Goal: Information Seeking & Learning: Learn about a topic

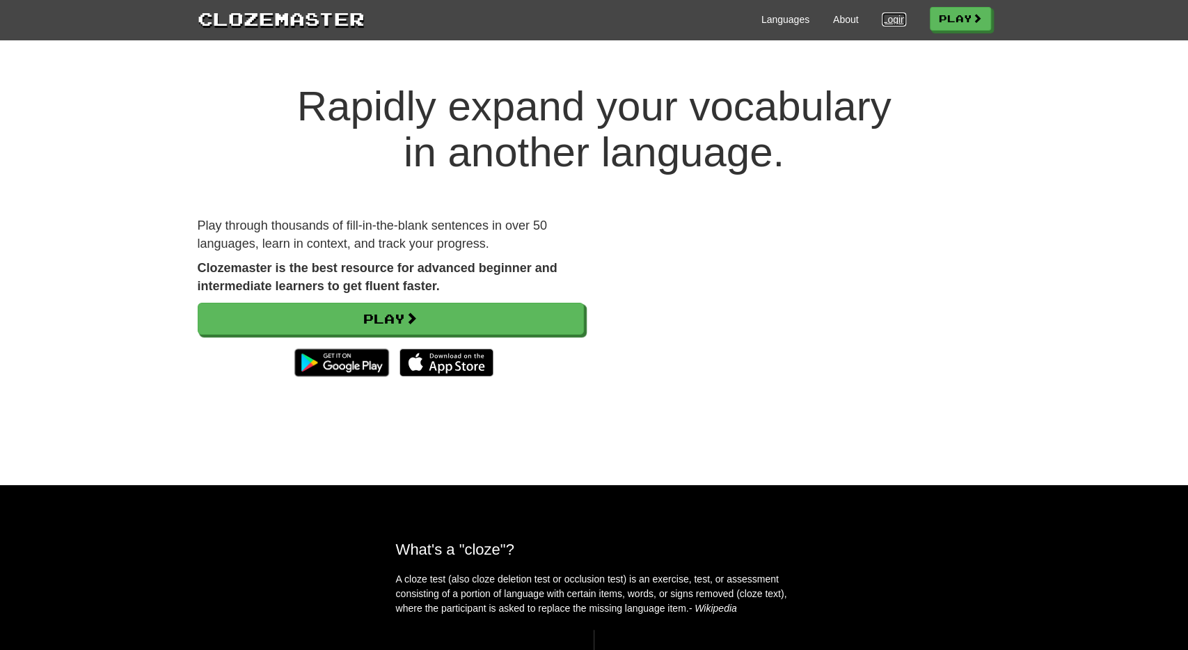
click at [887, 13] on link "Login" at bounding box center [894, 20] width 24 height 14
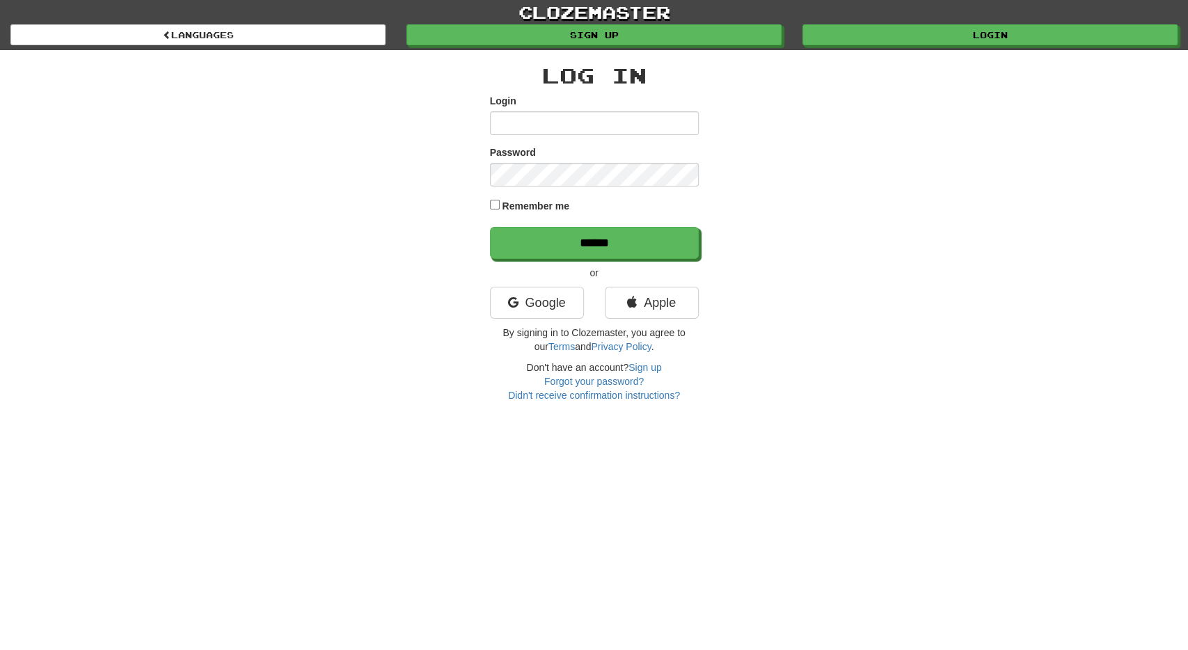
click at [514, 129] on input "Login" at bounding box center [594, 123] width 209 height 24
type input "**********"
click at [490, 227] on input "******" at bounding box center [594, 243] width 209 height 32
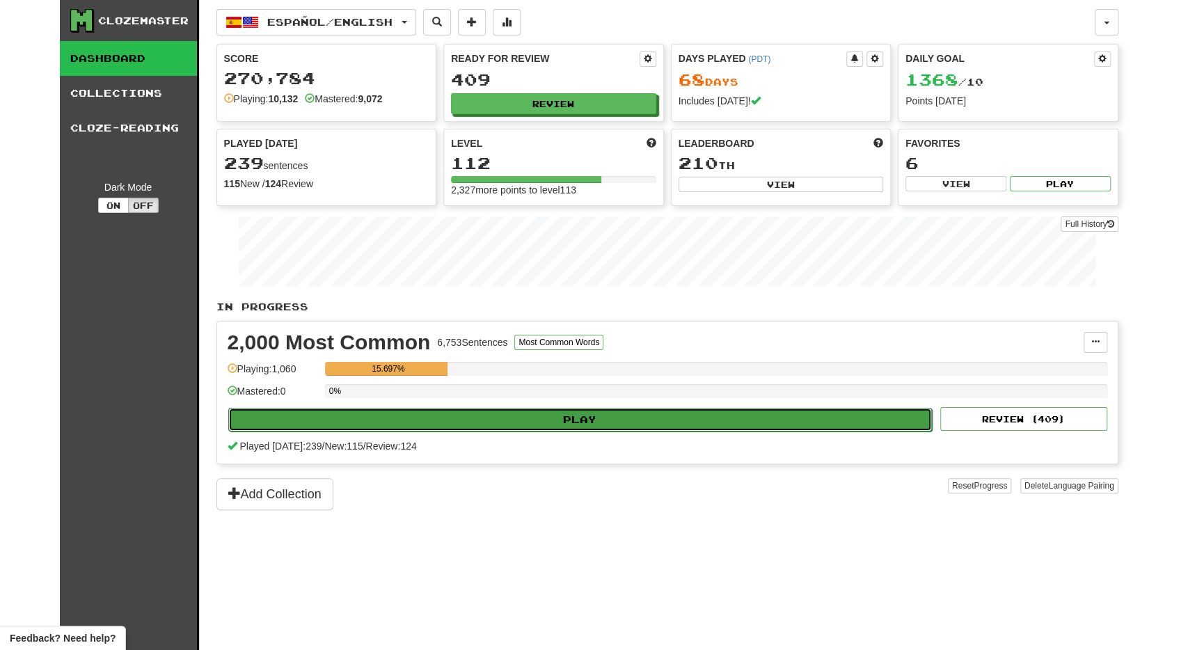
click at [409, 417] on button "Play" at bounding box center [580, 420] width 704 height 24
select select "**"
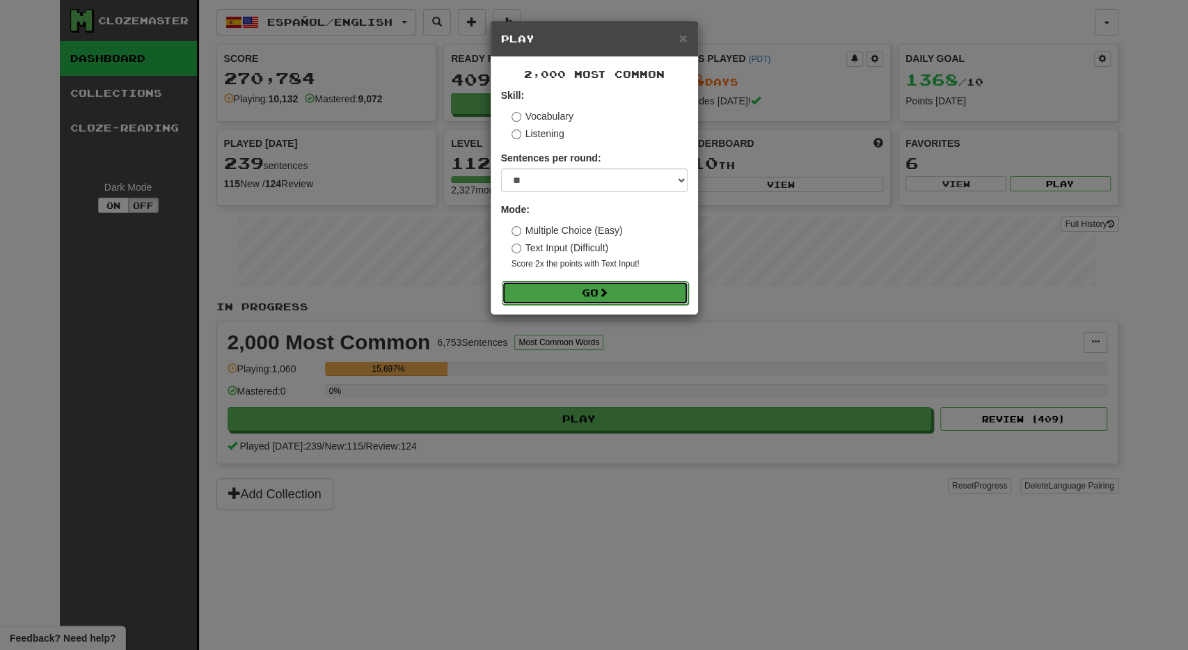
click at [576, 297] on button "Go" at bounding box center [595, 293] width 187 height 24
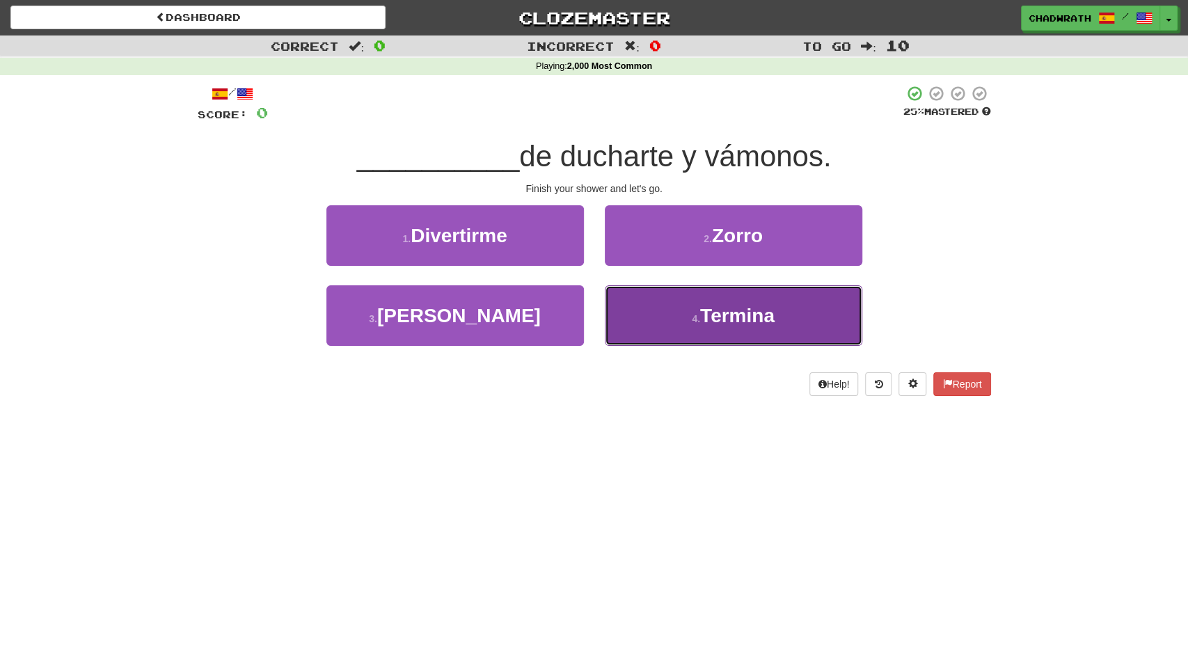
click at [699, 312] on button "4 . Termina" at bounding box center [733, 315] width 257 height 61
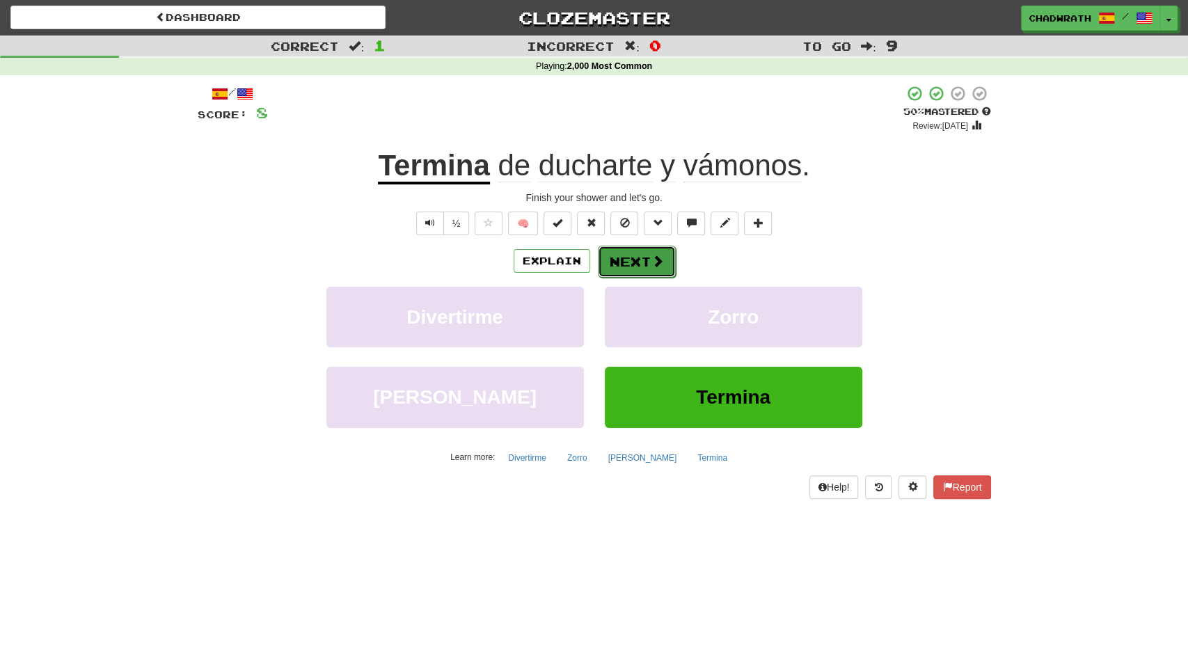
click at [635, 256] on button "Next" at bounding box center [637, 262] width 78 height 32
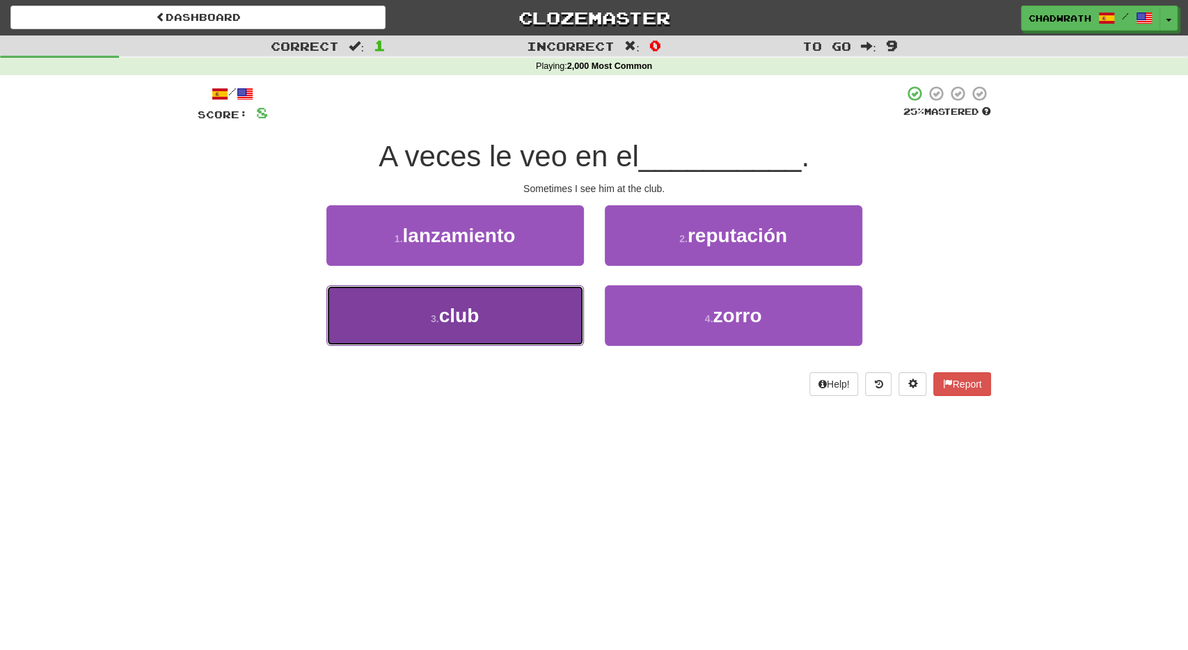
click at [406, 303] on button "3 . club" at bounding box center [454, 315] width 257 height 61
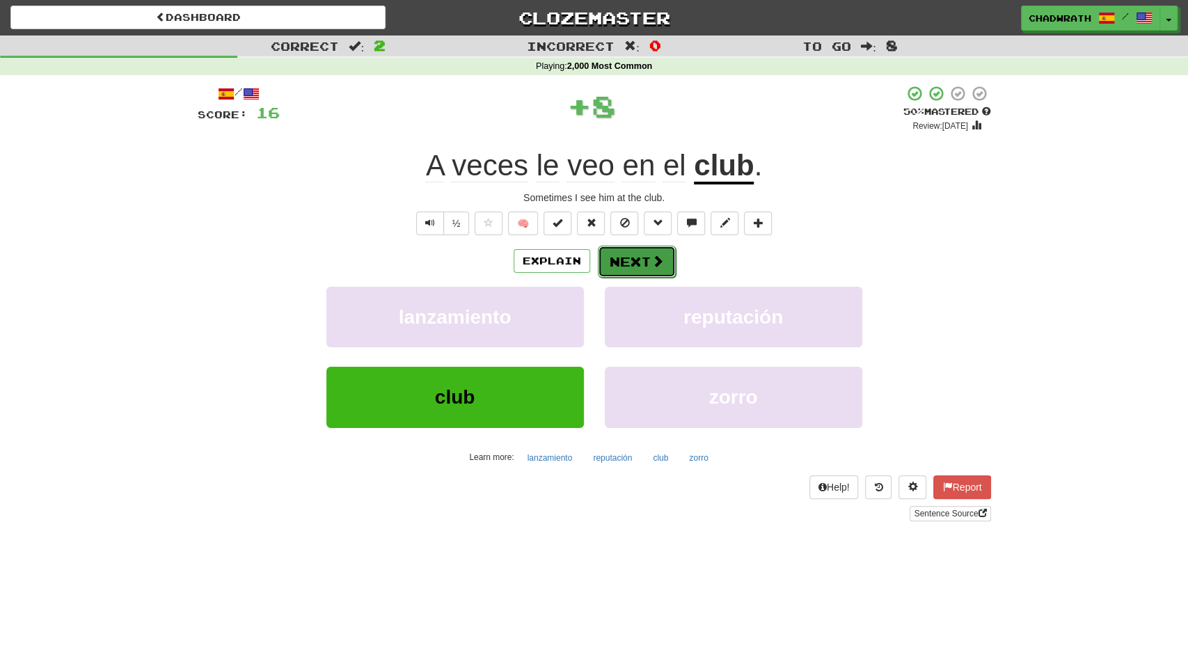
click at [642, 261] on button "Next" at bounding box center [637, 262] width 78 height 32
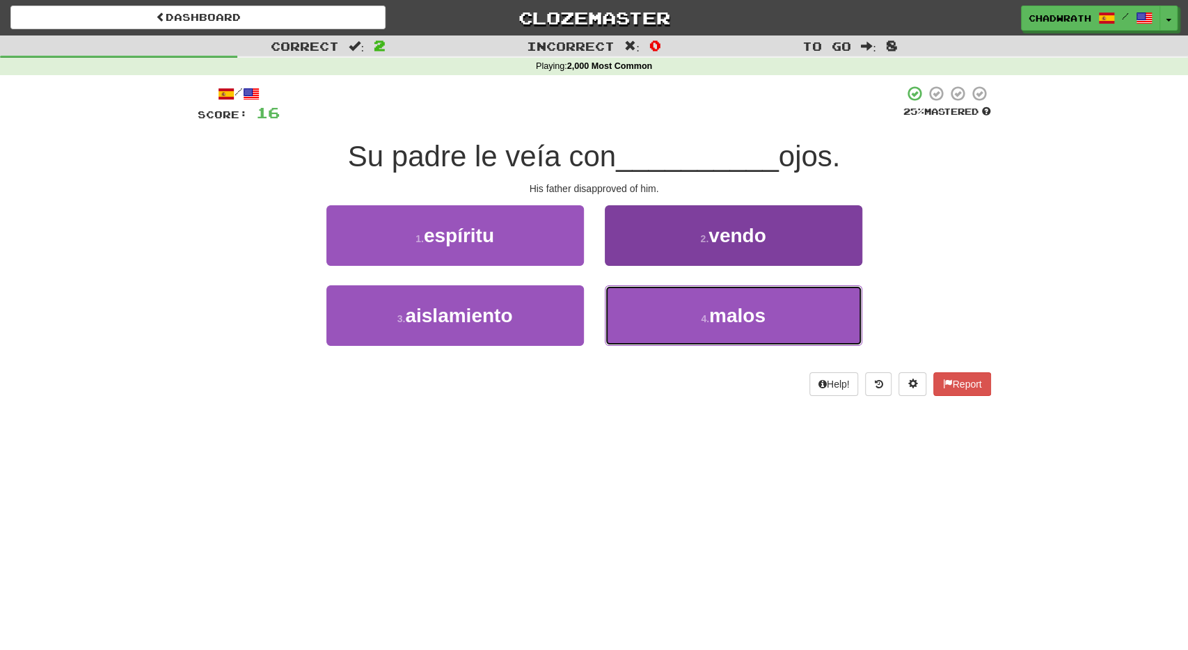
drag, startPoint x: 731, startPoint y: 336, endPoint x: 712, endPoint y: 328, distance: 20.9
click at [731, 335] on button "4 . malos" at bounding box center [733, 315] width 257 height 61
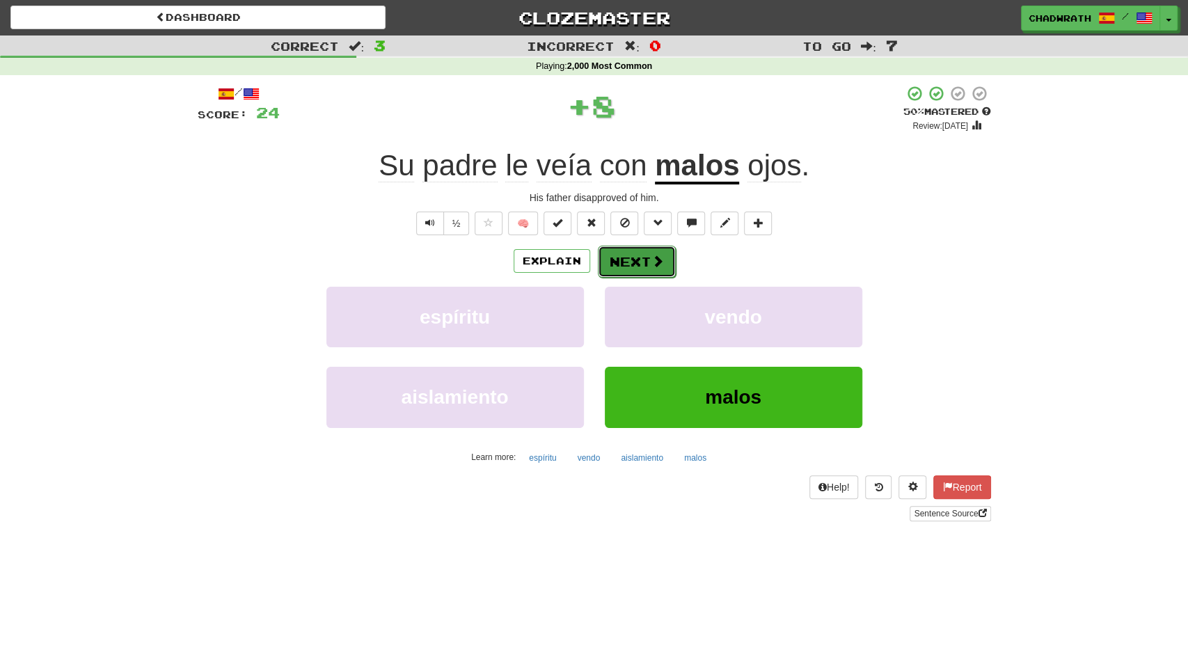
click at [634, 264] on button "Next" at bounding box center [637, 262] width 78 height 32
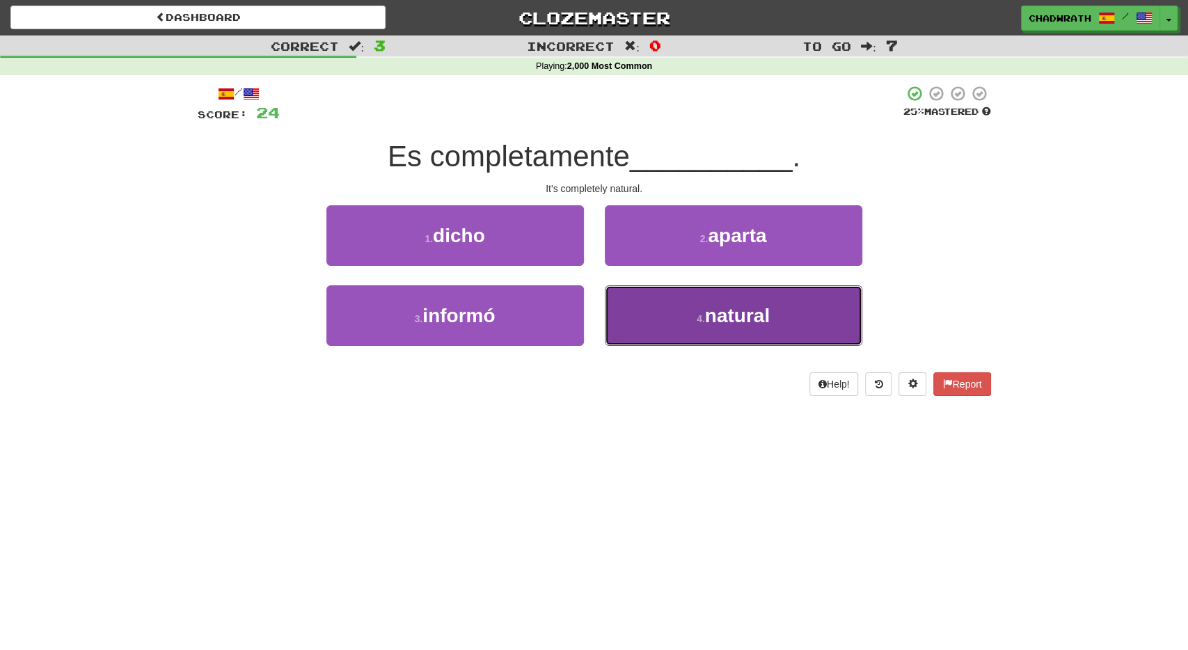
click at [735, 331] on button "4 . natural" at bounding box center [733, 315] width 257 height 61
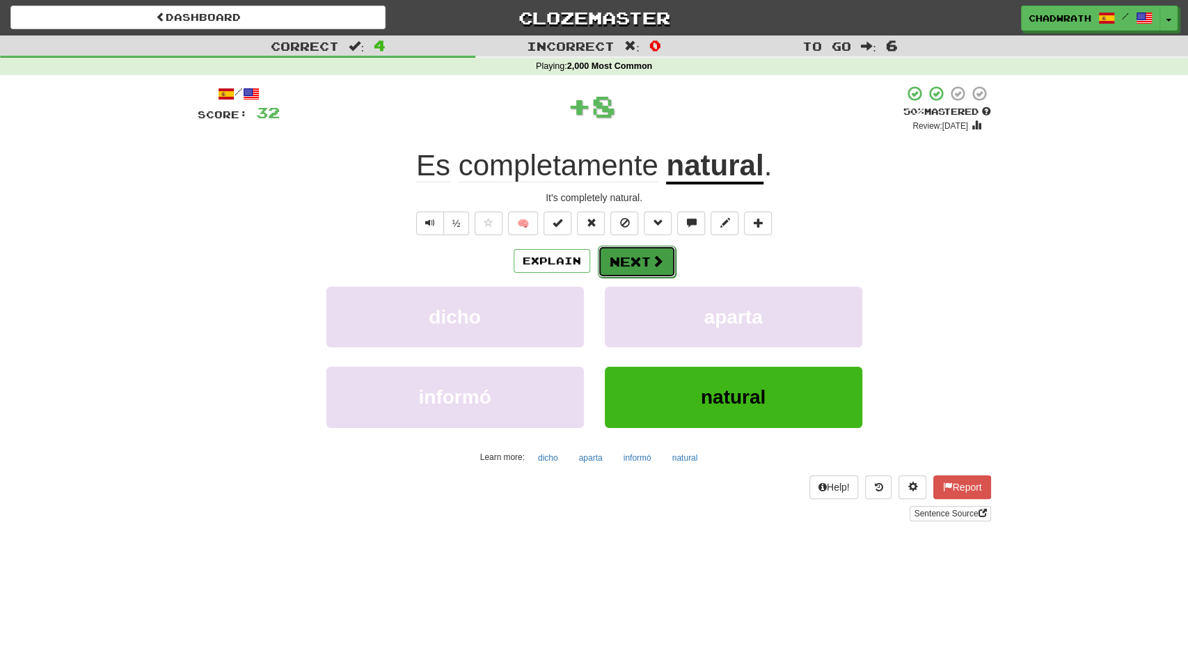
click at [638, 259] on button "Next" at bounding box center [637, 262] width 78 height 32
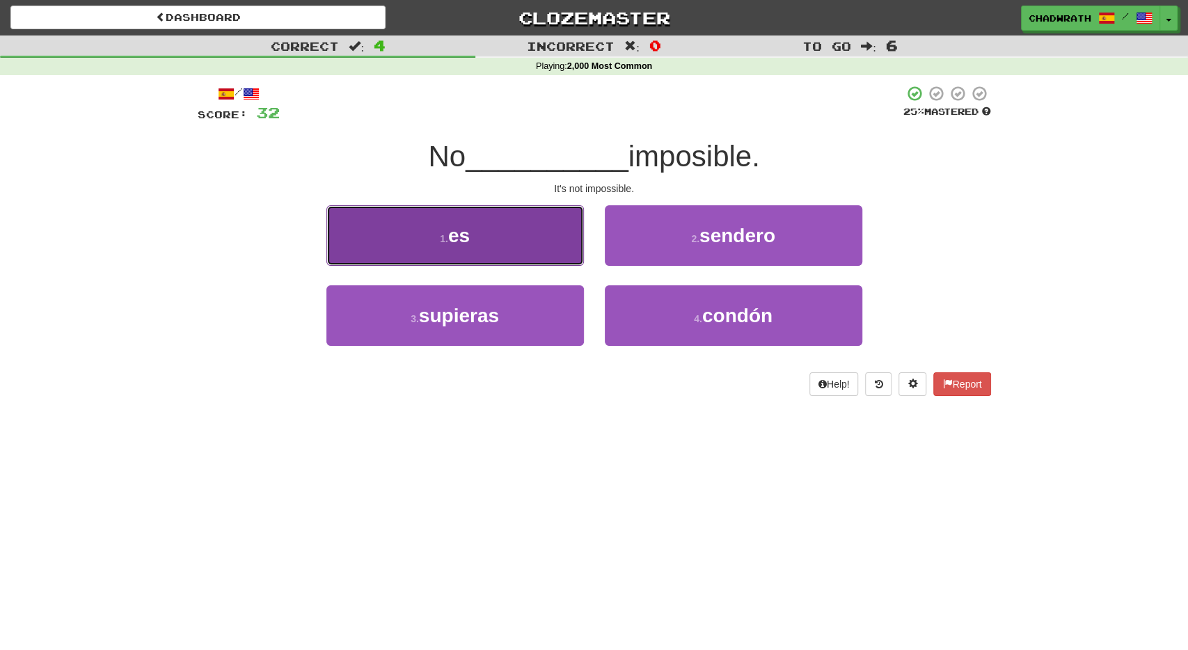
click at [482, 229] on button "1 . es" at bounding box center [454, 235] width 257 height 61
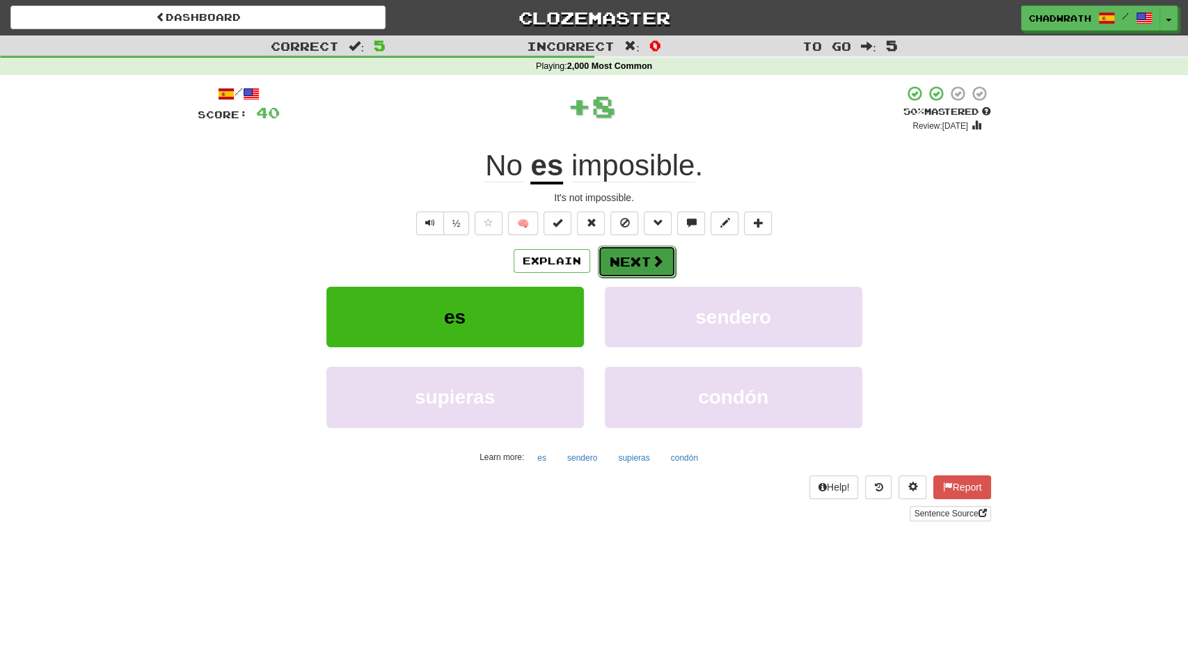
click at [642, 263] on button "Next" at bounding box center [637, 262] width 78 height 32
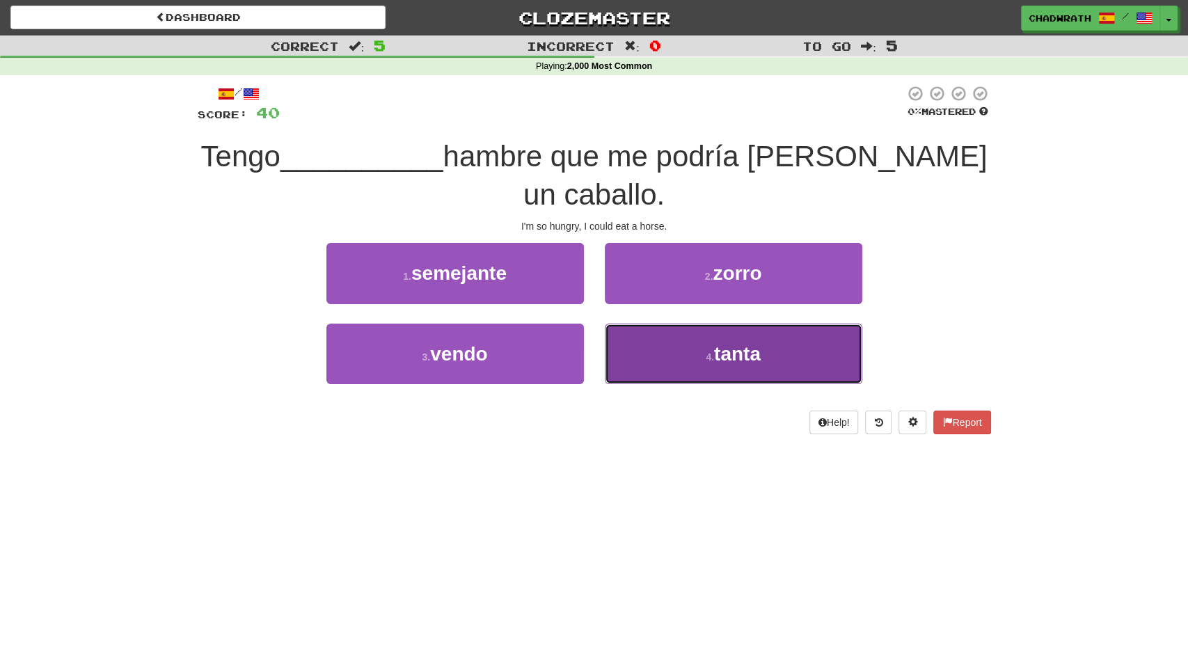
click at [694, 331] on button "4 . tanta" at bounding box center [733, 354] width 257 height 61
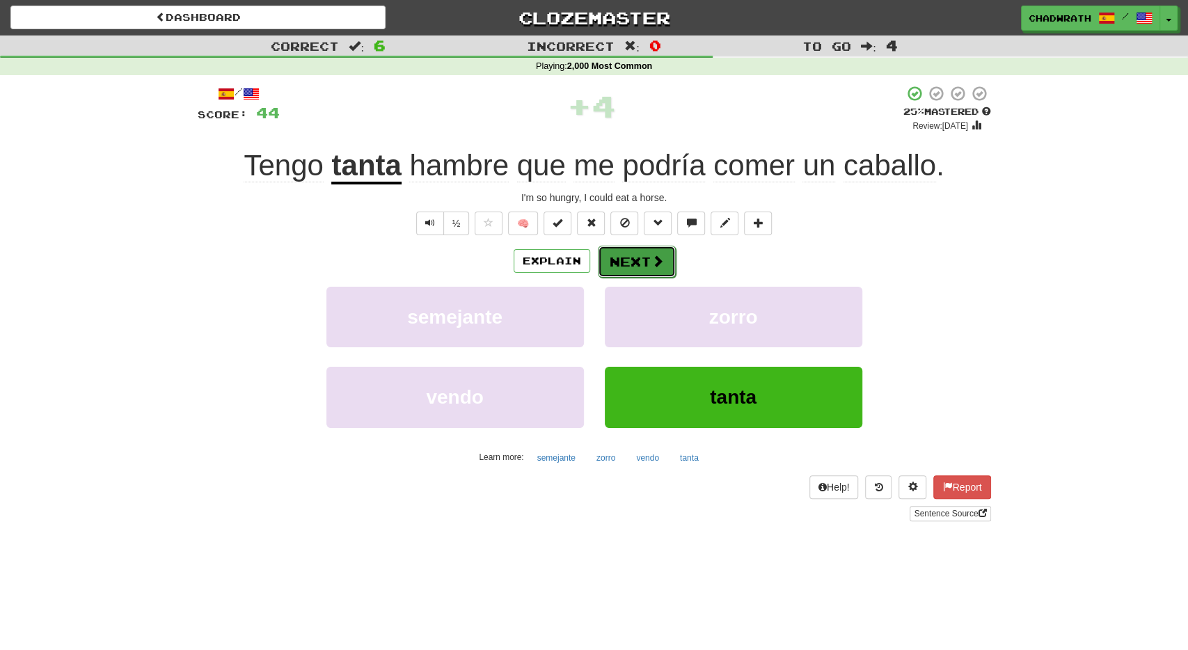
click at [632, 262] on button "Next" at bounding box center [637, 262] width 78 height 32
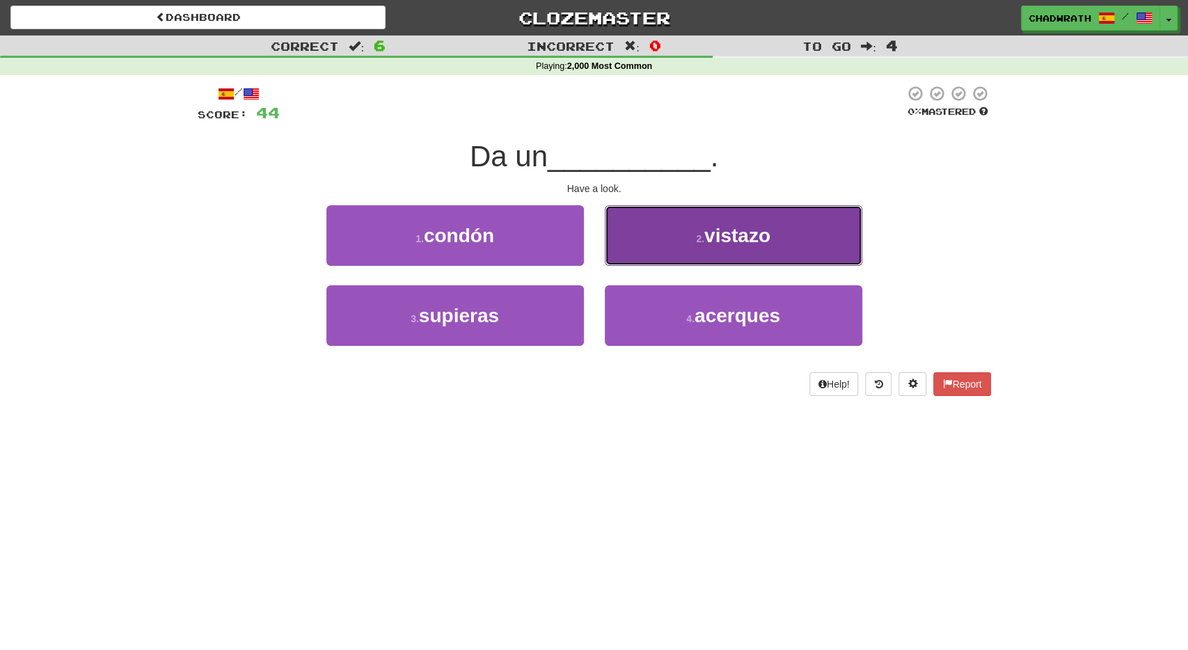
click at [765, 254] on button "2 . vistazo" at bounding box center [733, 235] width 257 height 61
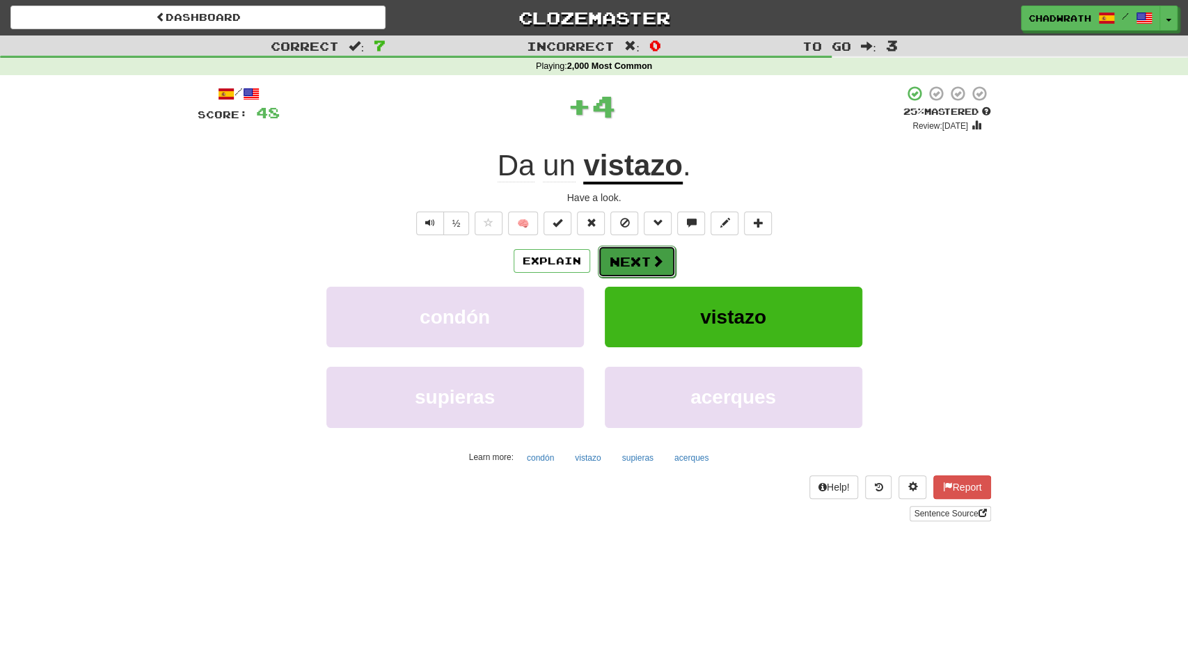
click at [620, 258] on button "Next" at bounding box center [637, 262] width 78 height 32
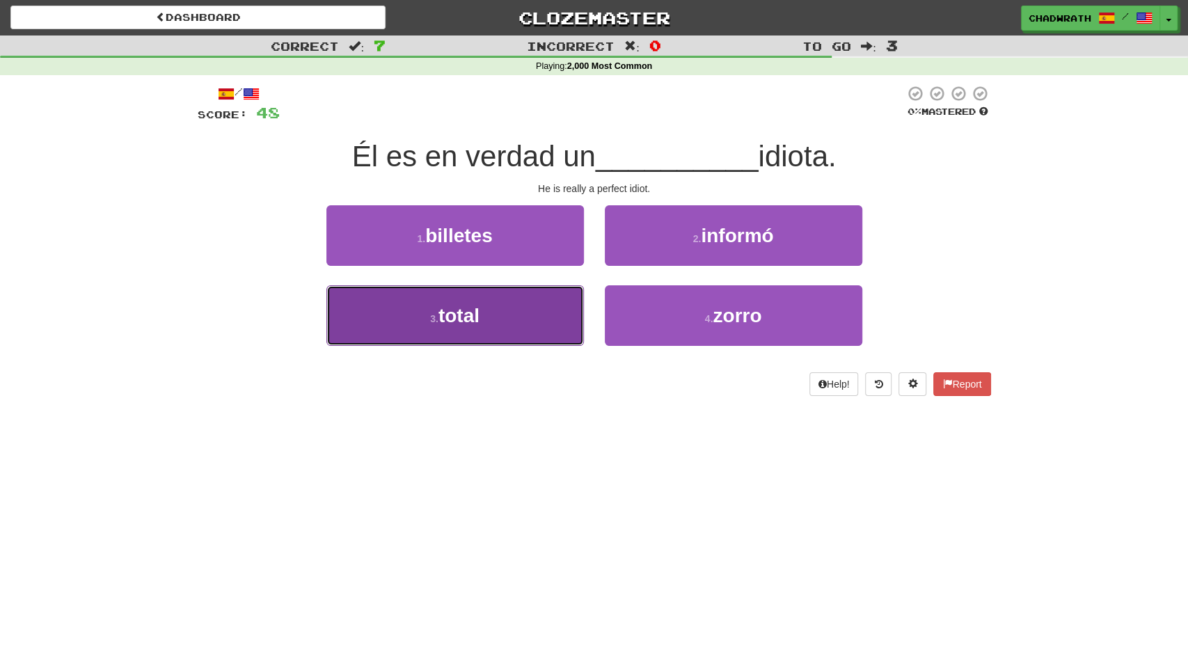
click at [496, 314] on button "3 . total" at bounding box center [454, 315] width 257 height 61
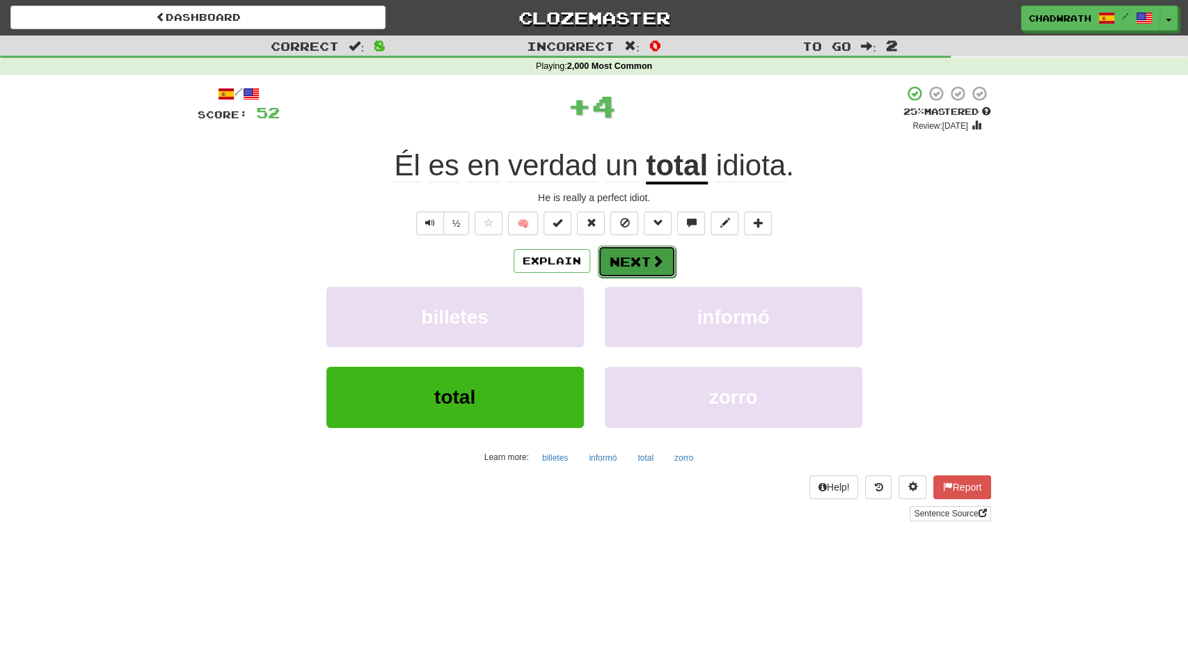
click at [647, 262] on button "Next" at bounding box center [637, 262] width 78 height 32
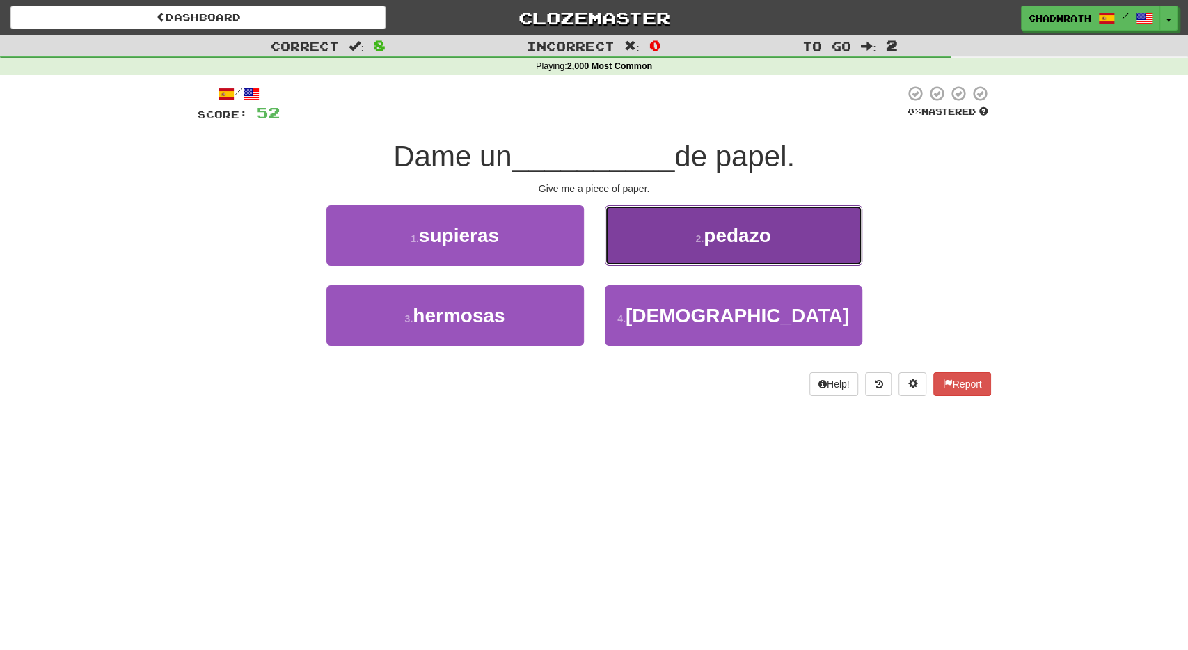
click at [724, 243] on span "pedazo" at bounding box center [737, 236] width 67 height 22
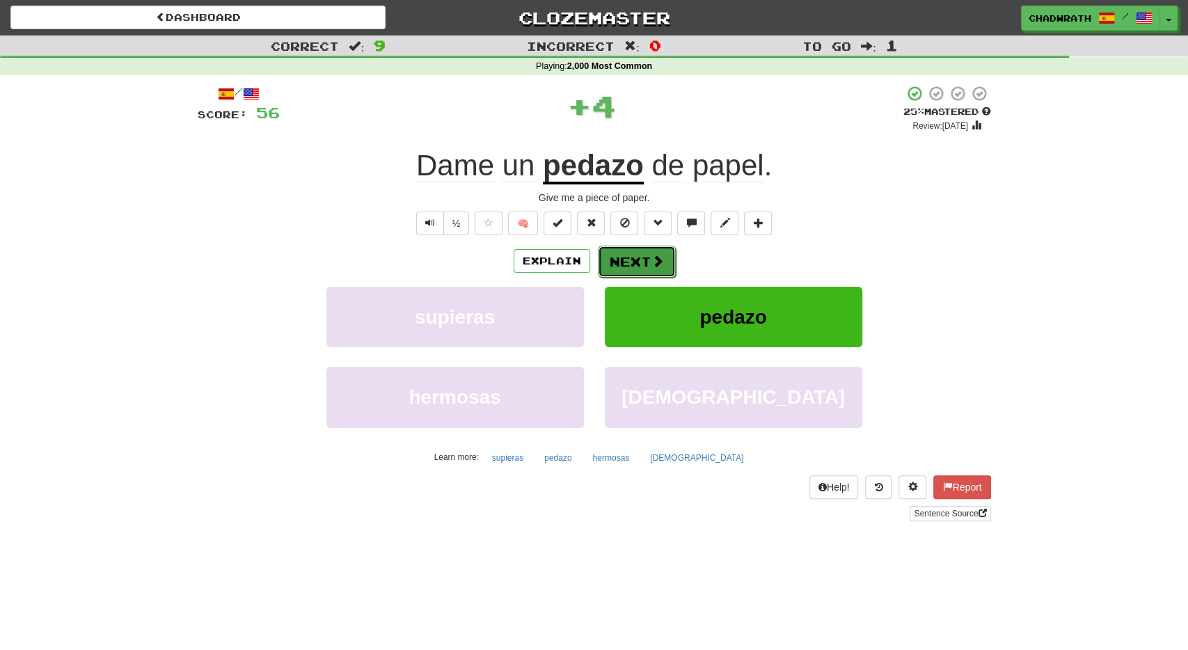
click at [630, 250] on button "Next" at bounding box center [637, 262] width 78 height 32
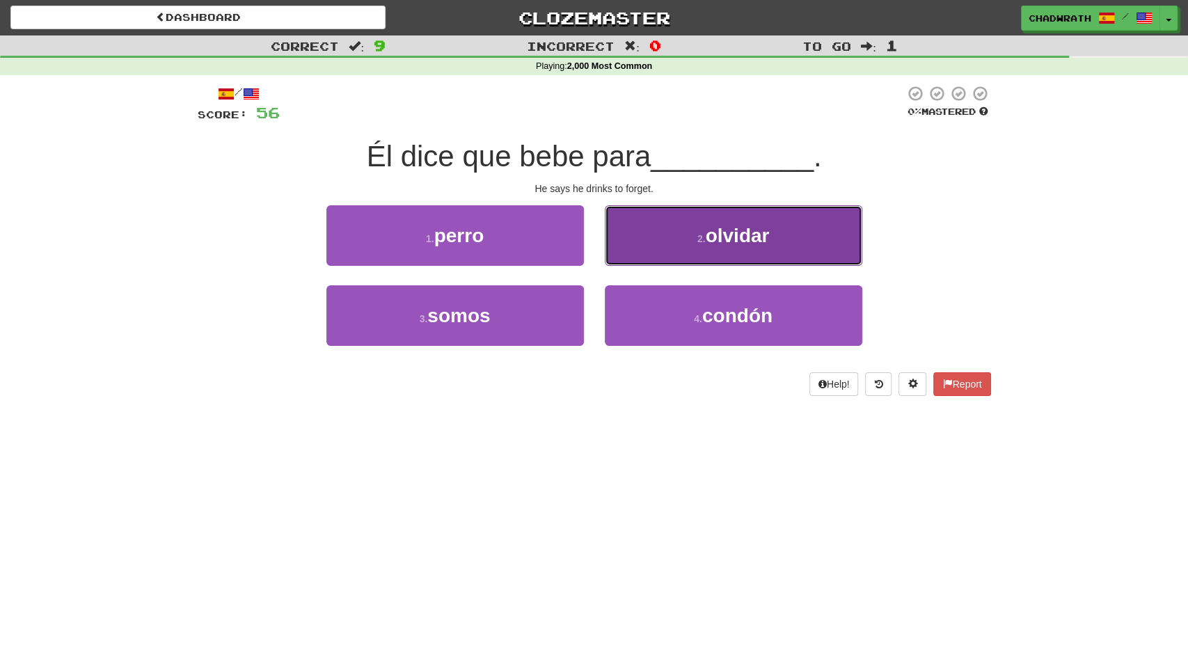
click at [655, 246] on button "2 . olvidar" at bounding box center [733, 235] width 257 height 61
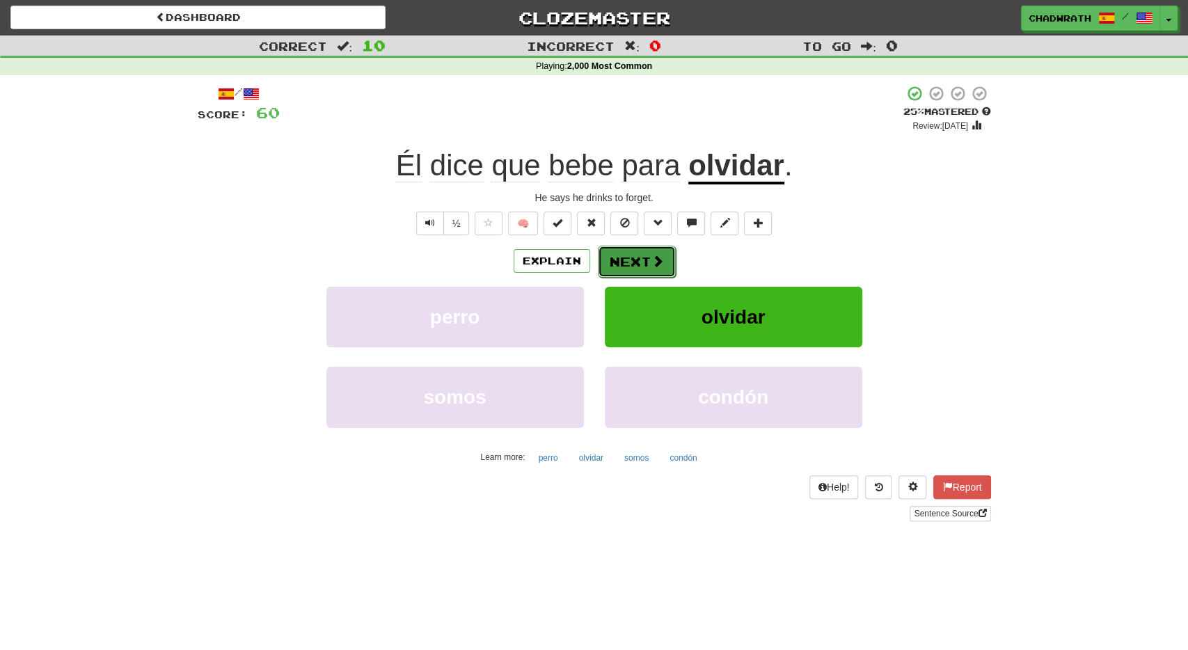
click at [631, 263] on button "Next" at bounding box center [637, 262] width 78 height 32
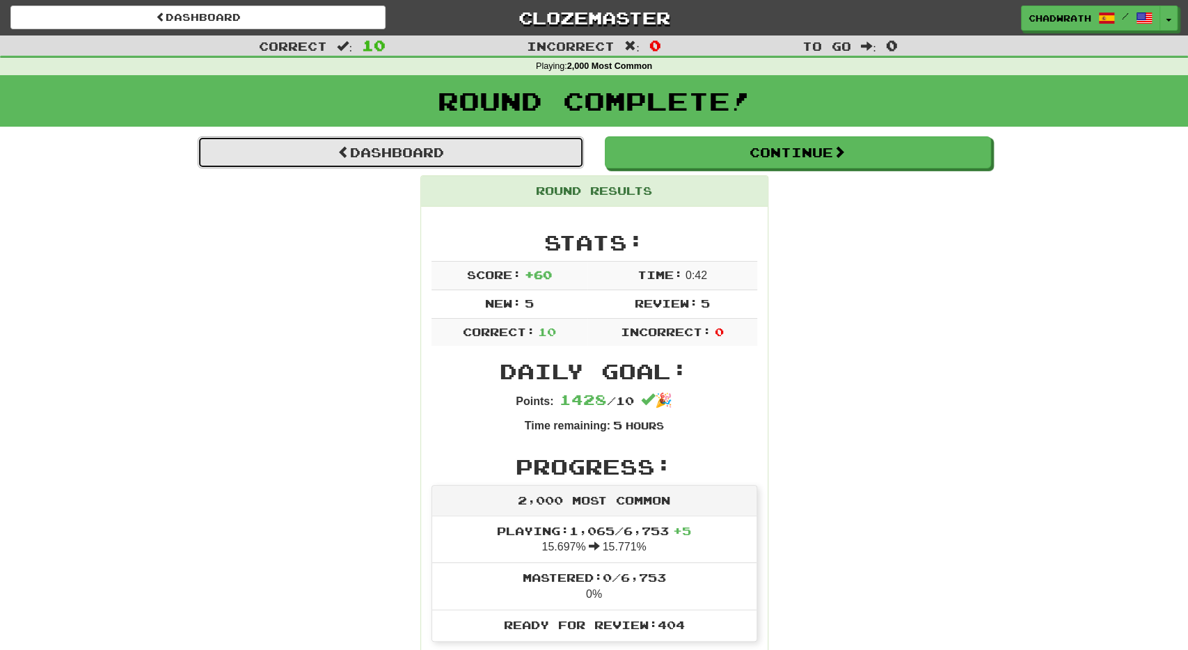
click at [418, 154] on link "Dashboard" at bounding box center [391, 152] width 386 height 32
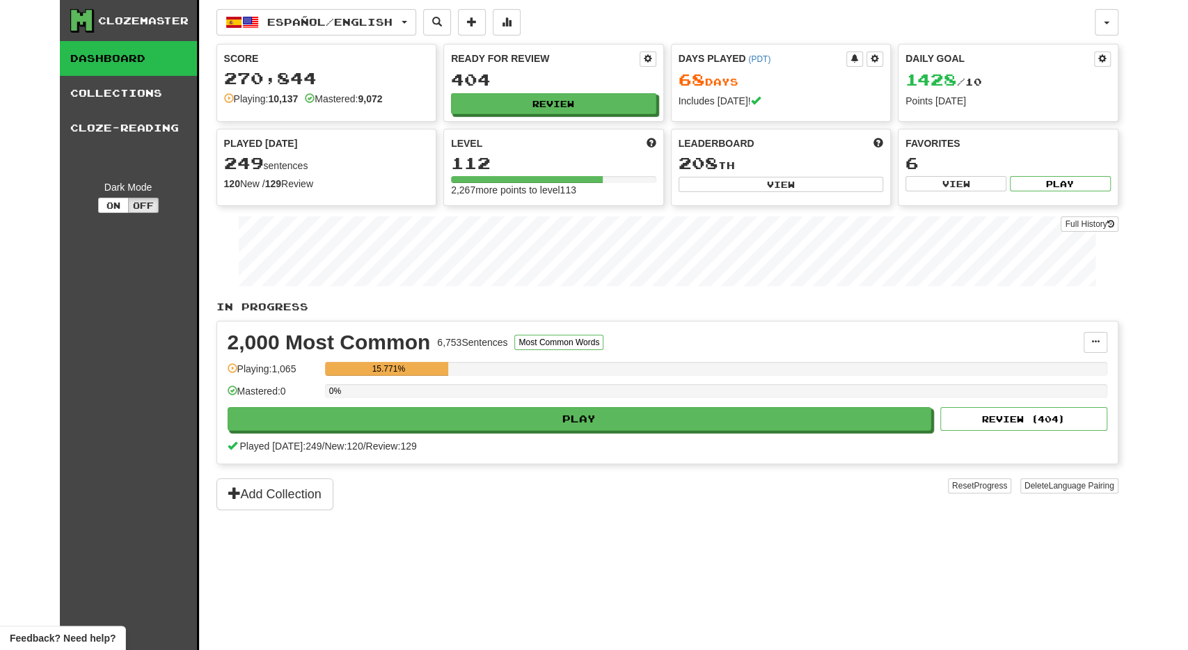
click at [571, 427] on div "2,000 Most Common 6,753 Sentences Most Common Words Manage Sentences Unpin from…" at bounding box center [667, 393] width 901 height 142
click at [560, 399] on div "0%" at bounding box center [716, 395] width 782 height 23
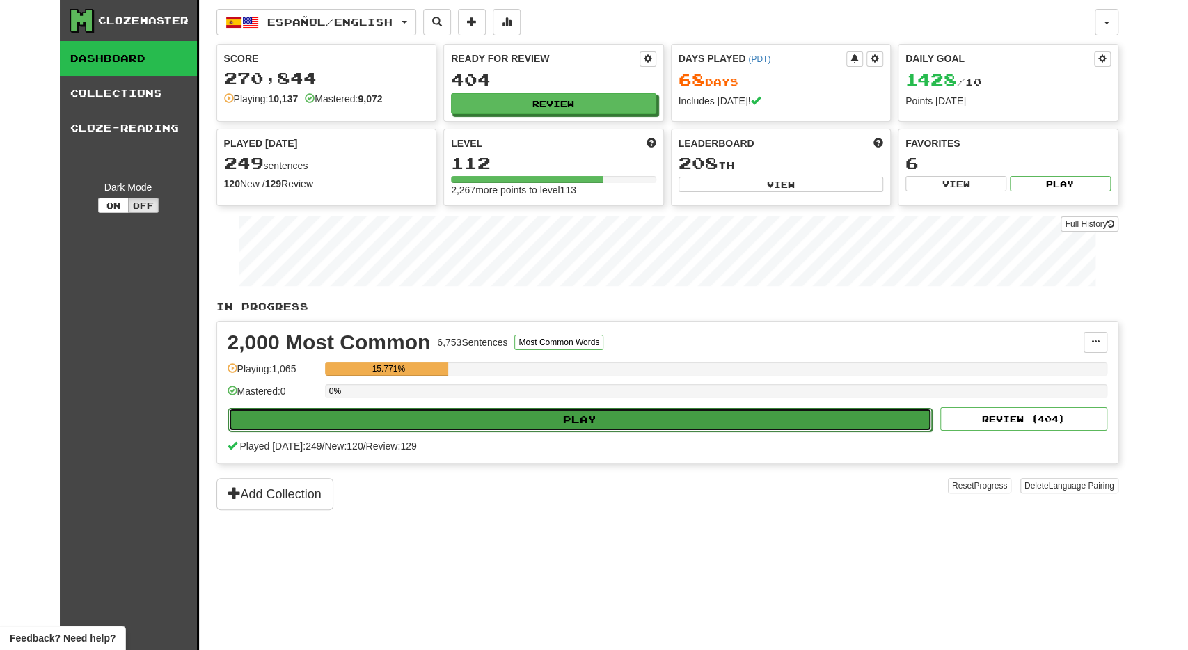
click at [562, 409] on button "Play" at bounding box center [580, 420] width 704 height 24
select select "**"
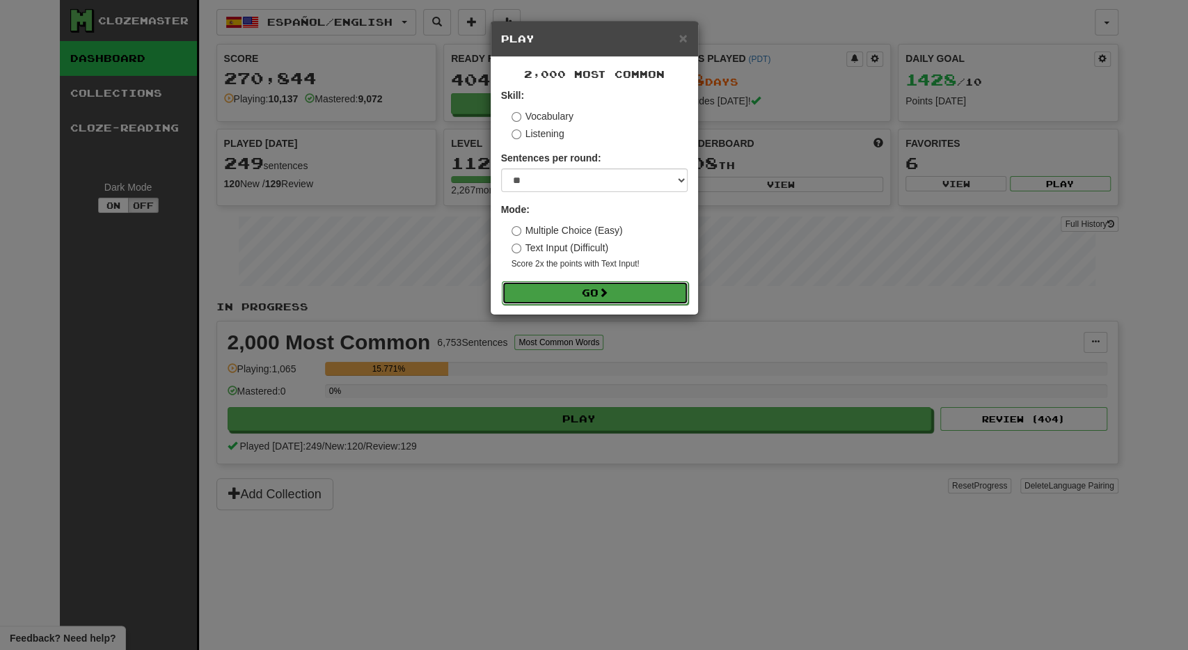
click at [567, 295] on button "Go" at bounding box center [595, 293] width 187 height 24
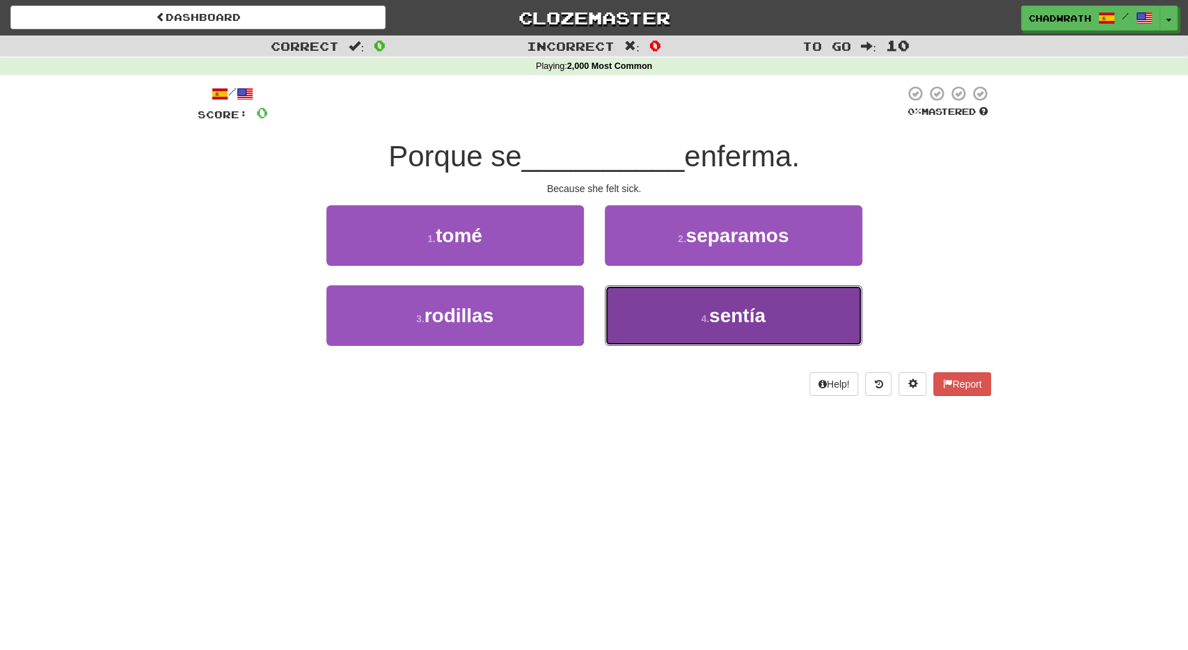
click at [669, 324] on button "4 . sentía" at bounding box center [733, 315] width 257 height 61
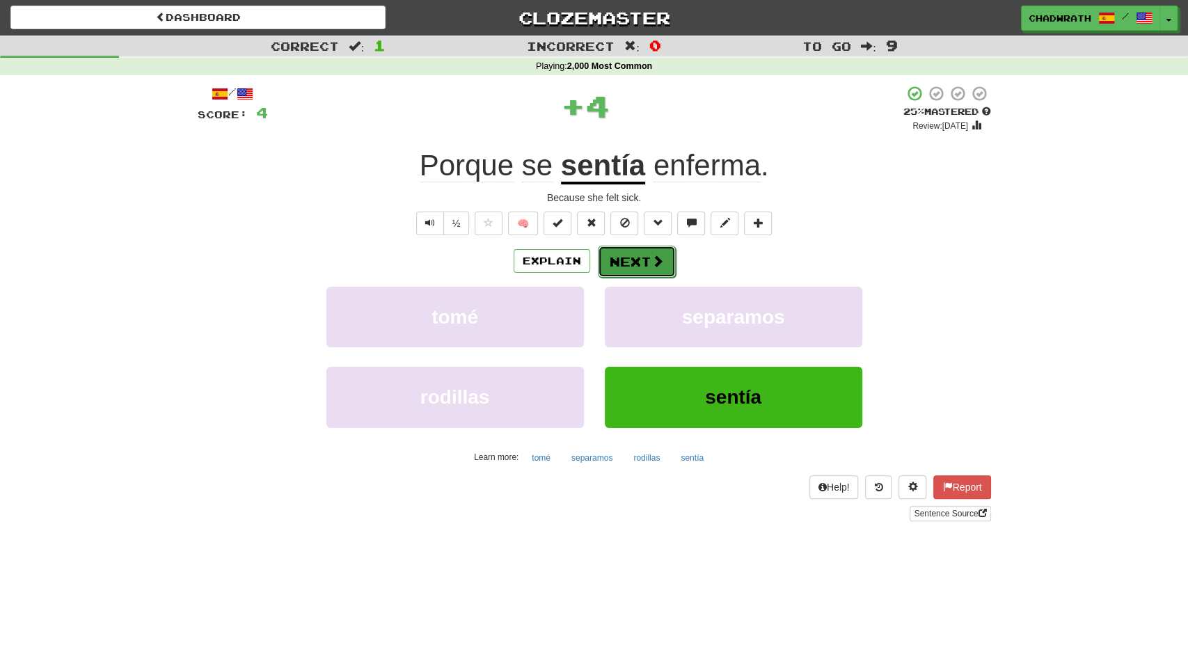
click at [642, 264] on button "Next" at bounding box center [637, 262] width 78 height 32
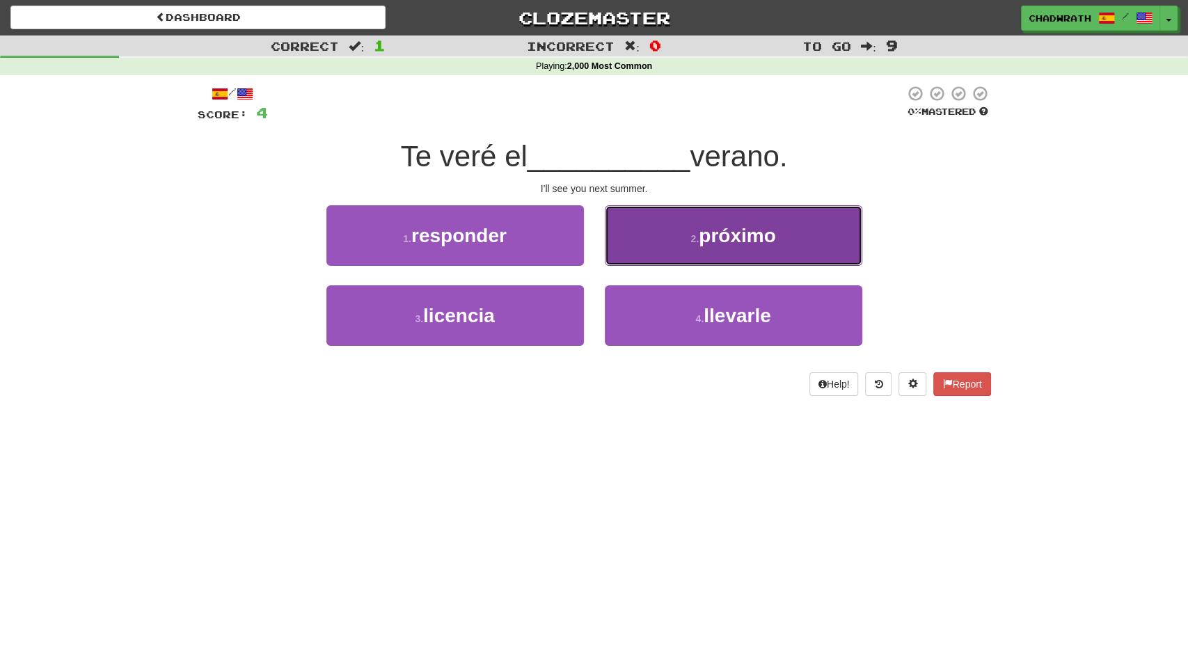
click at [677, 252] on button "2 . próximo" at bounding box center [733, 235] width 257 height 61
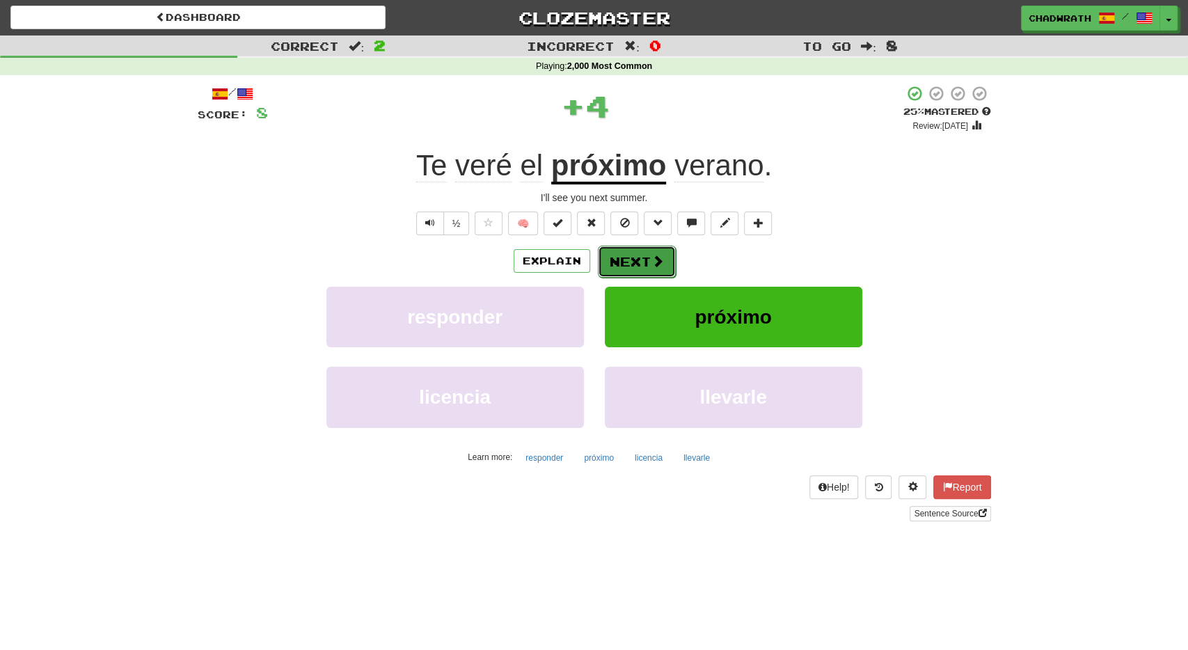
click at [645, 264] on button "Next" at bounding box center [637, 262] width 78 height 32
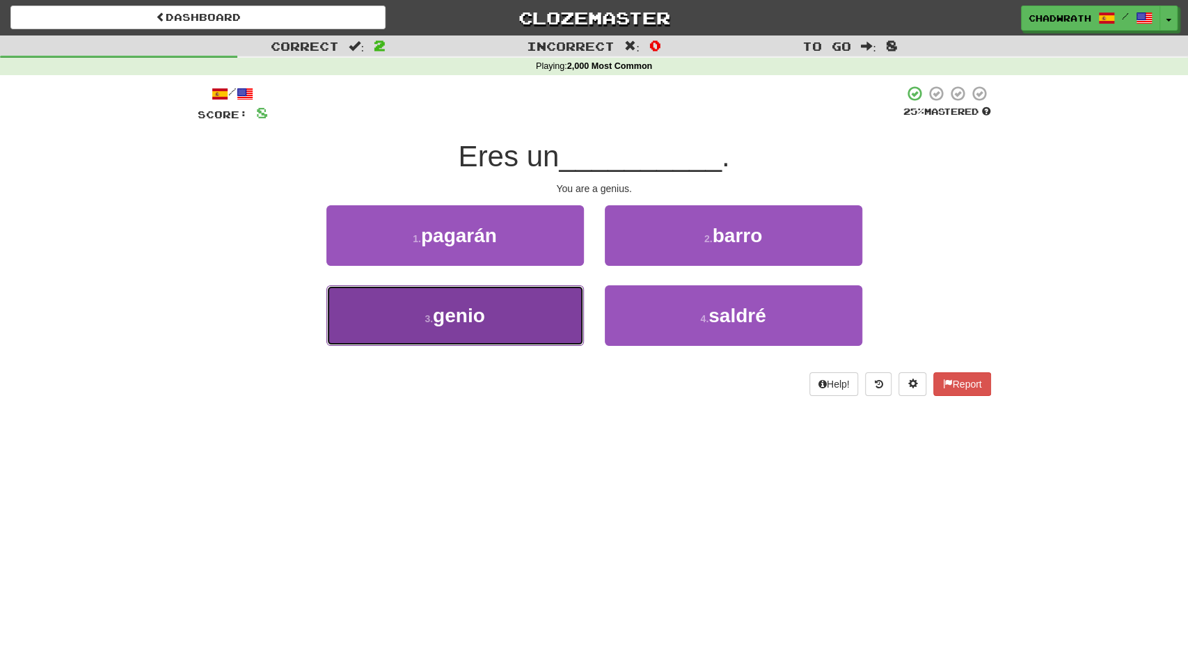
click at [498, 319] on button "3 . genio" at bounding box center [454, 315] width 257 height 61
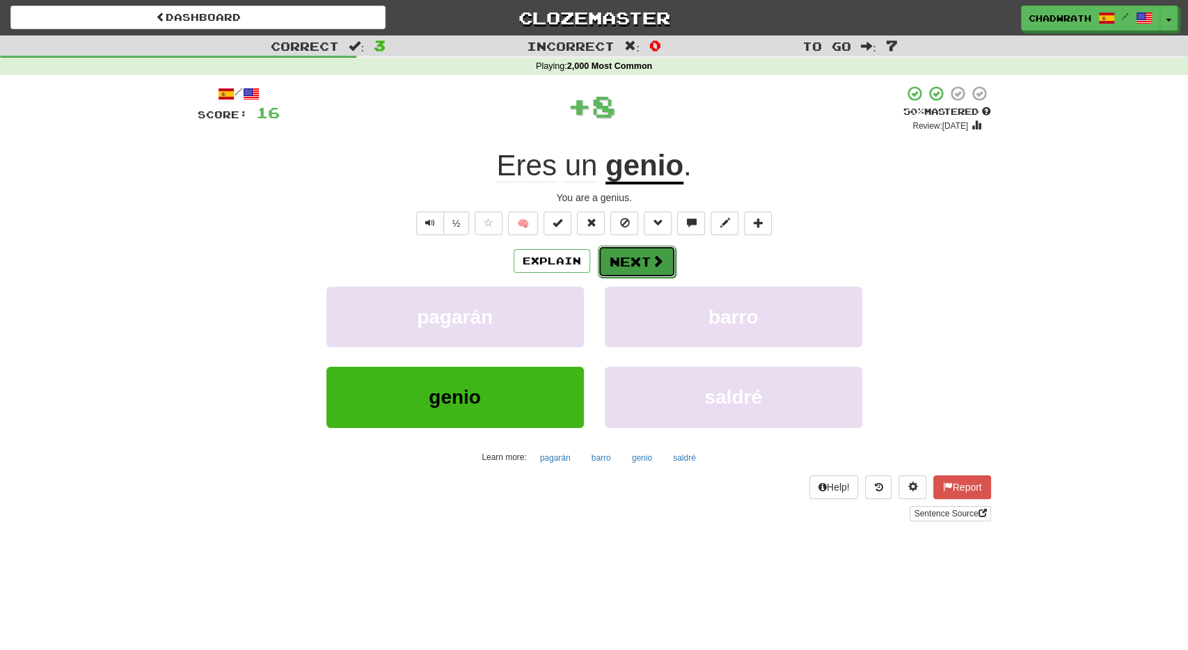
click at [638, 268] on button "Next" at bounding box center [637, 262] width 78 height 32
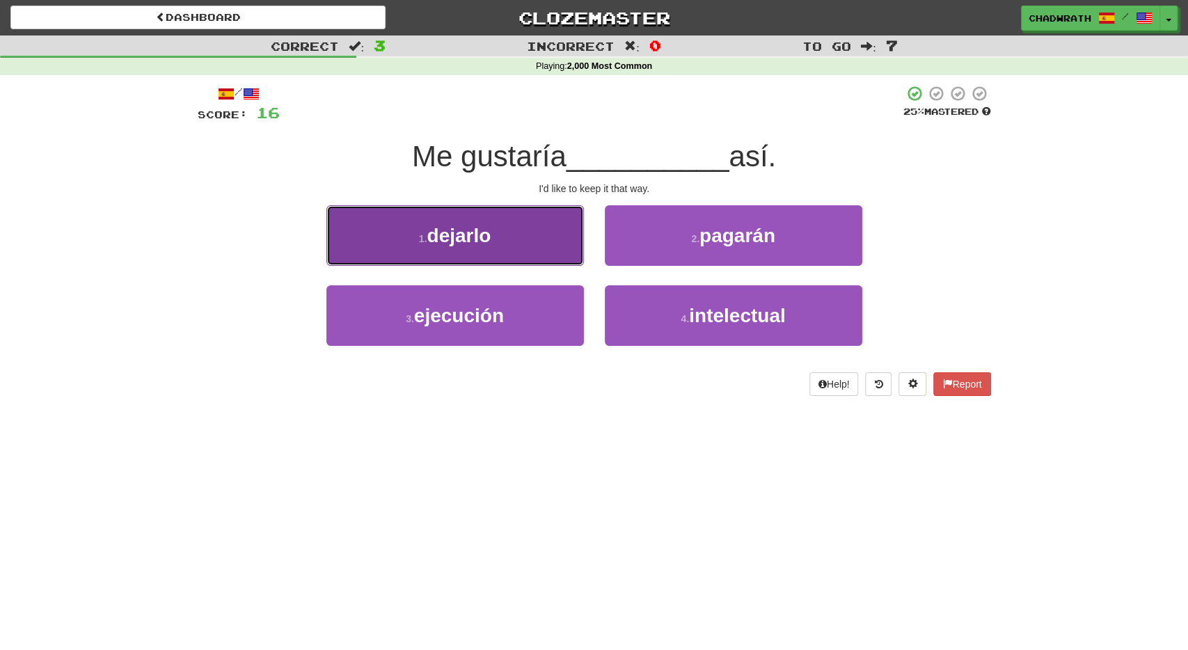
click at [502, 249] on button "1 . dejarlo" at bounding box center [454, 235] width 257 height 61
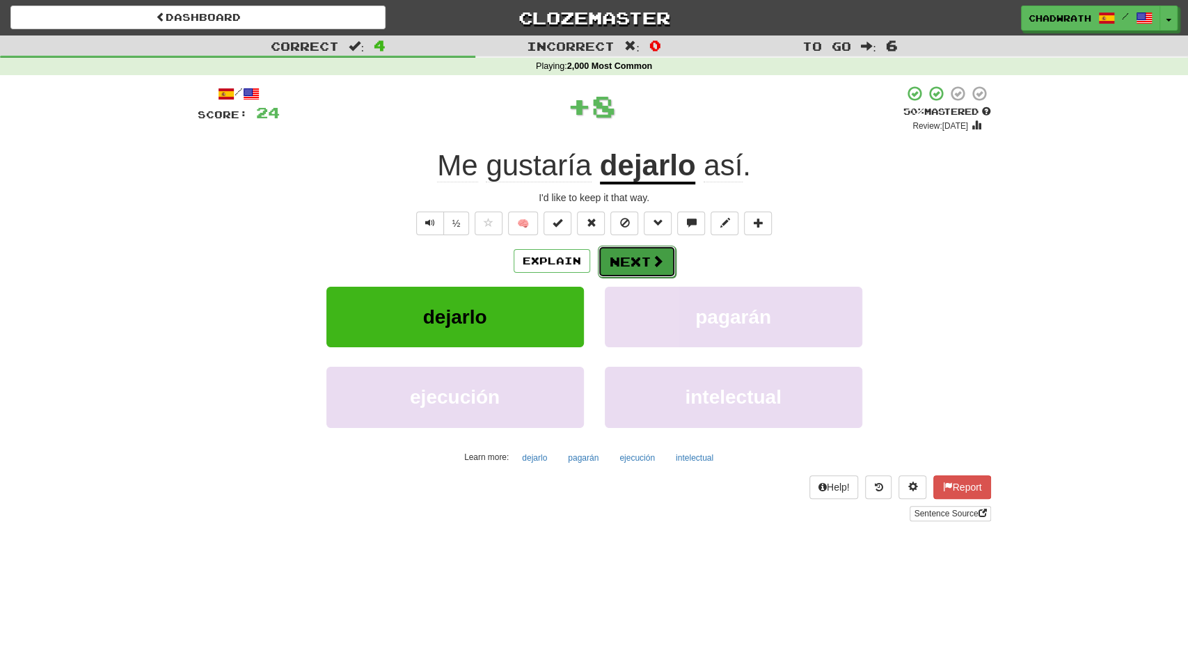
click at [635, 261] on button "Next" at bounding box center [637, 262] width 78 height 32
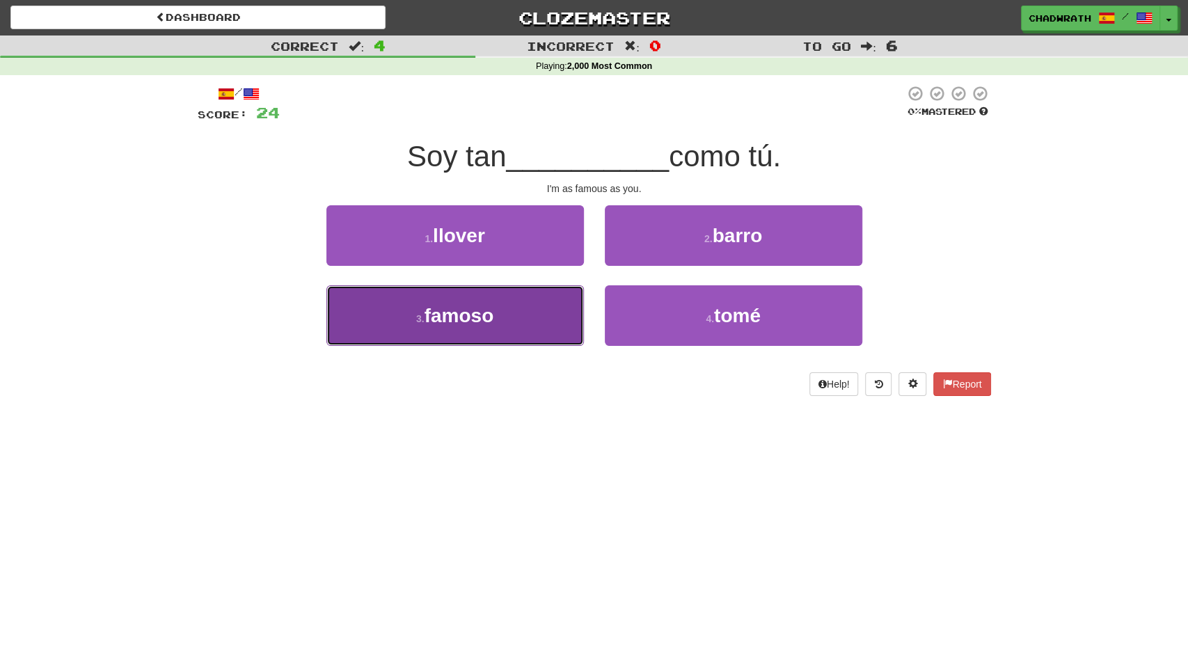
click at [493, 315] on span "famoso" at bounding box center [460, 316] width 70 height 22
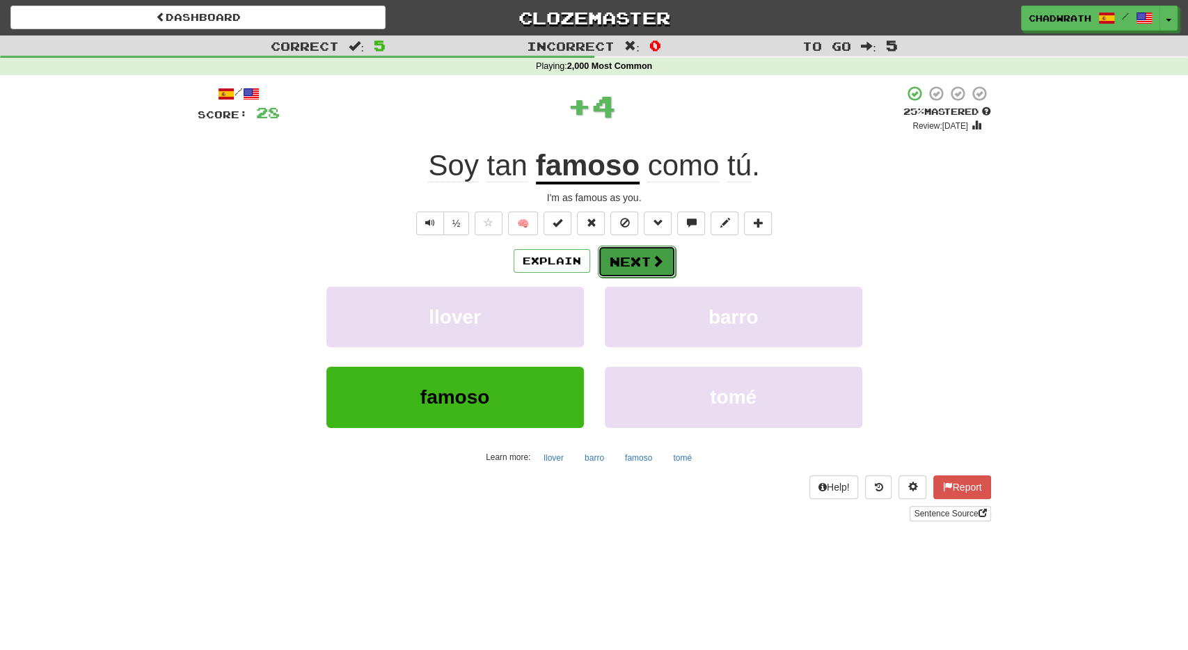
click at [642, 253] on button "Next" at bounding box center [637, 262] width 78 height 32
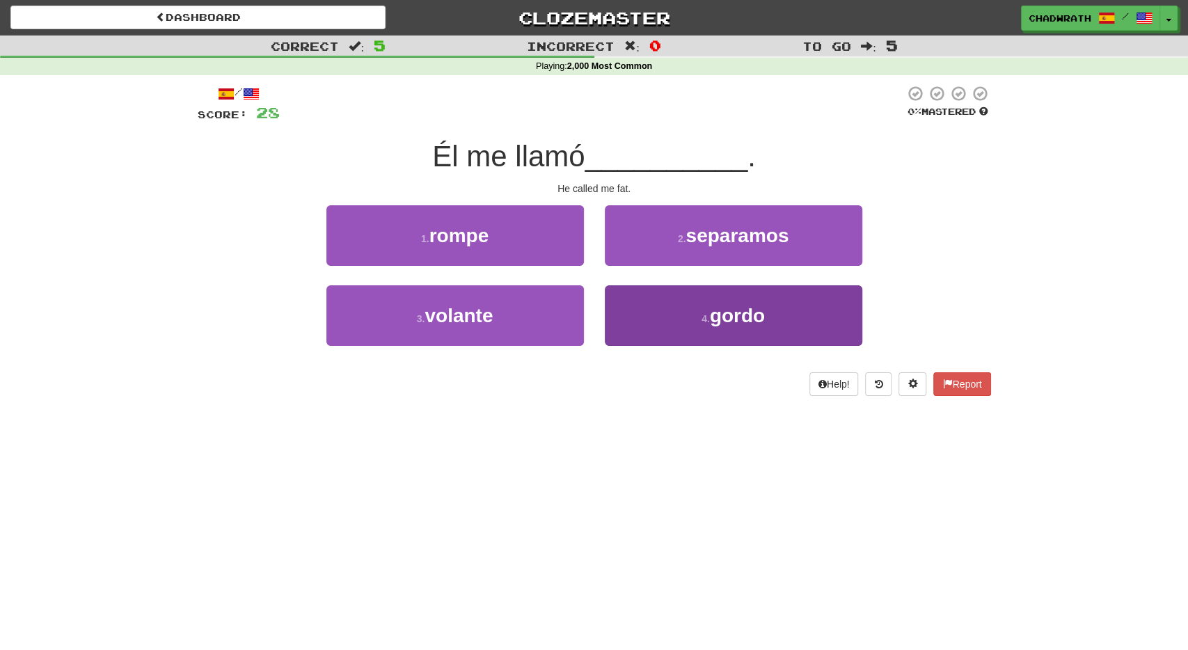
click at [755, 346] on div "4 . gordo" at bounding box center [733, 325] width 278 height 80
click at [738, 318] on span "gordo" at bounding box center [737, 316] width 55 height 22
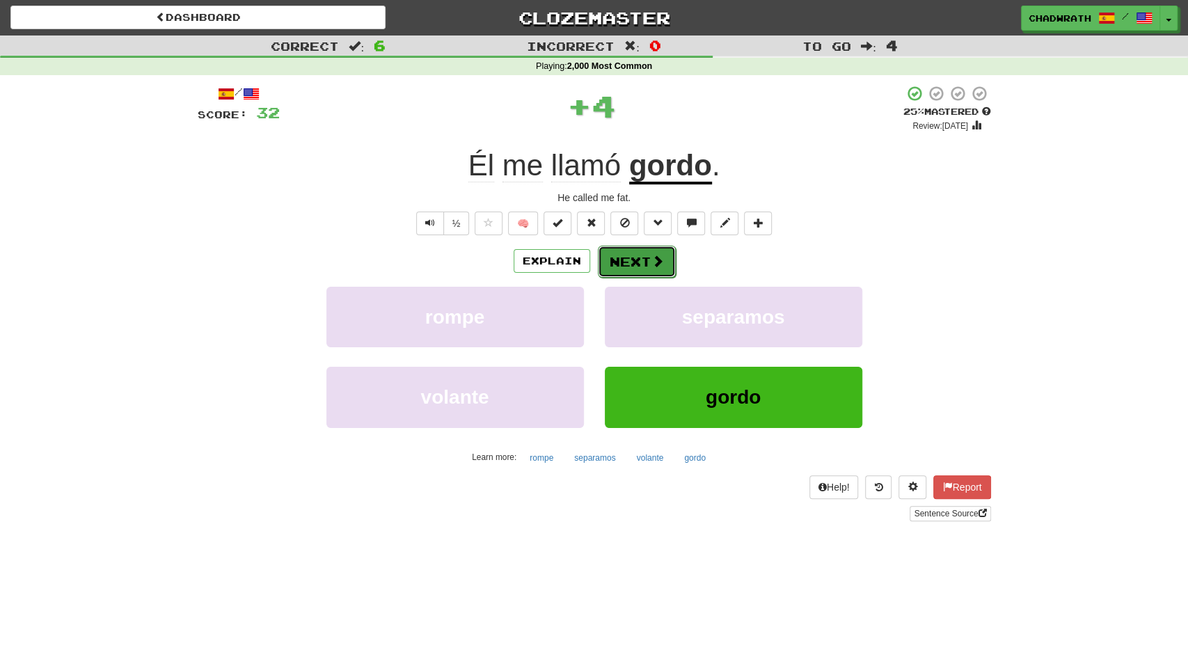
click at [625, 269] on button "Next" at bounding box center [637, 262] width 78 height 32
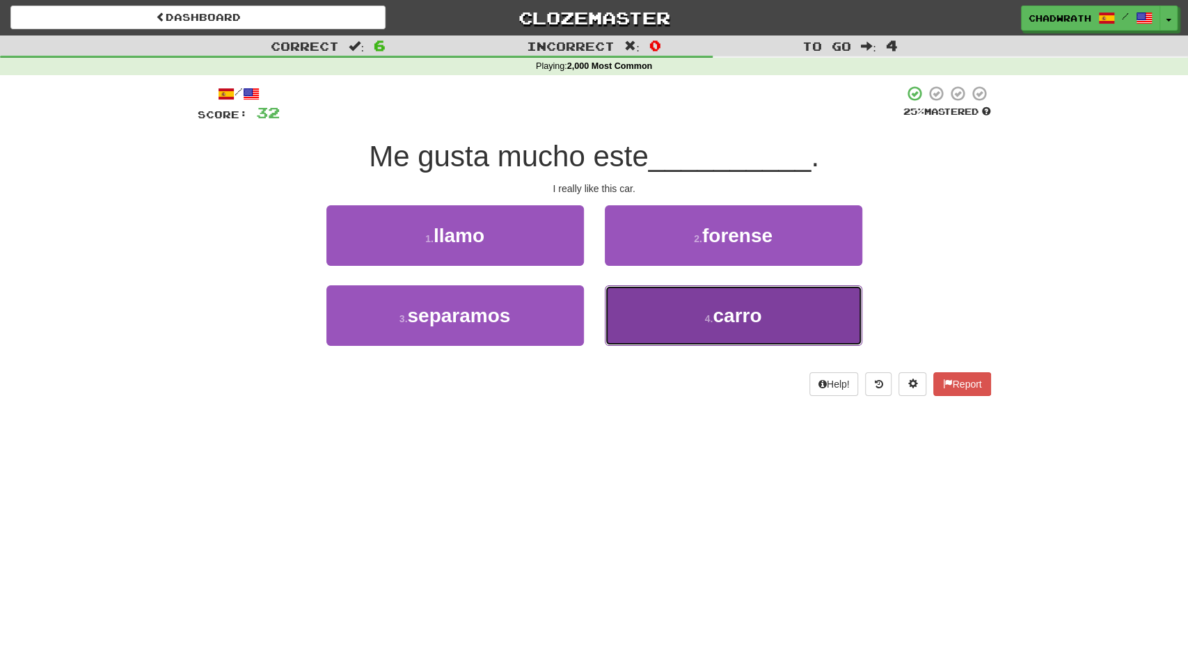
click at [694, 328] on button "4 . carro" at bounding box center [733, 315] width 257 height 61
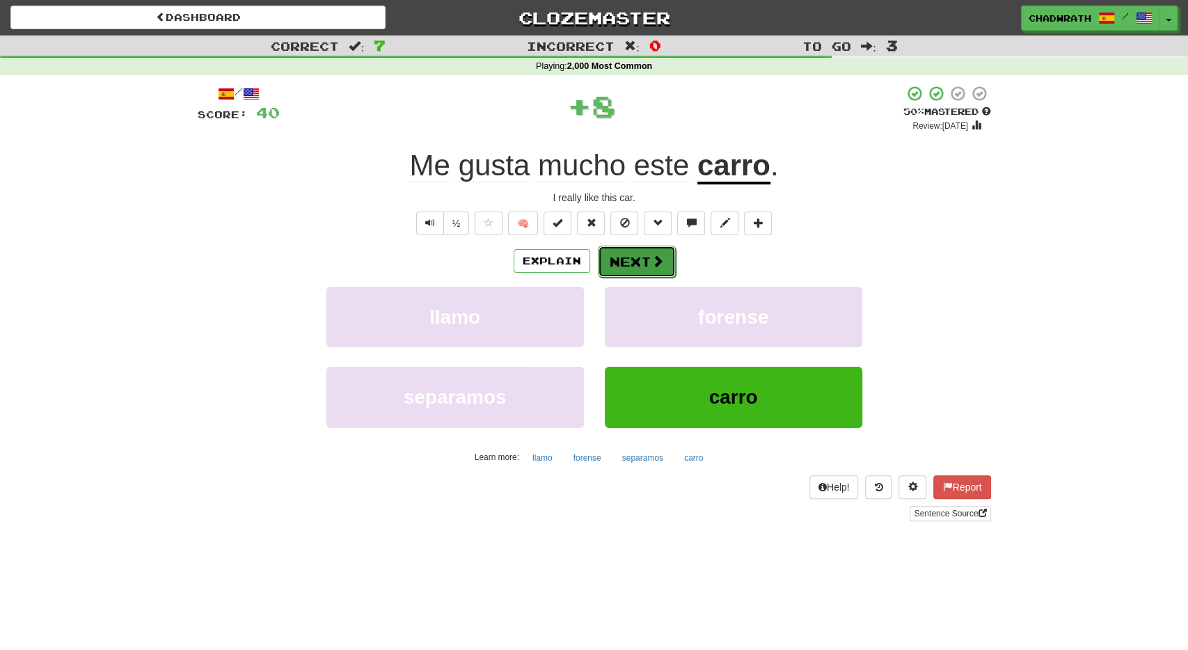
click at [644, 261] on button "Next" at bounding box center [637, 262] width 78 height 32
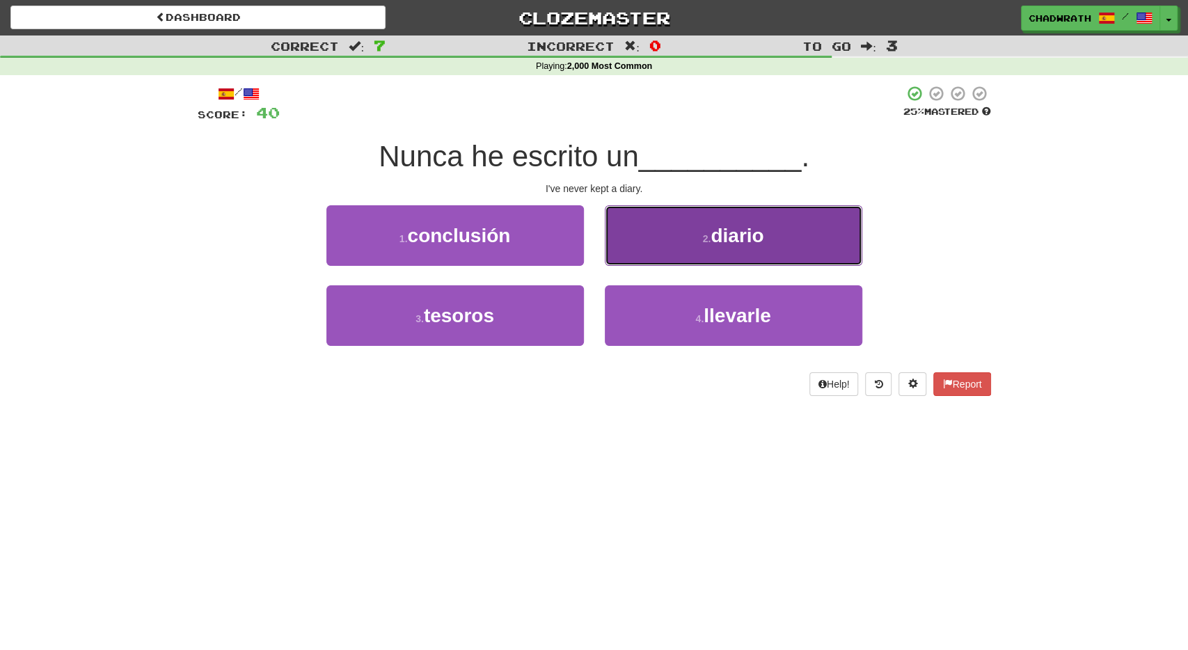
click at [727, 258] on button "2 . diario" at bounding box center [733, 235] width 257 height 61
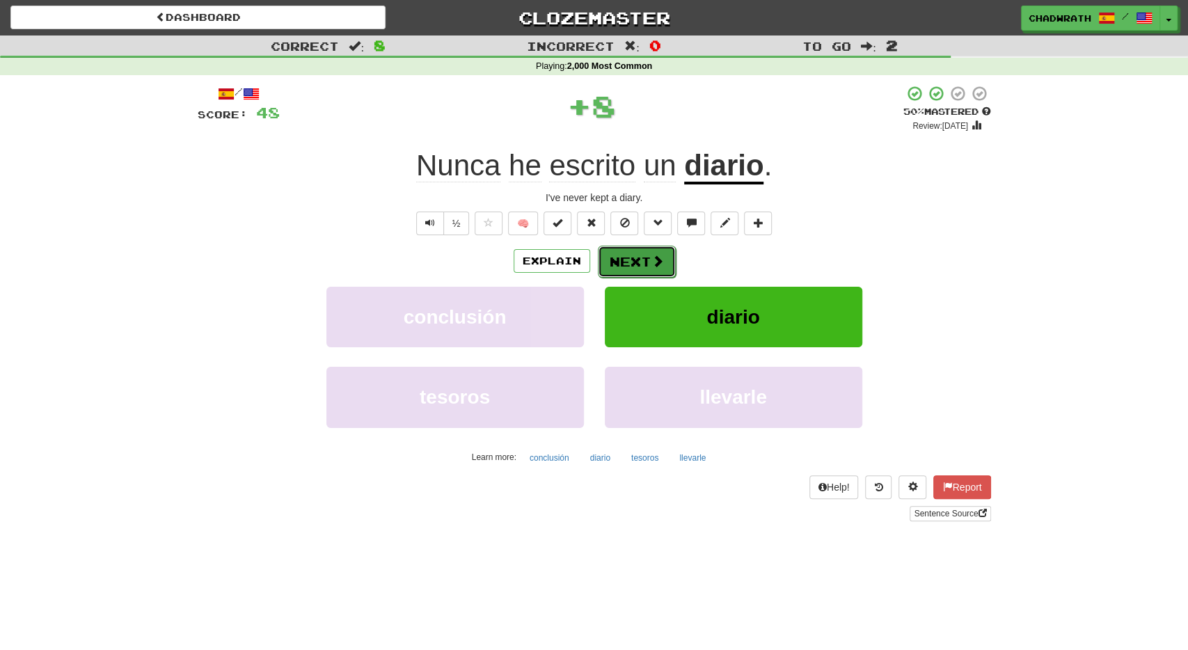
click at [632, 252] on button "Next" at bounding box center [637, 262] width 78 height 32
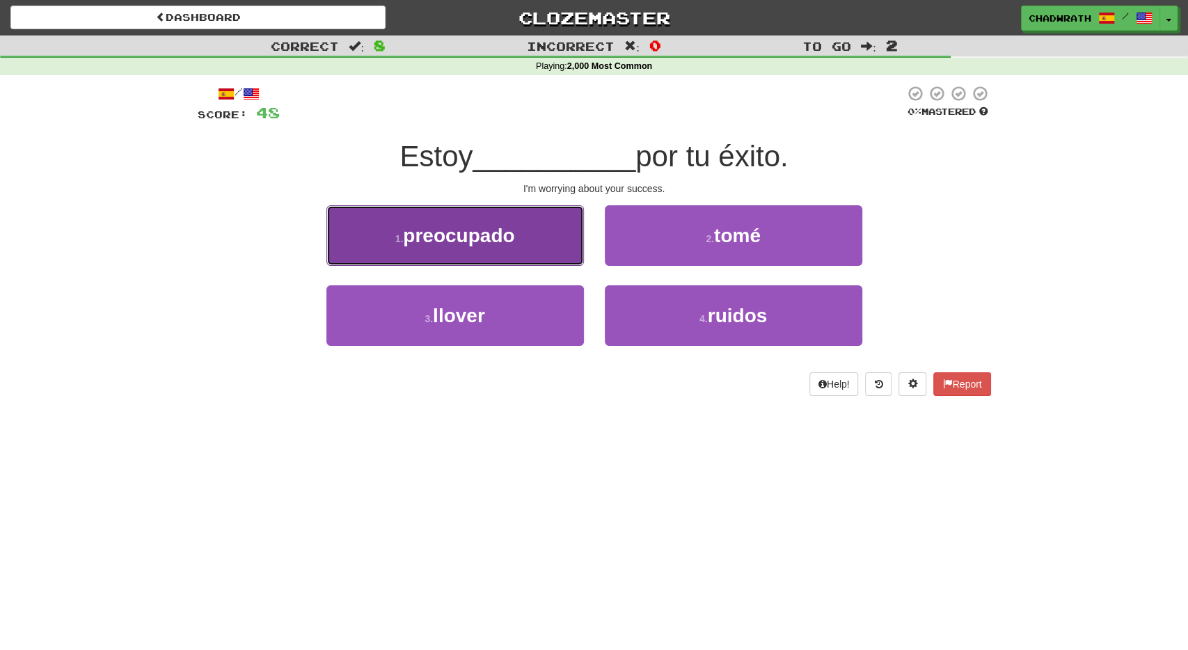
click at [508, 249] on button "1 . preocupado" at bounding box center [454, 235] width 257 height 61
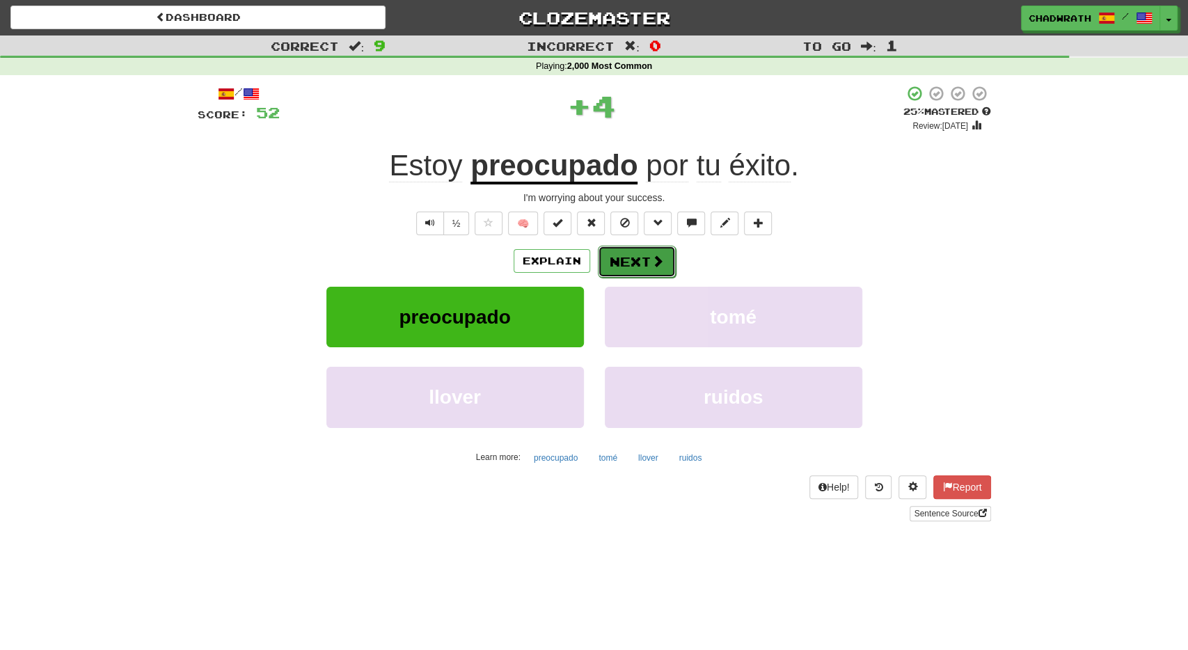
click at [633, 257] on button "Next" at bounding box center [637, 262] width 78 height 32
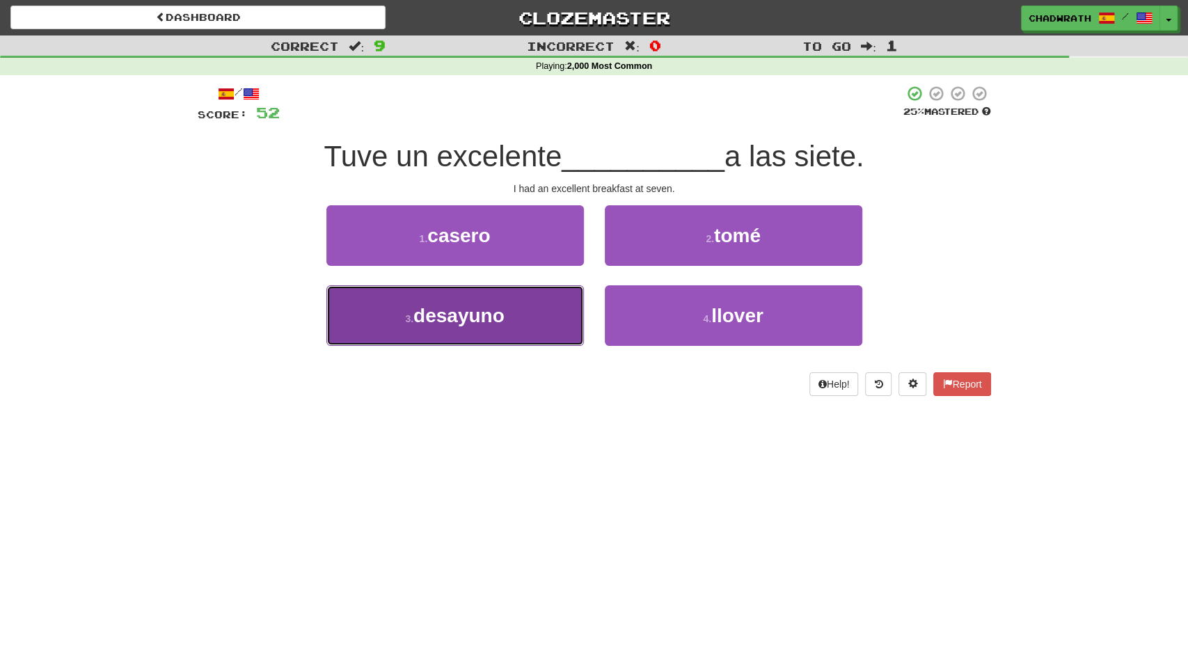
click at [499, 315] on span "desayuno" at bounding box center [458, 316] width 91 height 22
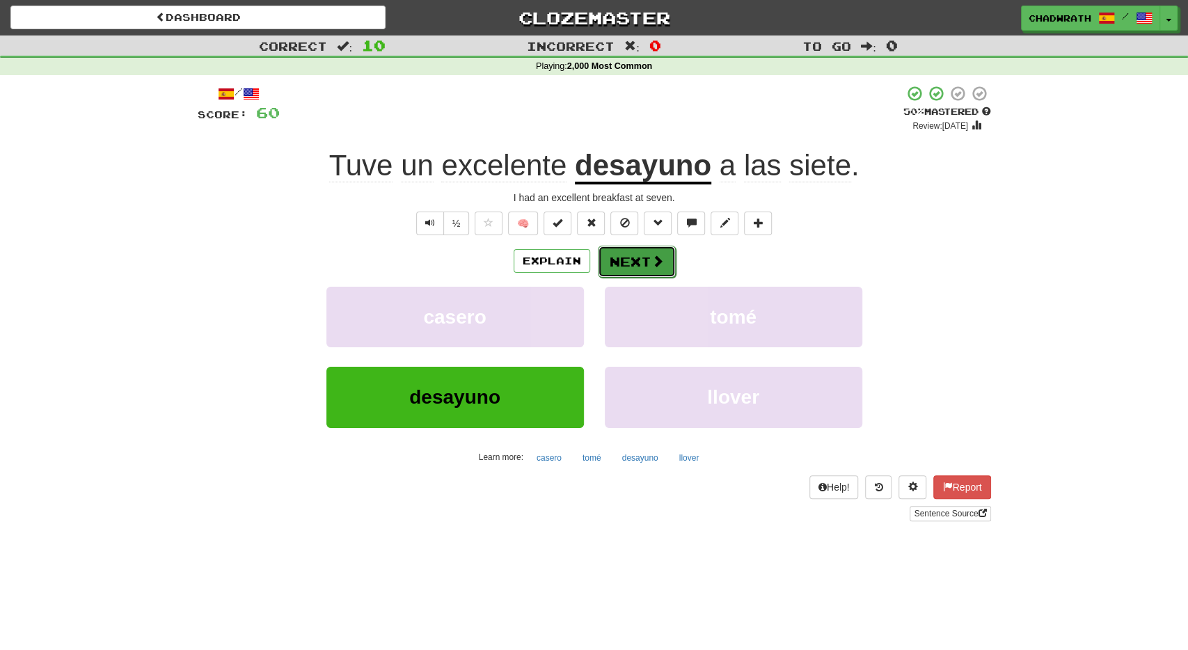
click at [640, 258] on button "Next" at bounding box center [637, 262] width 78 height 32
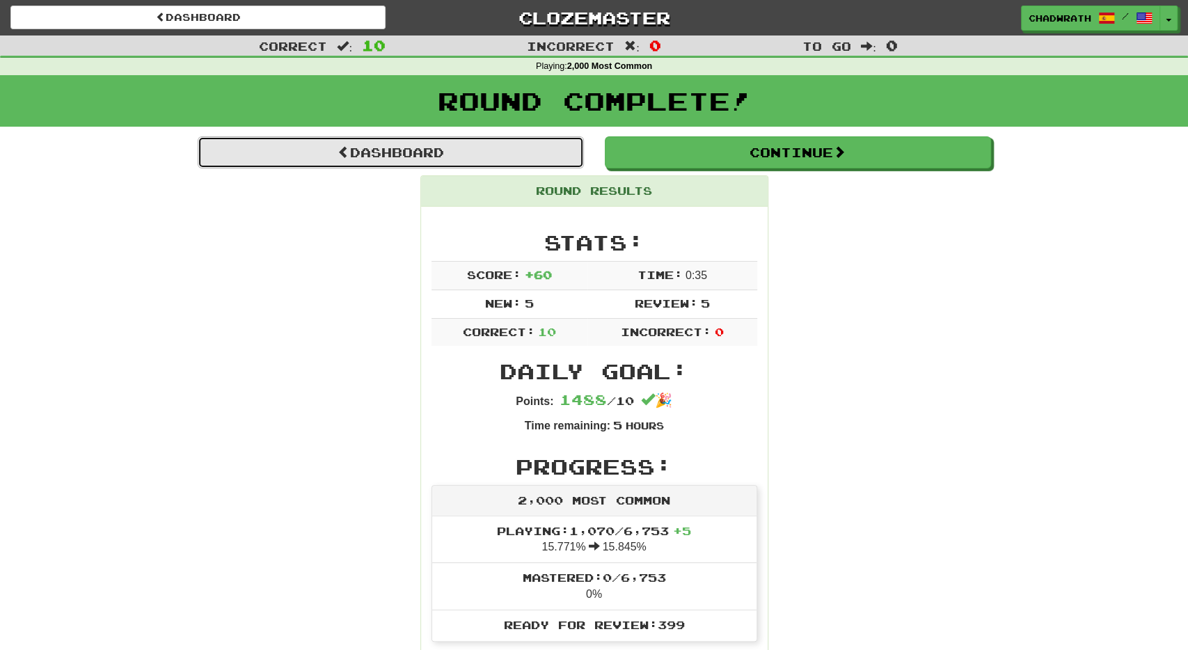
click at [438, 164] on link "Dashboard" at bounding box center [391, 152] width 386 height 32
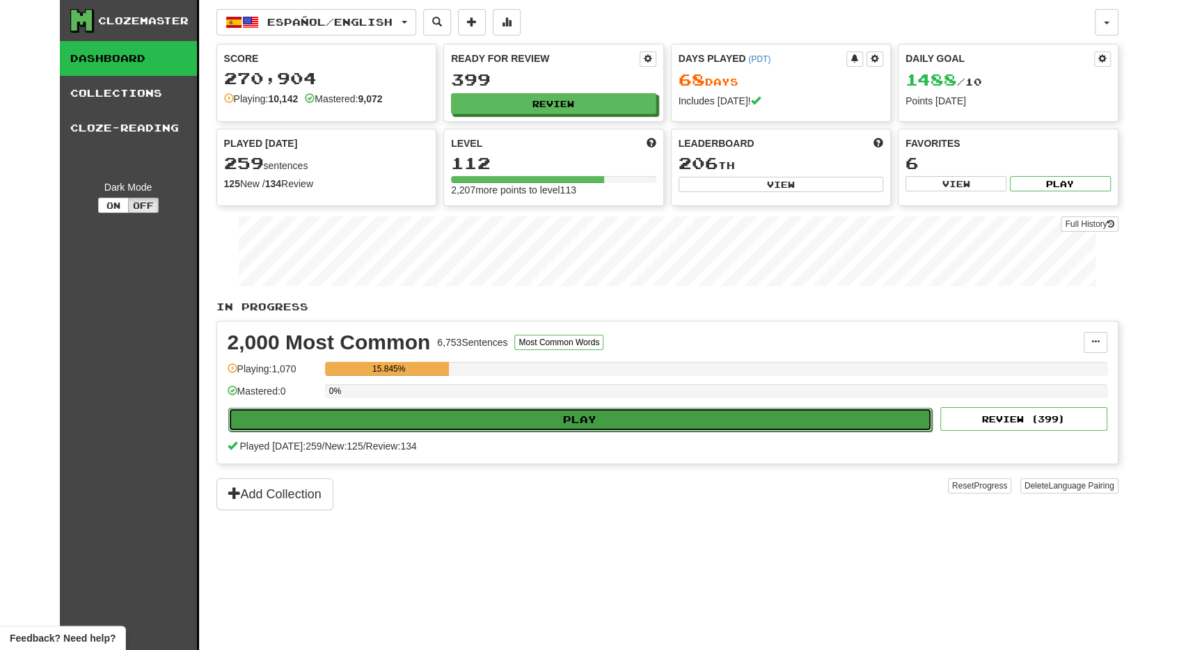
click at [332, 415] on button "Play" at bounding box center [580, 420] width 704 height 24
select select "**"
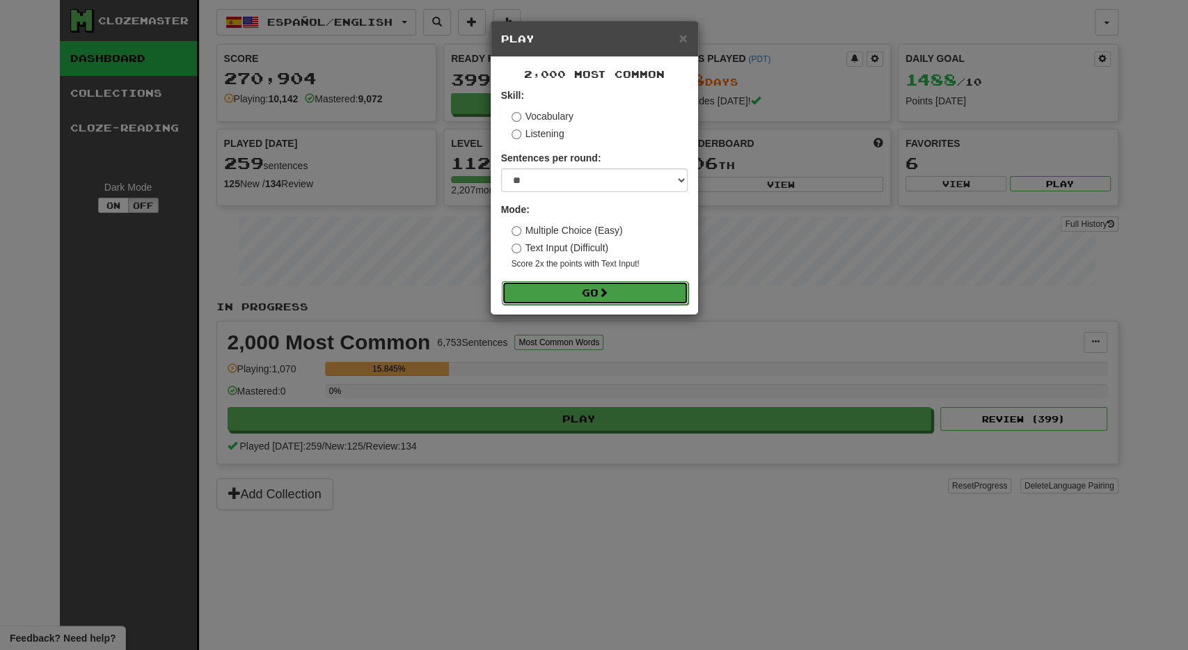
click at [647, 295] on button "Go" at bounding box center [595, 293] width 187 height 24
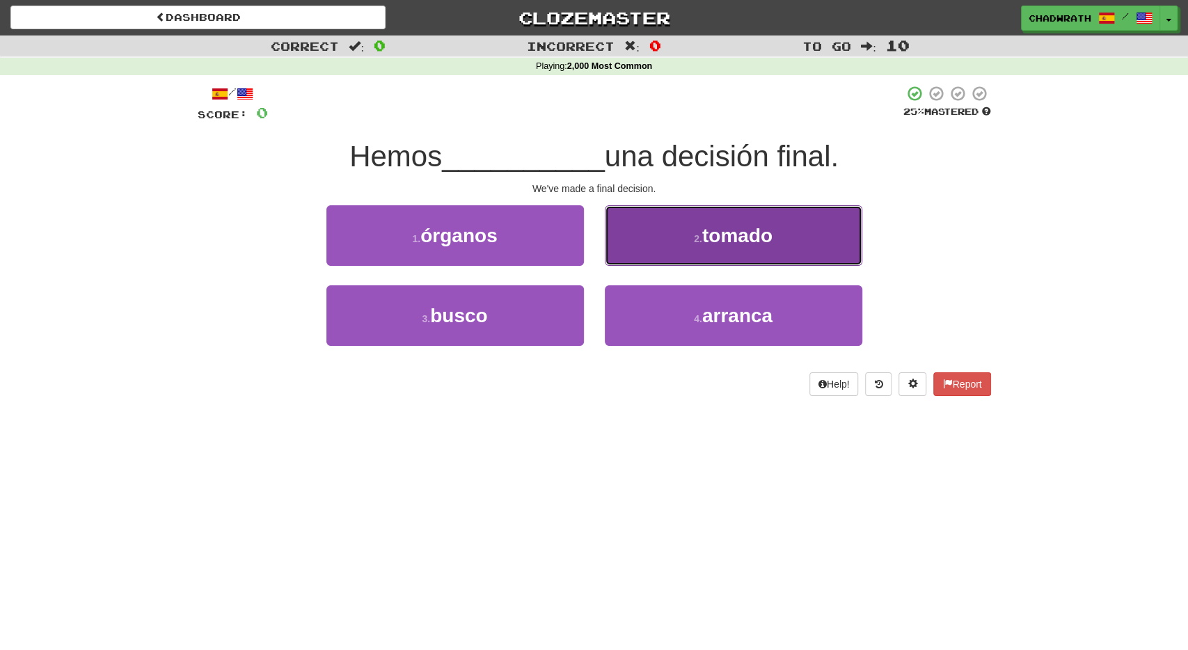
click at [722, 244] on span "tomado" at bounding box center [737, 236] width 70 height 22
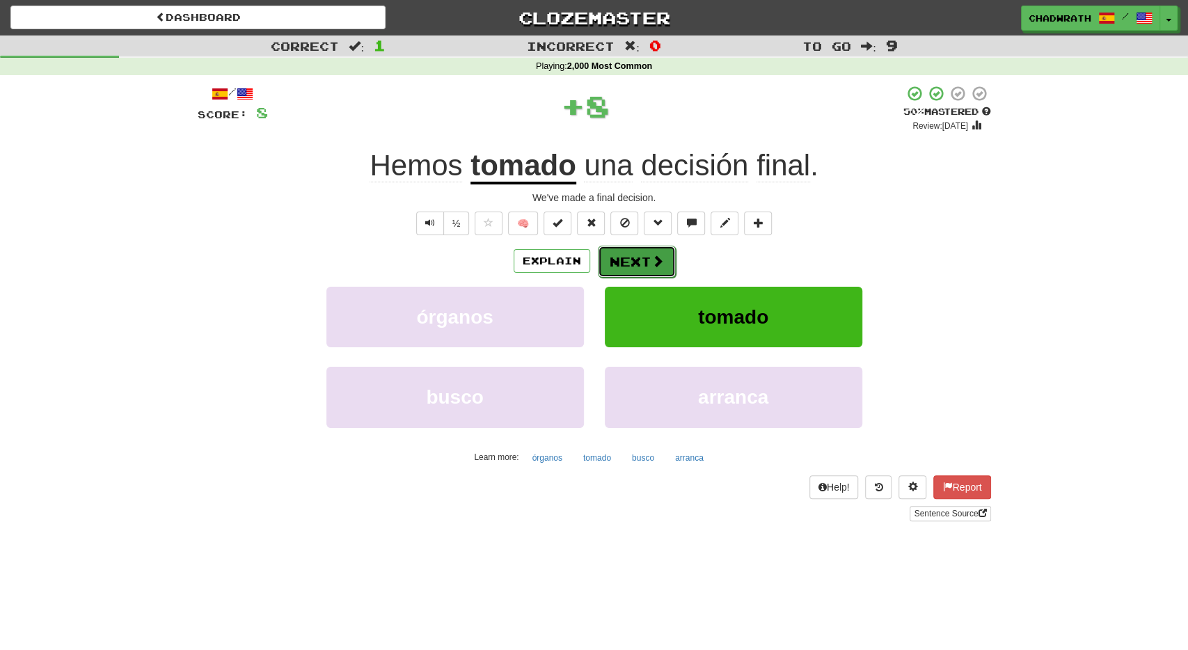
click at [635, 269] on button "Next" at bounding box center [637, 262] width 78 height 32
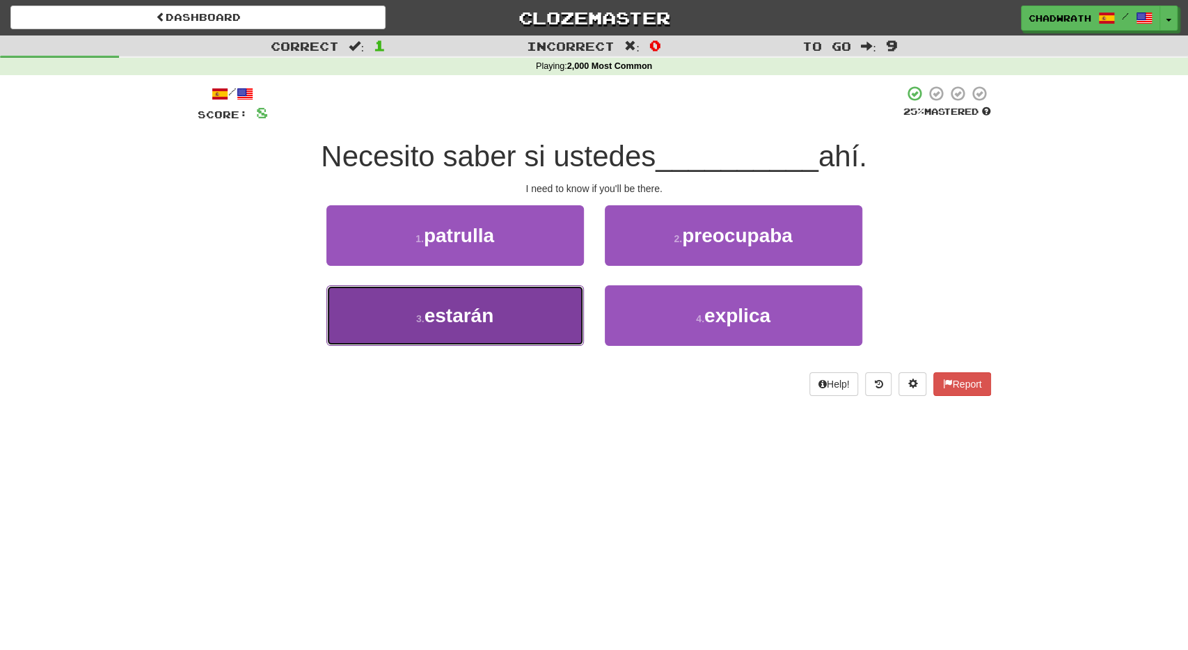
click at [494, 319] on span "estarán" at bounding box center [460, 316] width 70 height 22
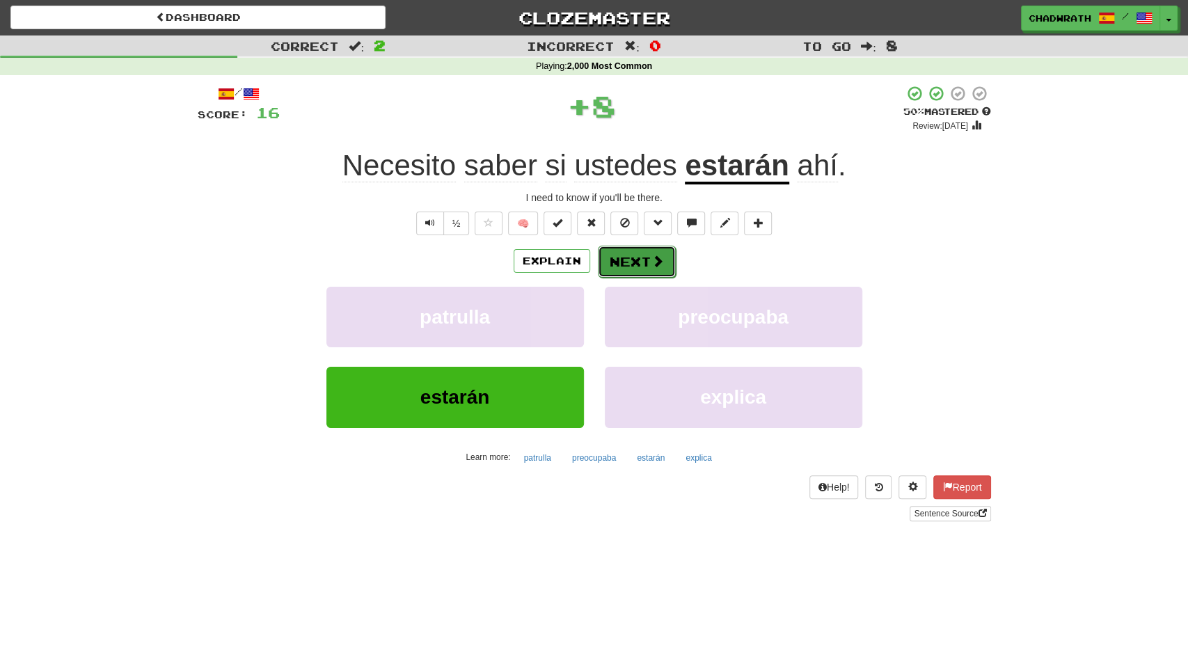
click at [638, 262] on button "Next" at bounding box center [637, 262] width 78 height 32
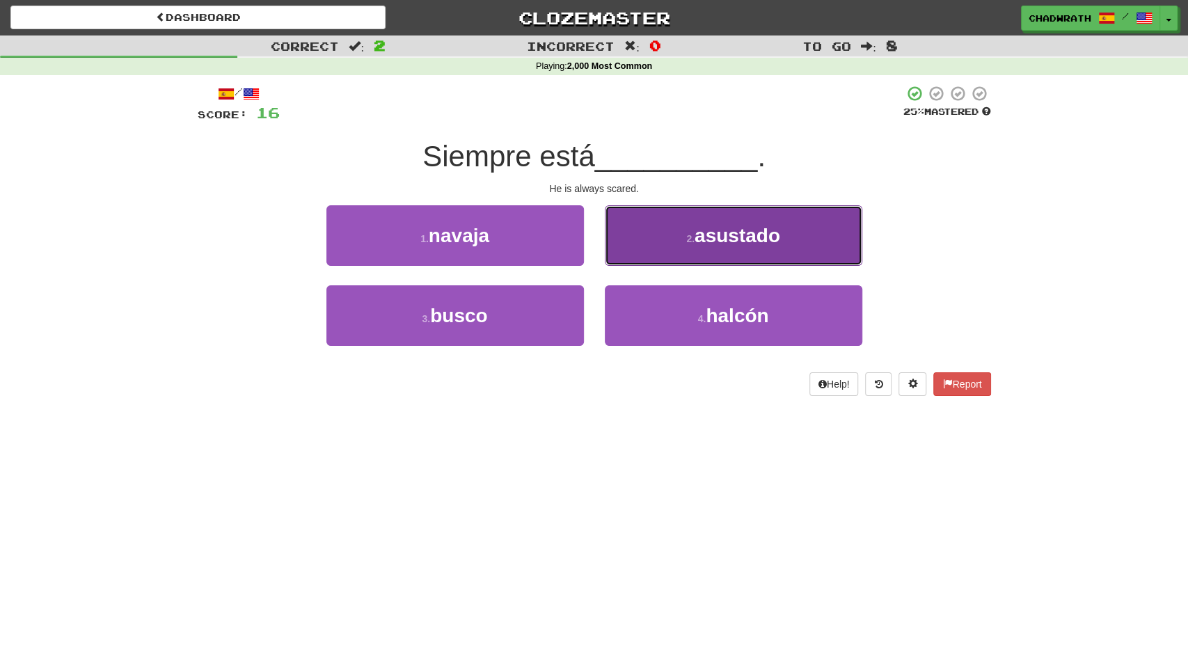
click at [698, 257] on button "2 . asustado" at bounding box center [733, 235] width 257 height 61
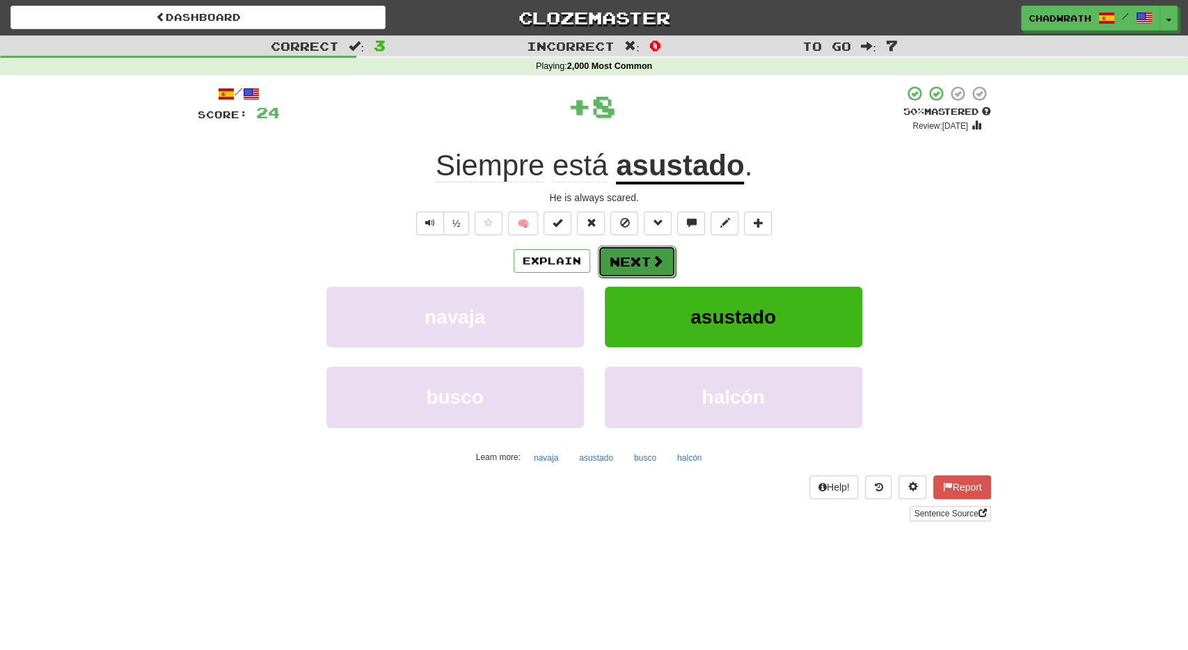
click at [641, 272] on button "Next" at bounding box center [637, 262] width 78 height 32
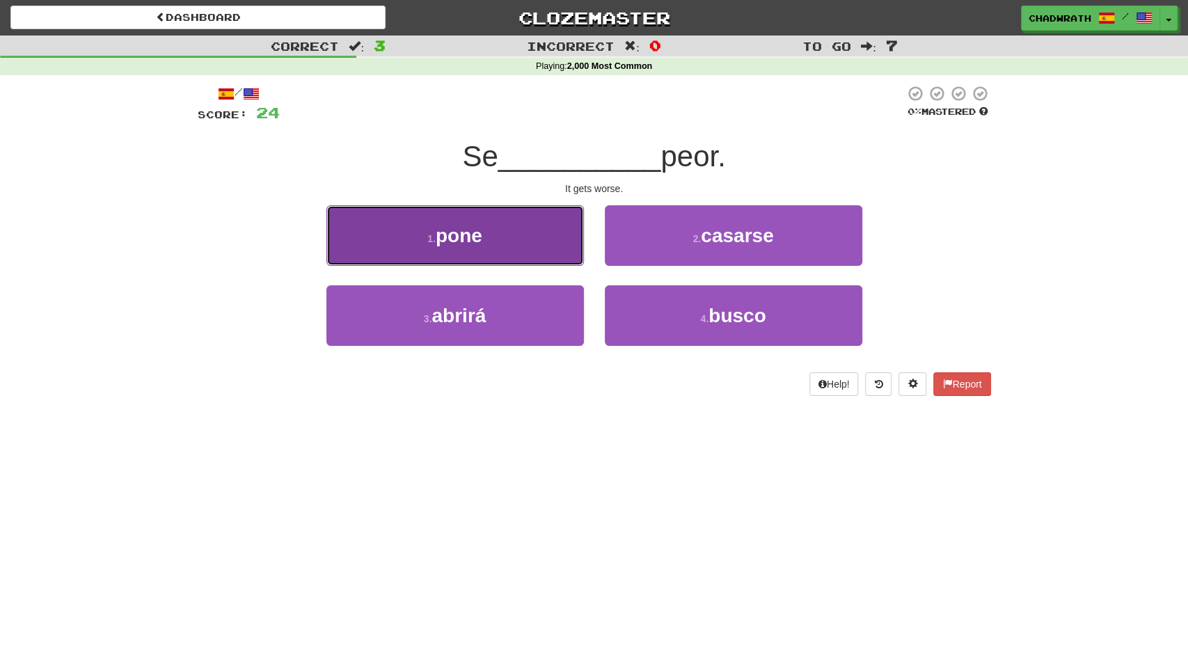
click at [478, 232] on span "pone" at bounding box center [459, 236] width 47 height 22
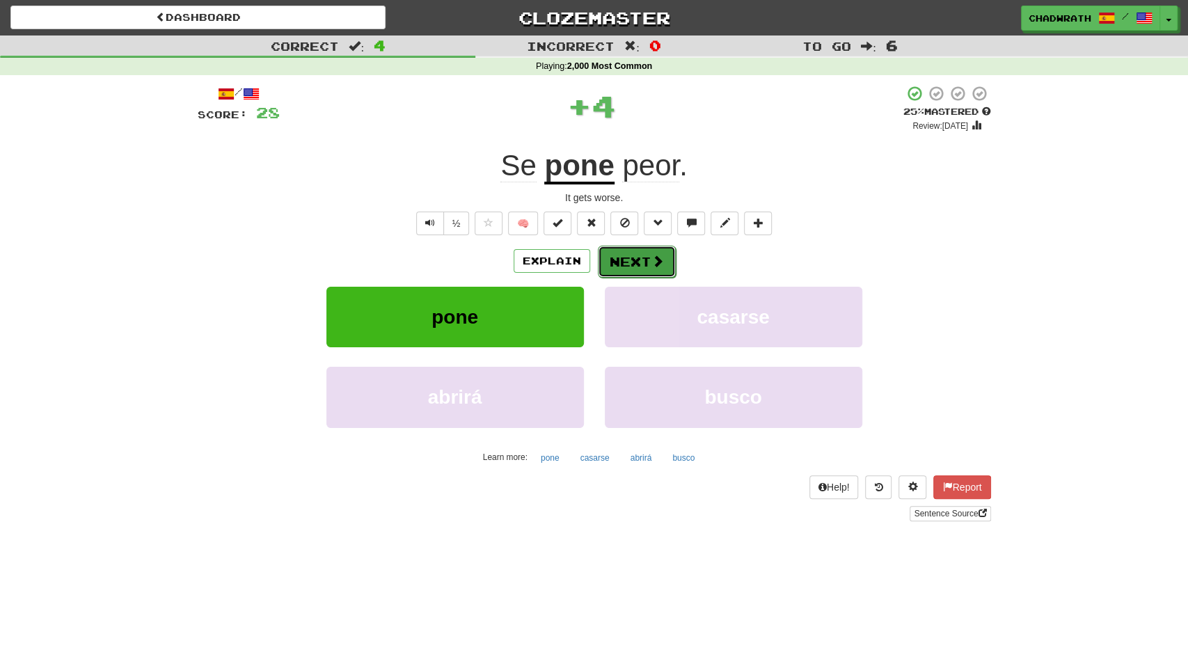
click at [651, 264] on span at bounding box center [657, 261] width 13 height 13
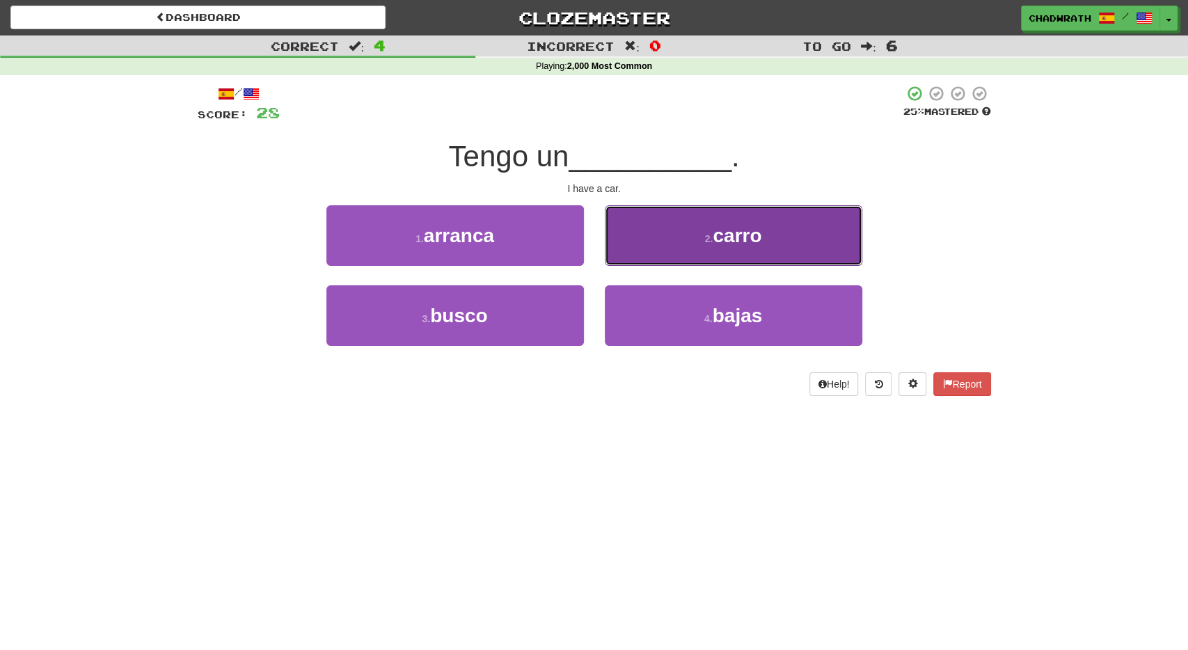
click at [701, 256] on button "2 . carro" at bounding box center [733, 235] width 257 height 61
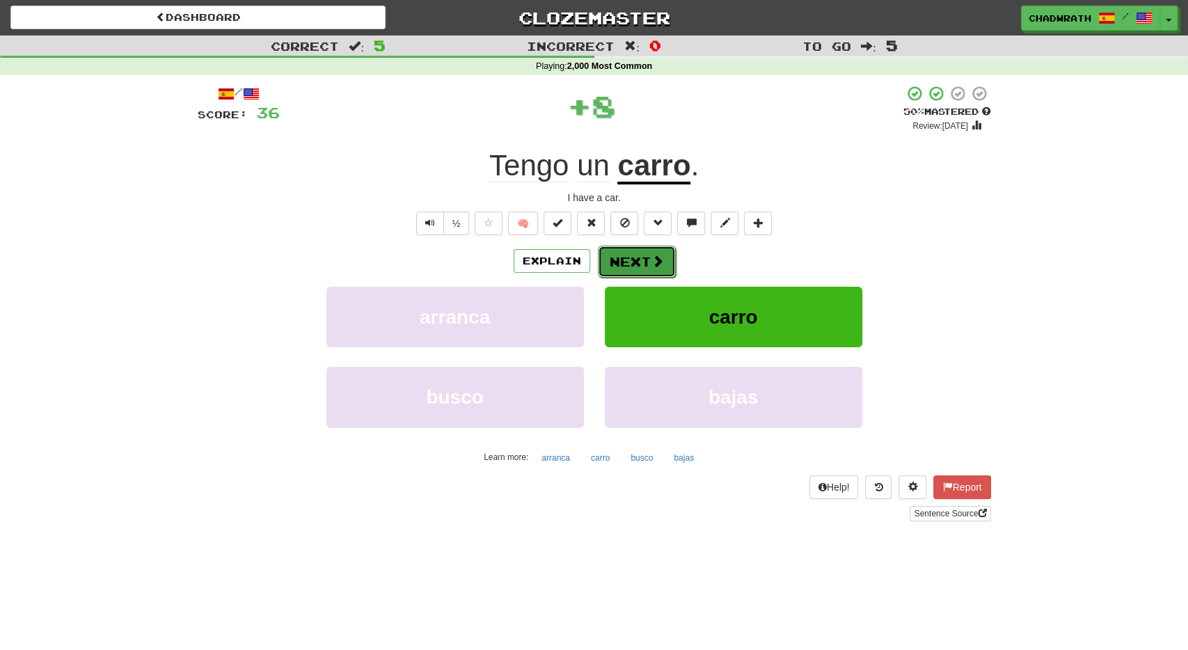
click at [637, 257] on button "Next" at bounding box center [637, 262] width 78 height 32
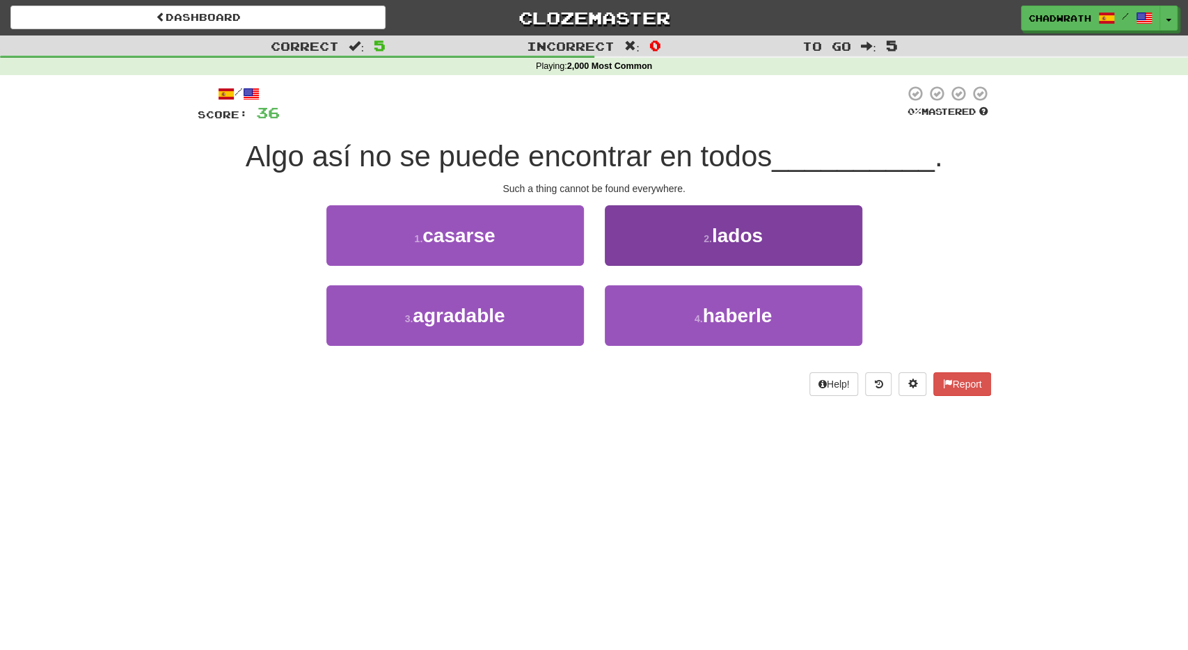
drag, startPoint x: 687, startPoint y: 267, endPoint x: 663, endPoint y: 257, distance: 25.9
click at [686, 267] on div "2 . lados" at bounding box center [733, 245] width 278 height 80
click at [697, 244] on button "2 . lados" at bounding box center [733, 235] width 257 height 61
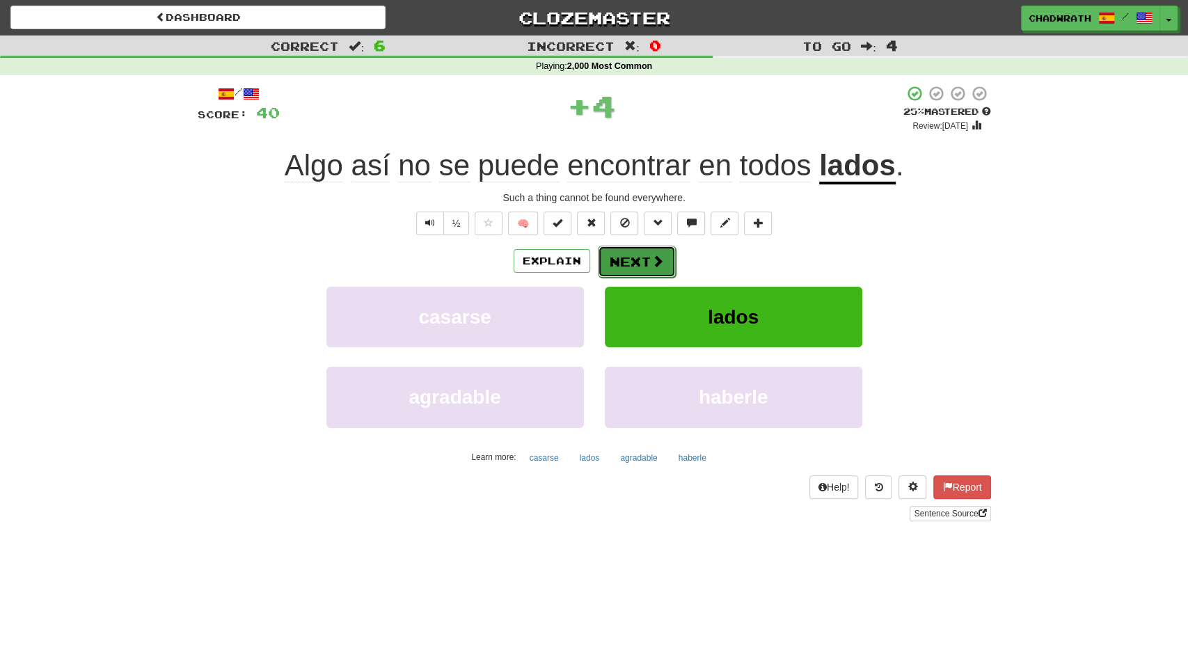
click at [652, 250] on button "Next" at bounding box center [637, 262] width 78 height 32
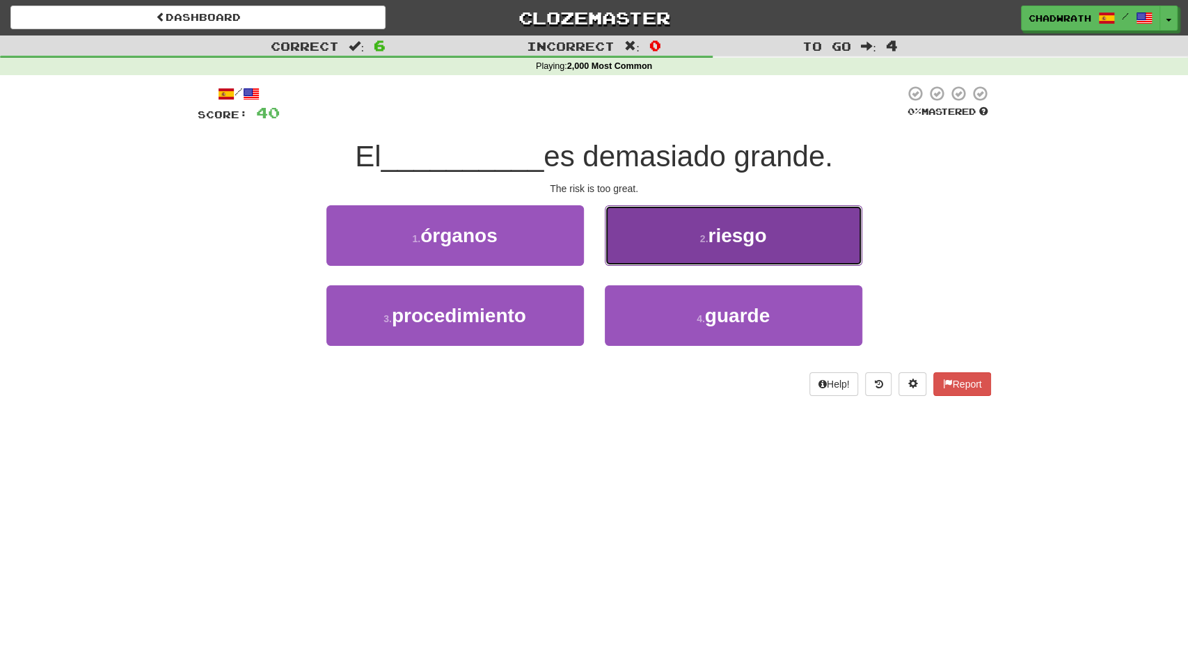
click at [825, 246] on button "2 . riesgo" at bounding box center [733, 235] width 257 height 61
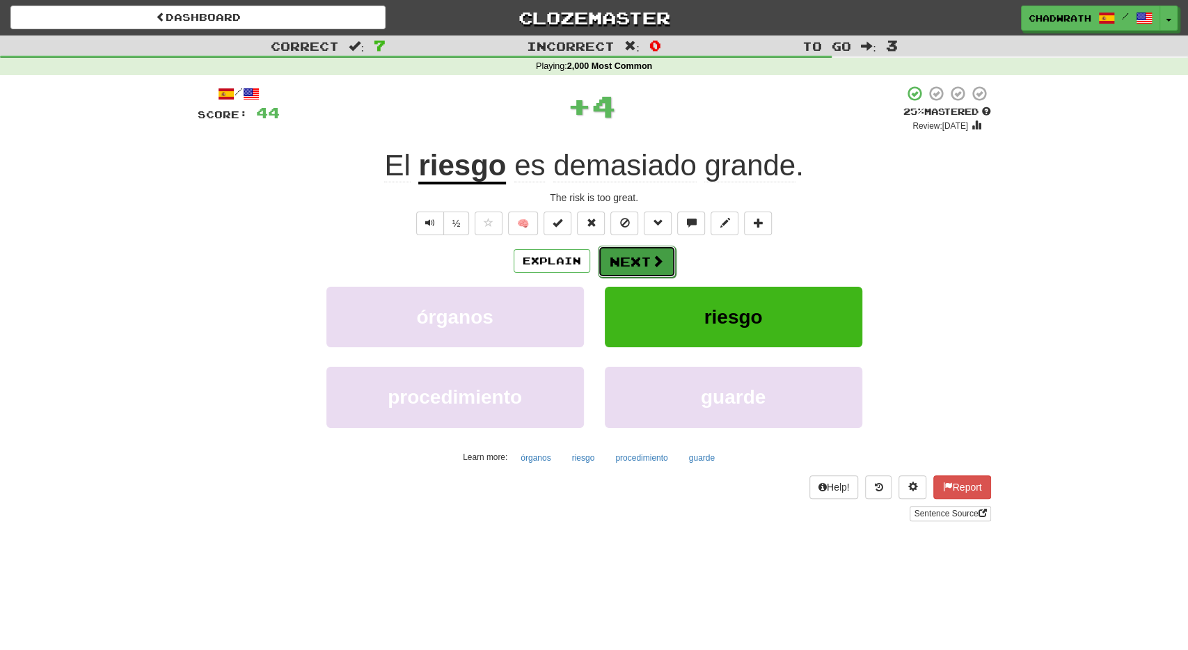
click at [635, 272] on button "Next" at bounding box center [637, 262] width 78 height 32
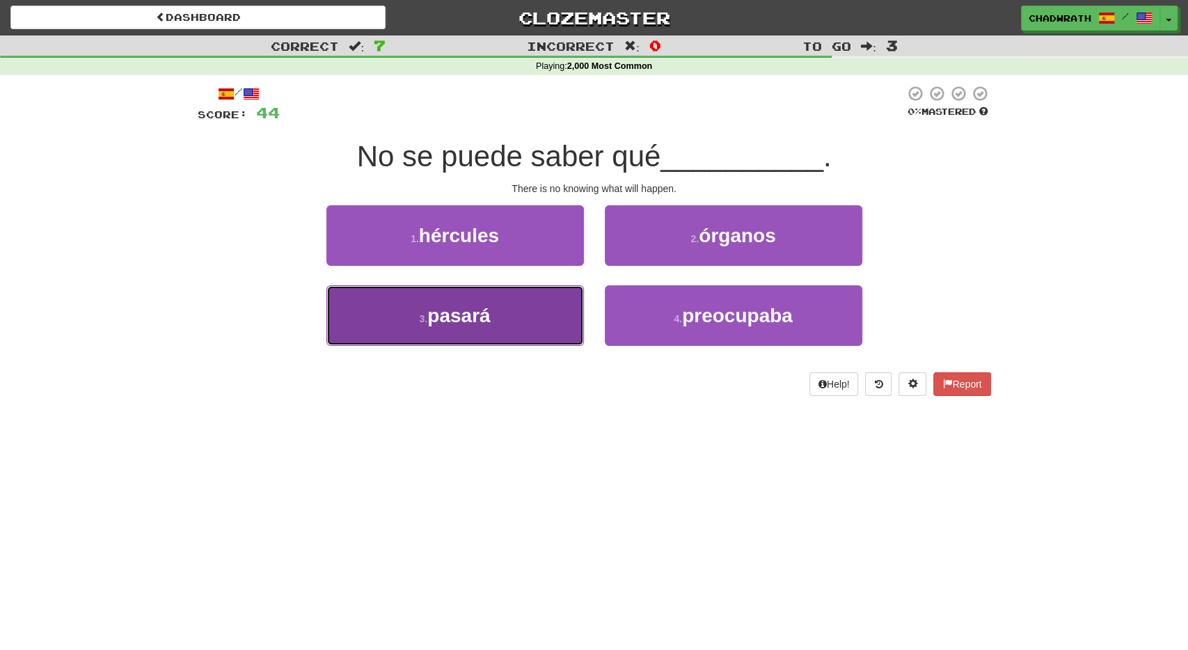
click at [486, 311] on span "pasará" at bounding box center [458, 316] width 63 height 22
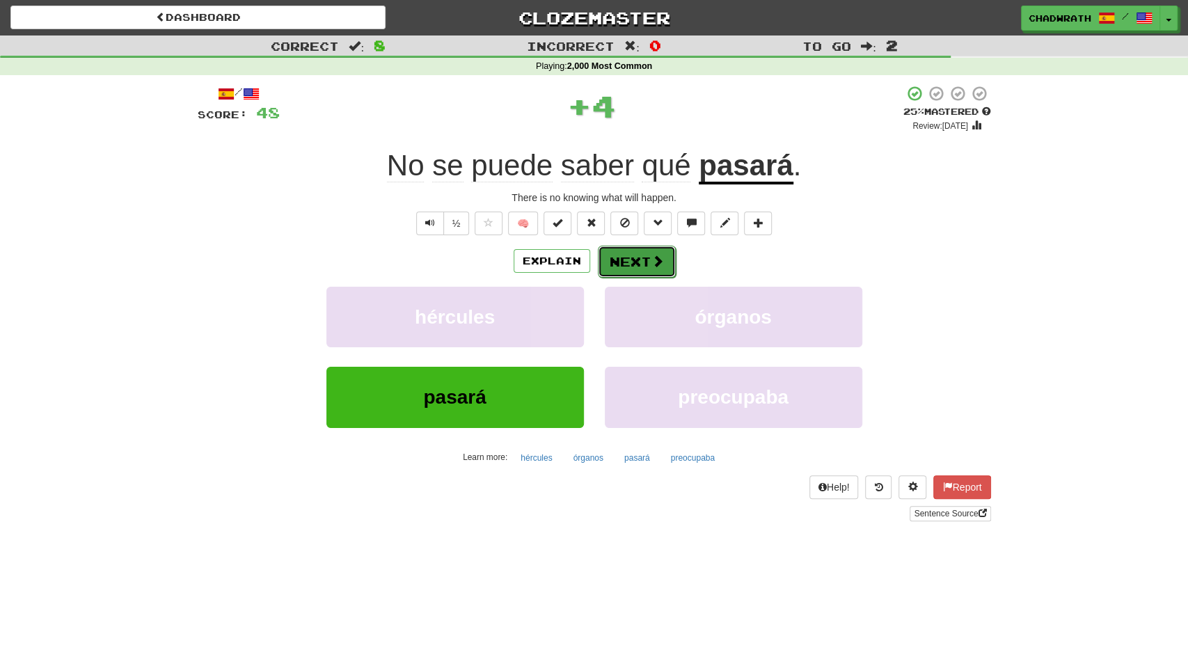
click at [648, 271] on button "Next" at bounding box center [637, 262] width 78 height 32
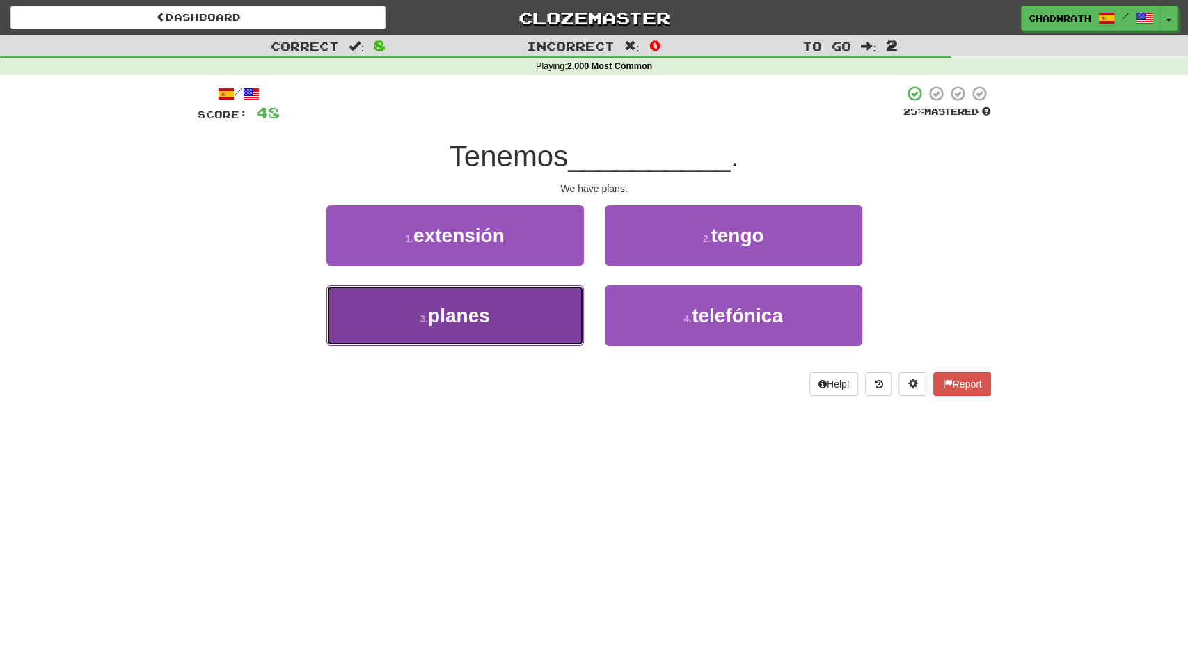
click at [475, 320] on span "planes" at bounding box center [459, 316] width 62 height 22
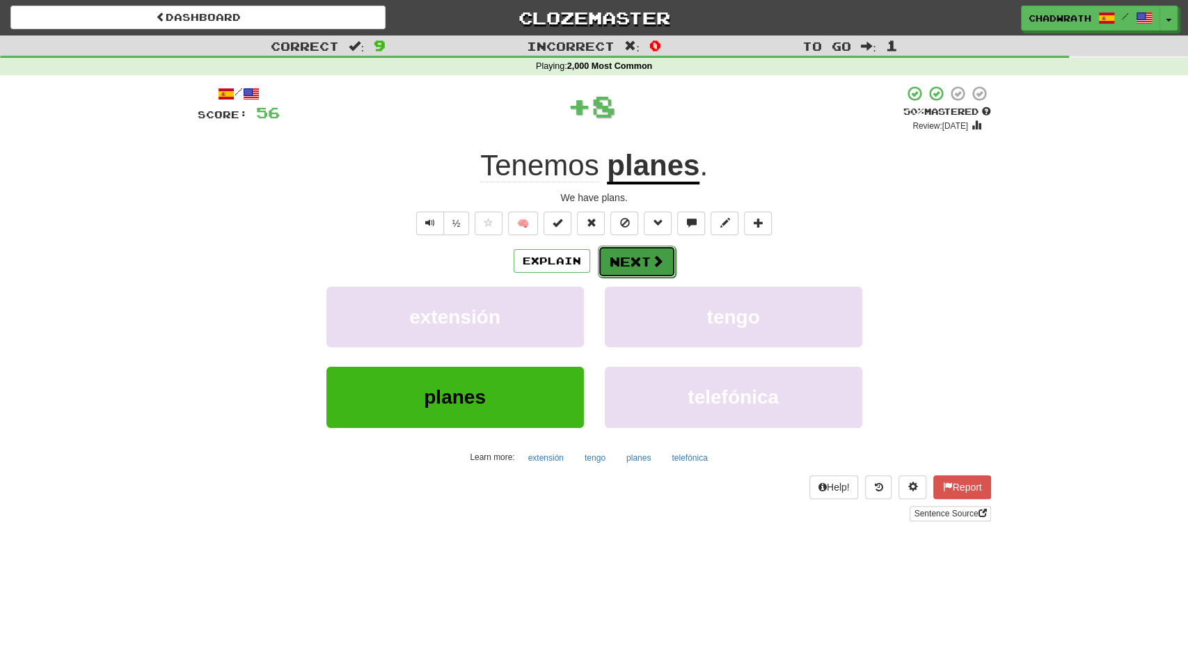
click at [639, 253] on button "Next" at bounding box center [637, 262] width 78 height 32
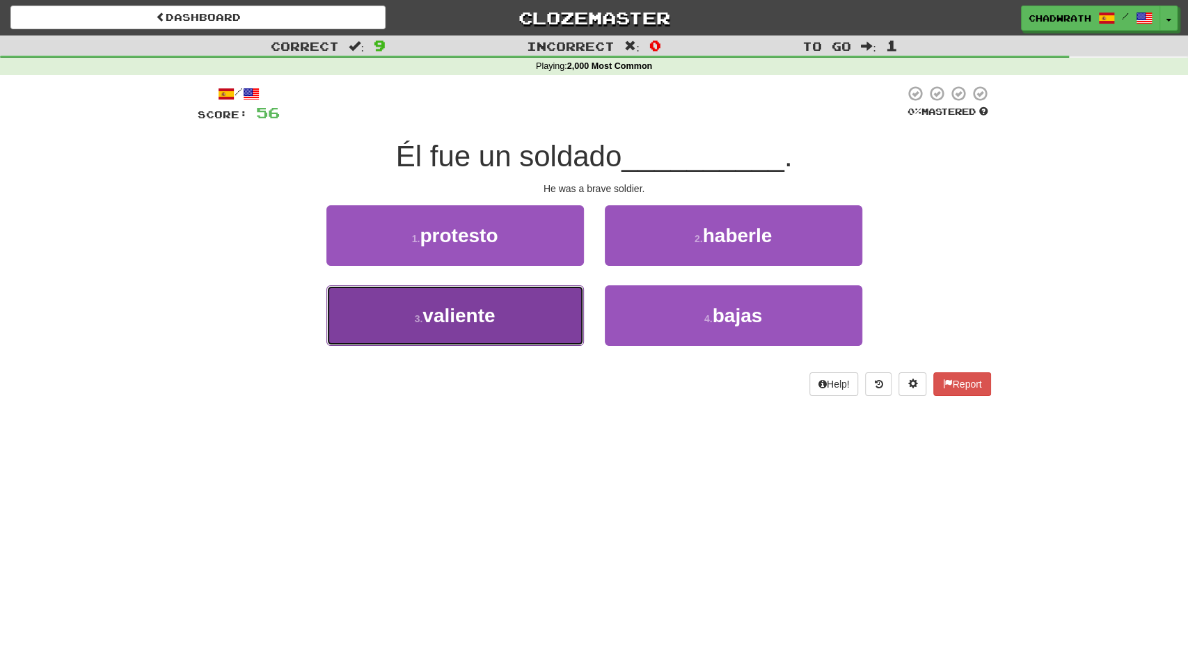
click at [478, 317] on span "valiente" at bounding box center [458, 316] width 72 height 22
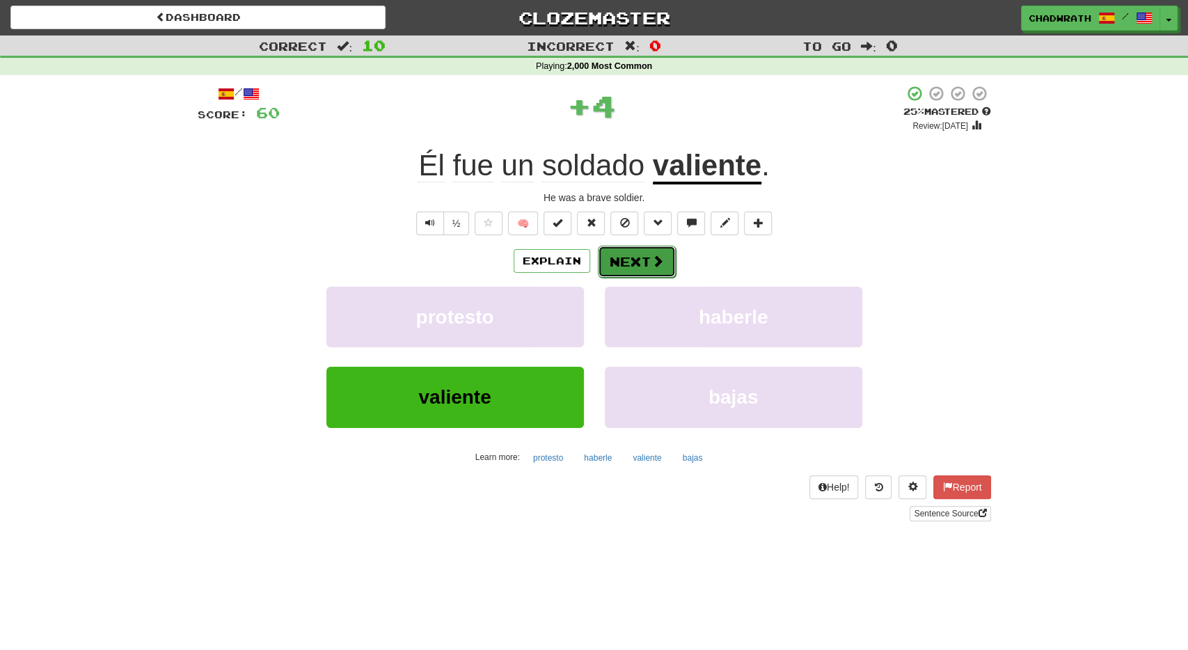
click at [631, 258] on button "Next" at bounding box center [637, 262] width 78 height 32
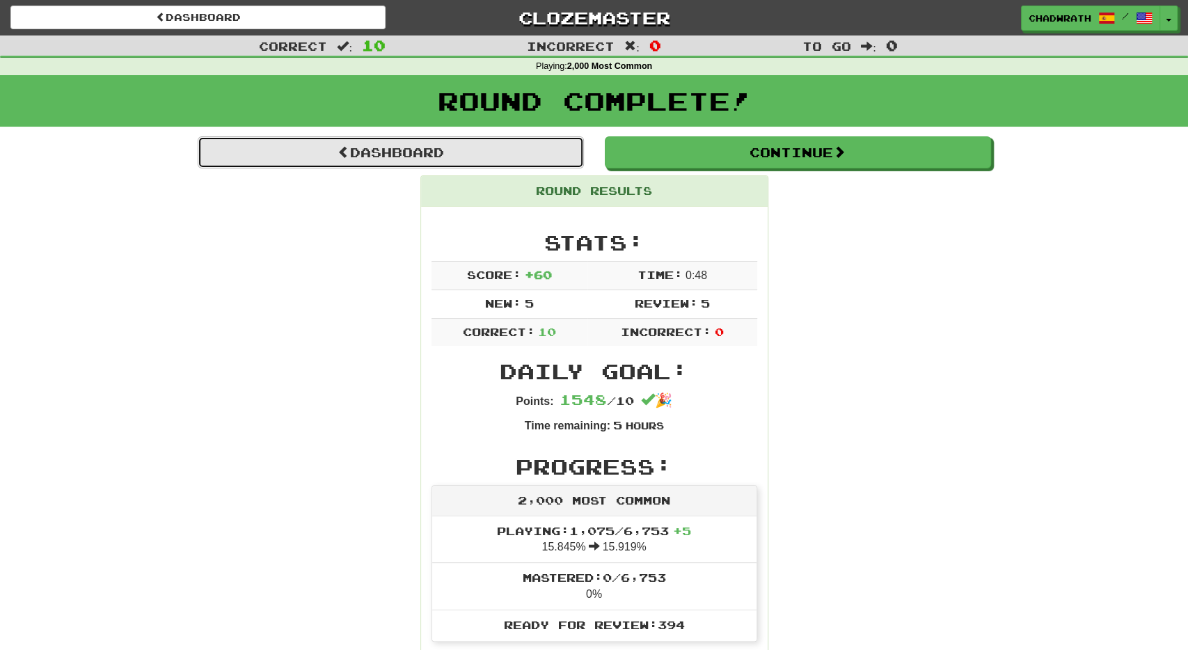
click at [429, 156] on link "Dashboard" at bounding box center [391, 152] width 386 height 32
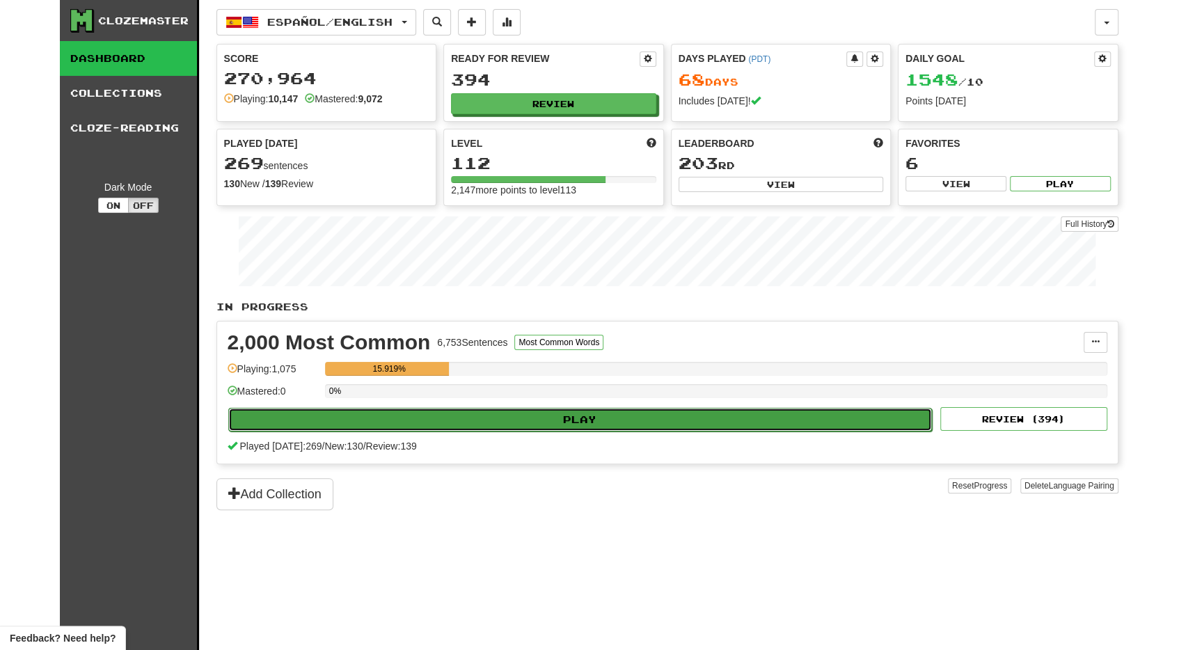
click at [374, 418] on button "Play" at bounding box center [580, 420] width 704 height 24
select select "**"
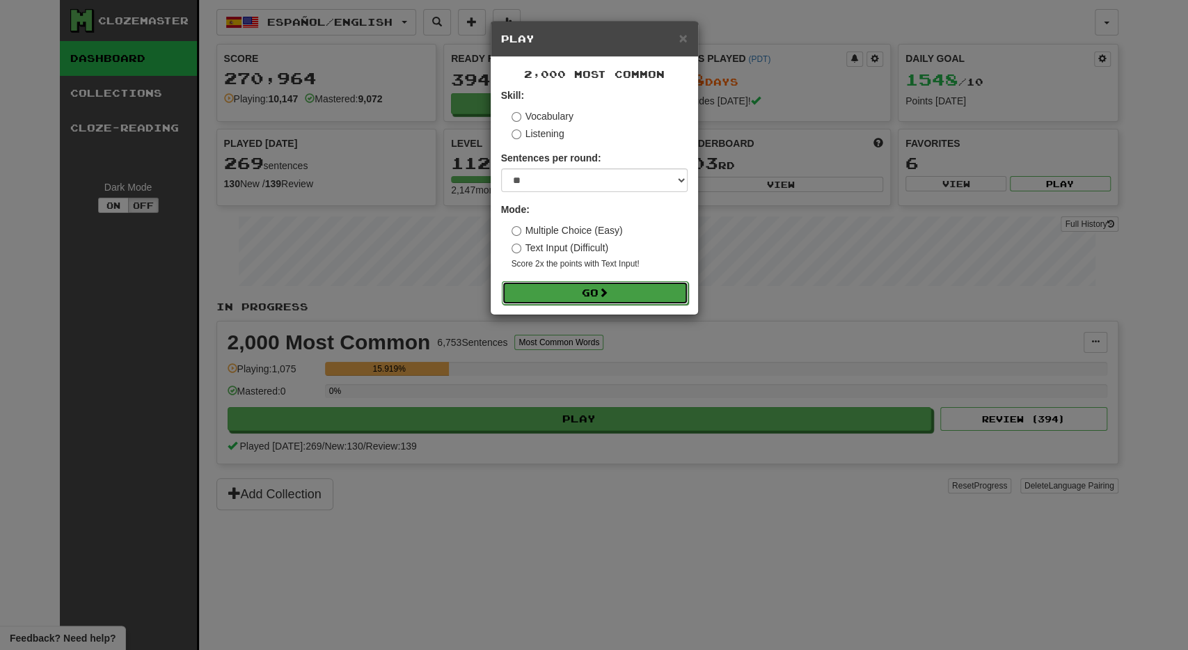
click at [535, 289] on button "Go" at bounding box center [595, 293] width 187 height 24
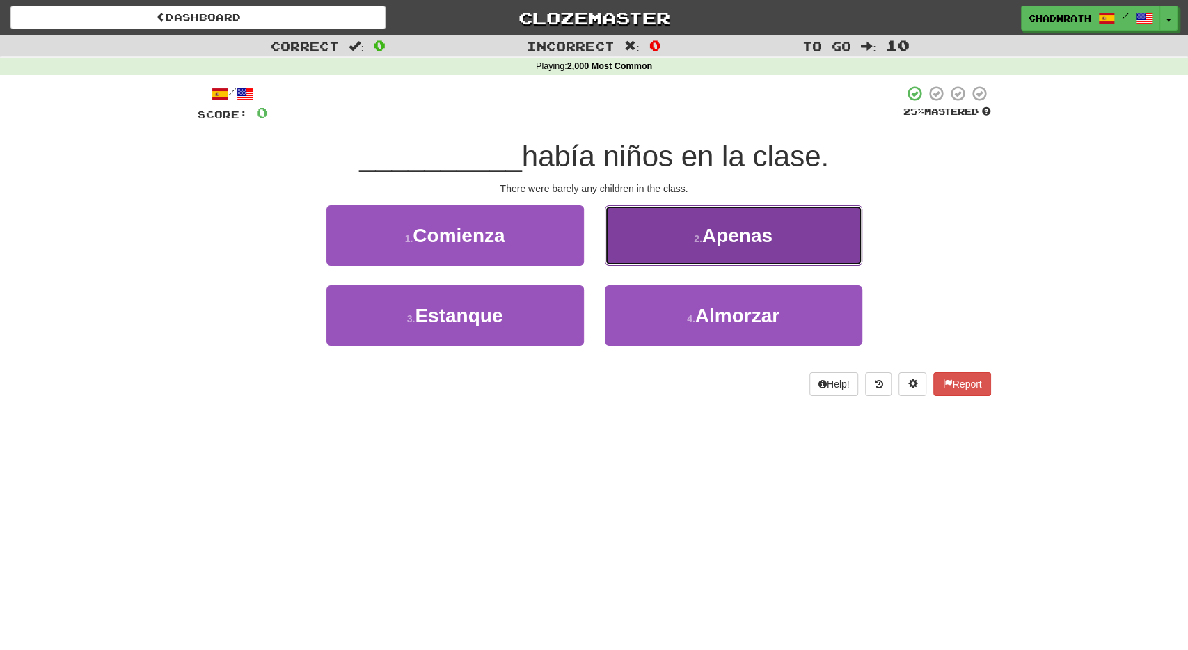
click at [651, 243] on button "2 . Apenas" at bounding box center [733, 235] width 257 height 61
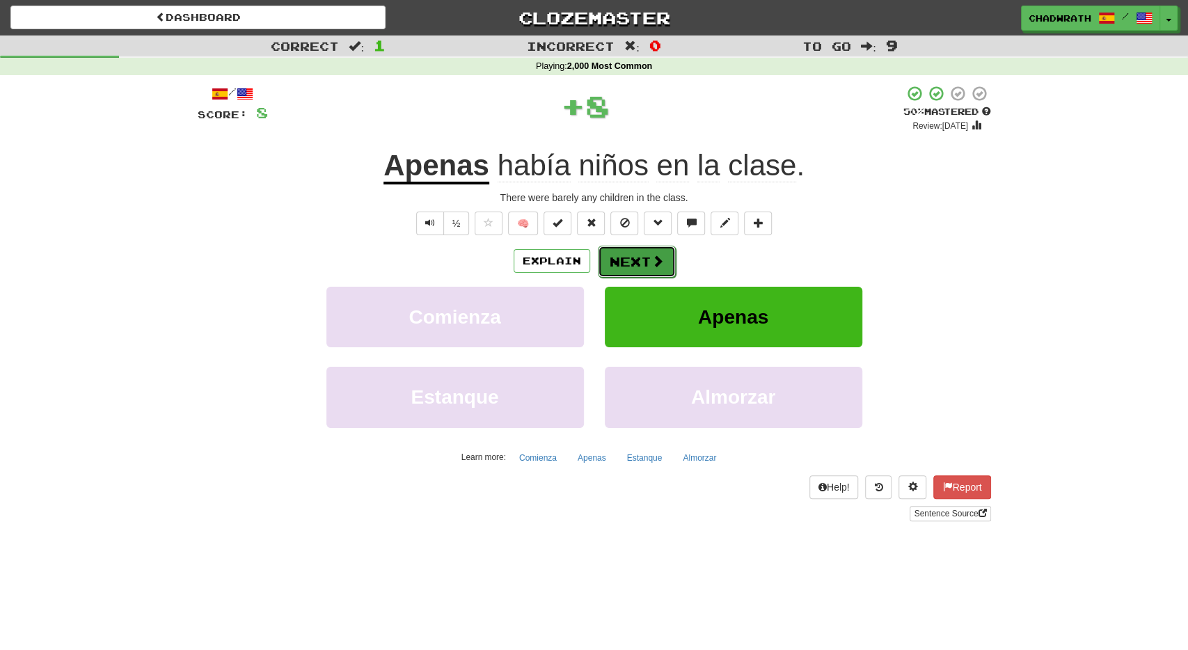
click at [631, 269] on button "Next" at bounding box center [637, 262] width 78 height 32
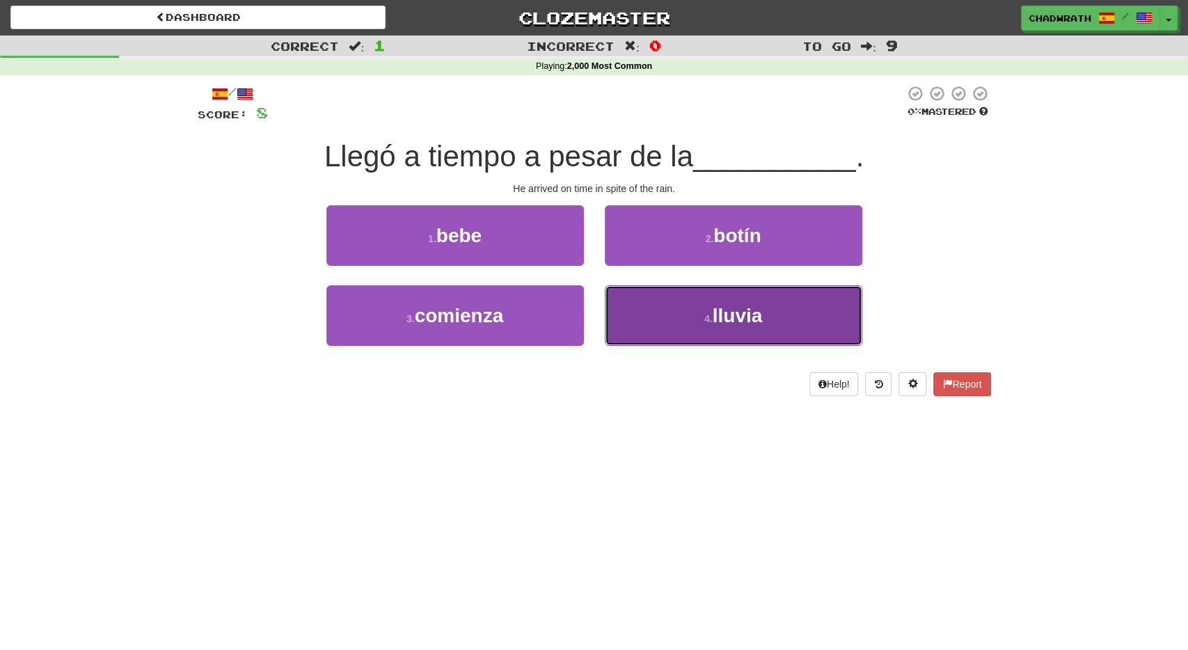
click at [660, 322] on button "4 . lluvia" at bounding box center [733, 315] width 257 height 61
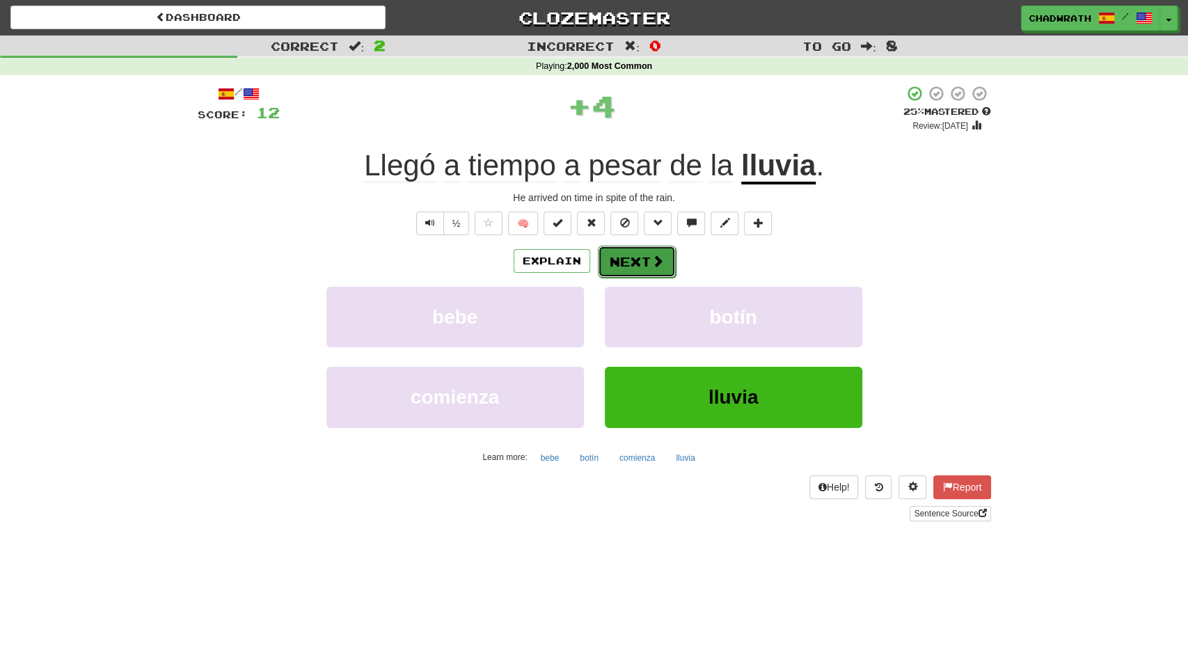
click at [642, 261] on button "Next" at bounding box center [637, 262] width 78 height 32
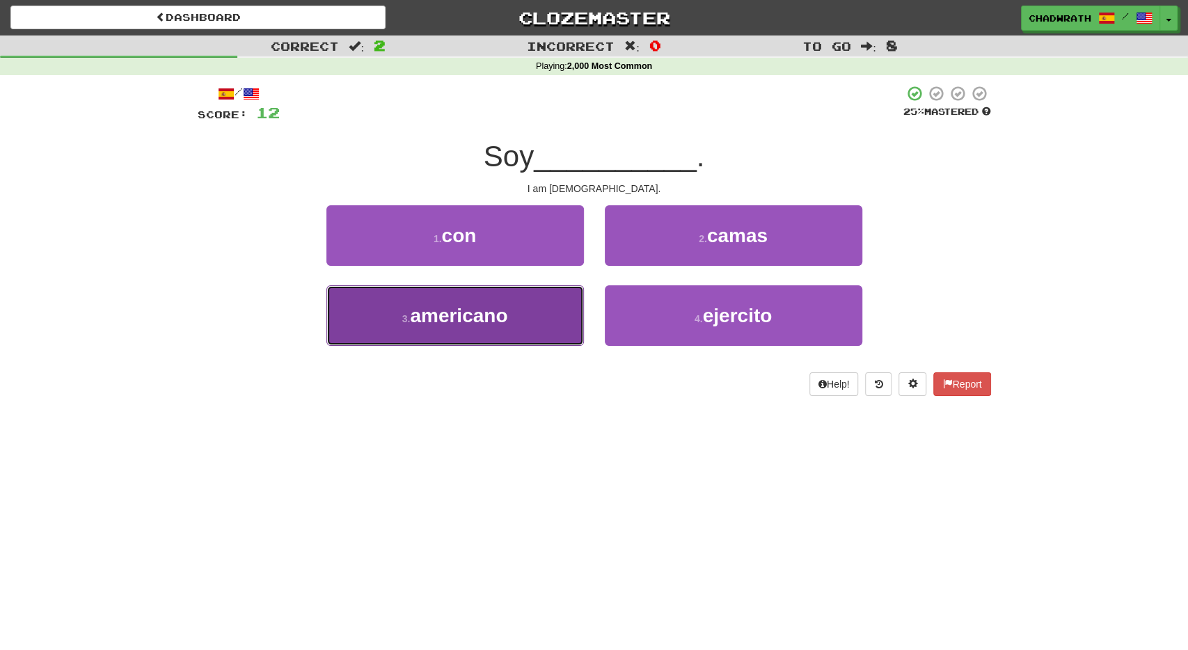
click at [529, 303] on button "3 . [DEMOGRAPHIC_DATA]" at bounding box center [454, 315] width 257 height 61
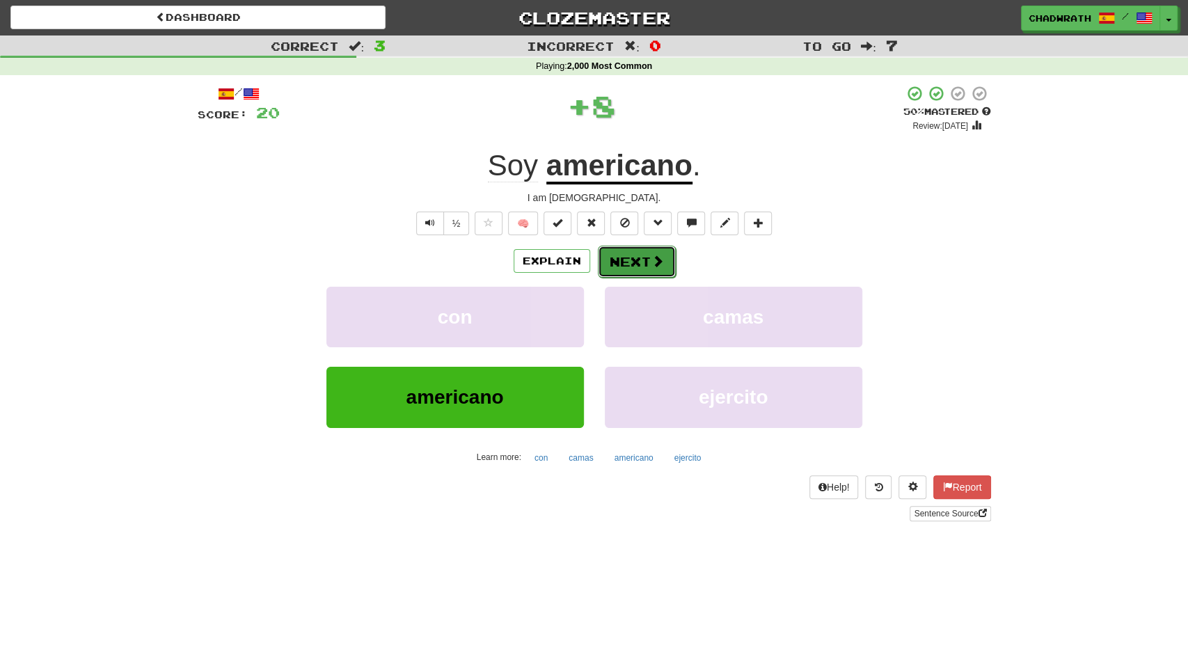
click at [645, 263] on button "Next" at bounding box center [637, 262] width 78 height 32
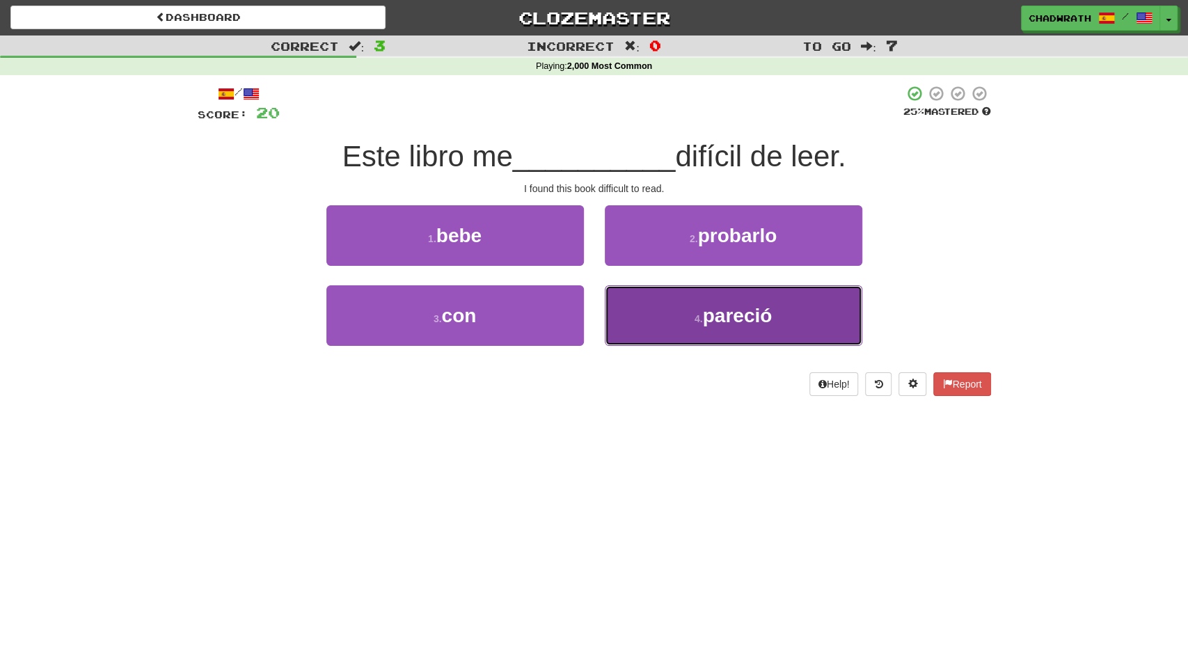
click at [780, 321] on button "4 . pareció" at bounding box center [733, 315] width 257 height 61
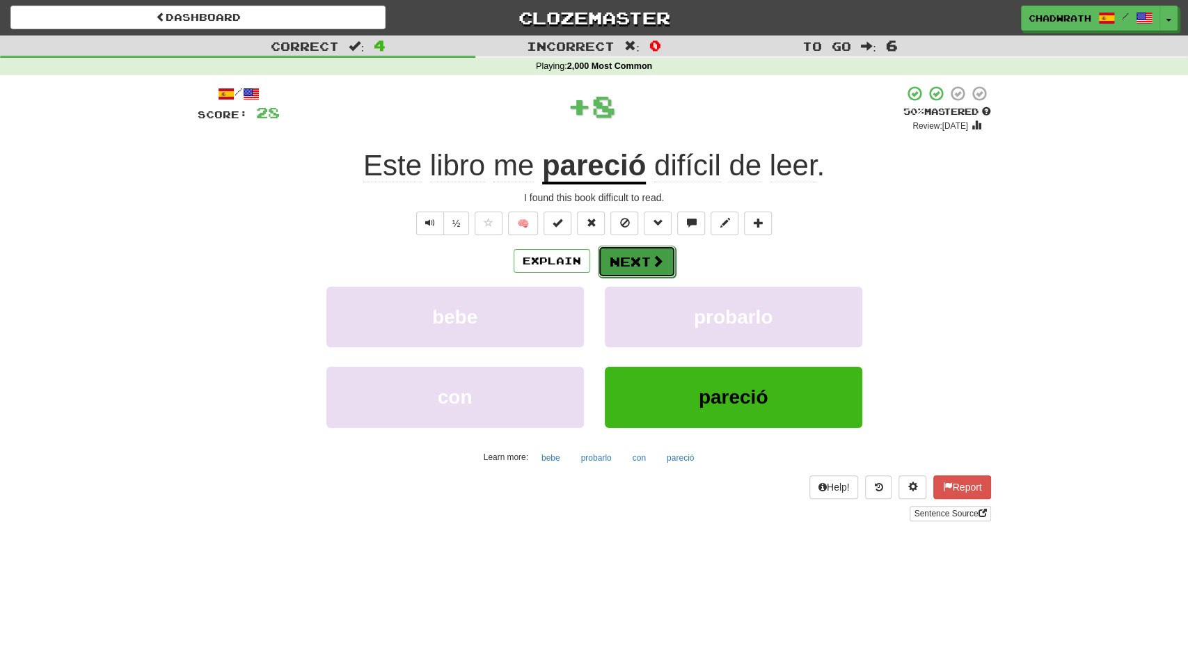
click at [634, 261] on button "Next" at bounding box center [637, 262] width 78 height 32
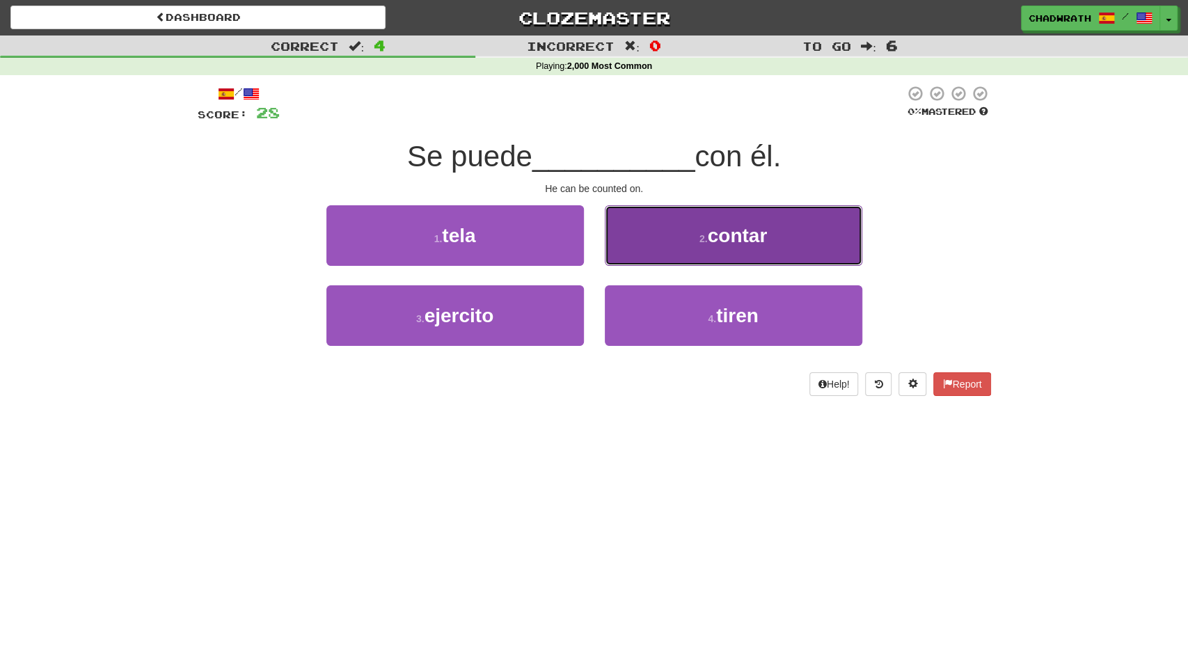
click at [731, 251] on button "2 . contar" at bounding box center [733, 235] width 257 height 61
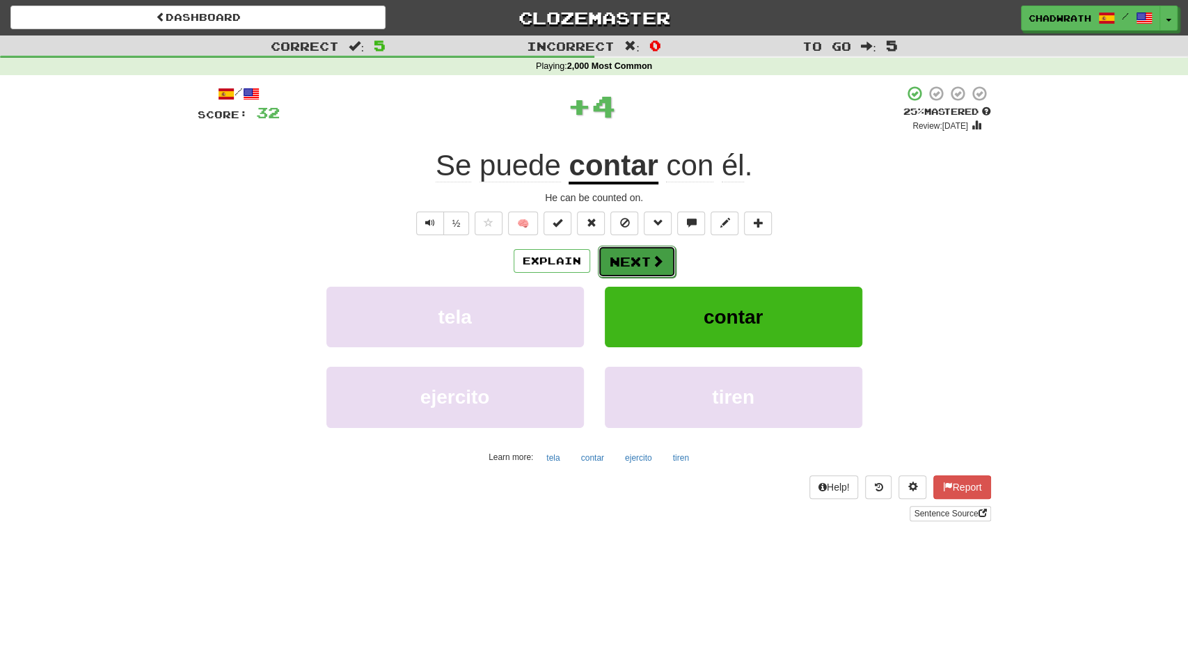
click at [656, 255] on span at bounding box center [657, 261] width 13 height 13
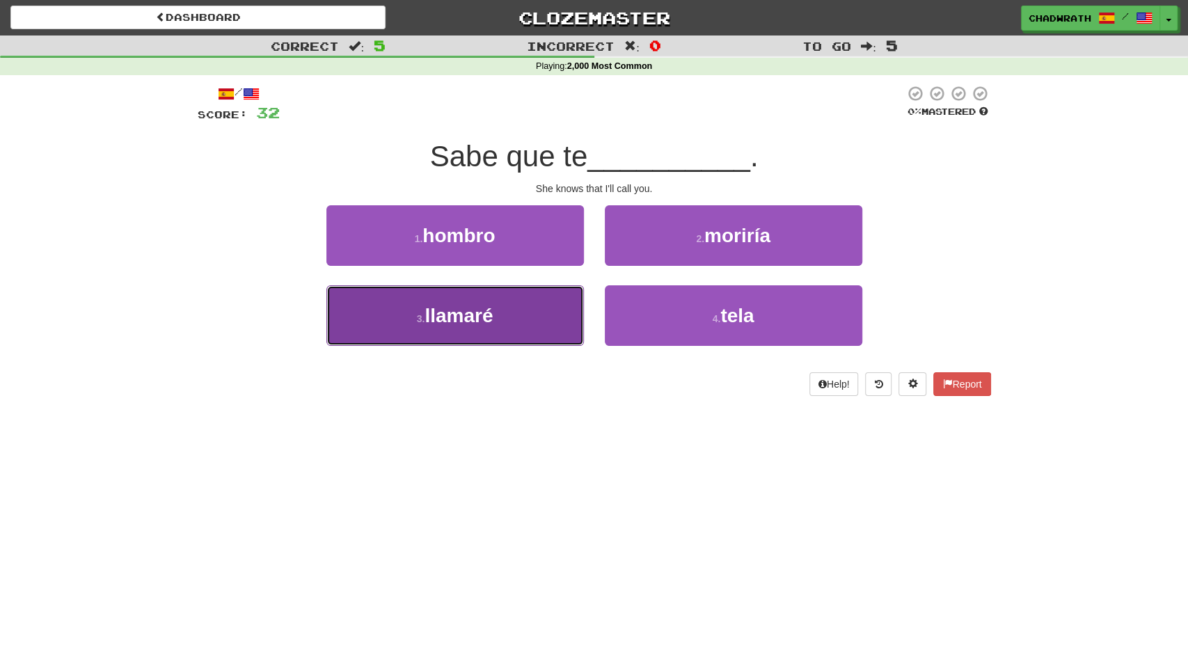
click at [493, 315] on span "llamaré" at bounding box center [459, 316] width 68 height 22
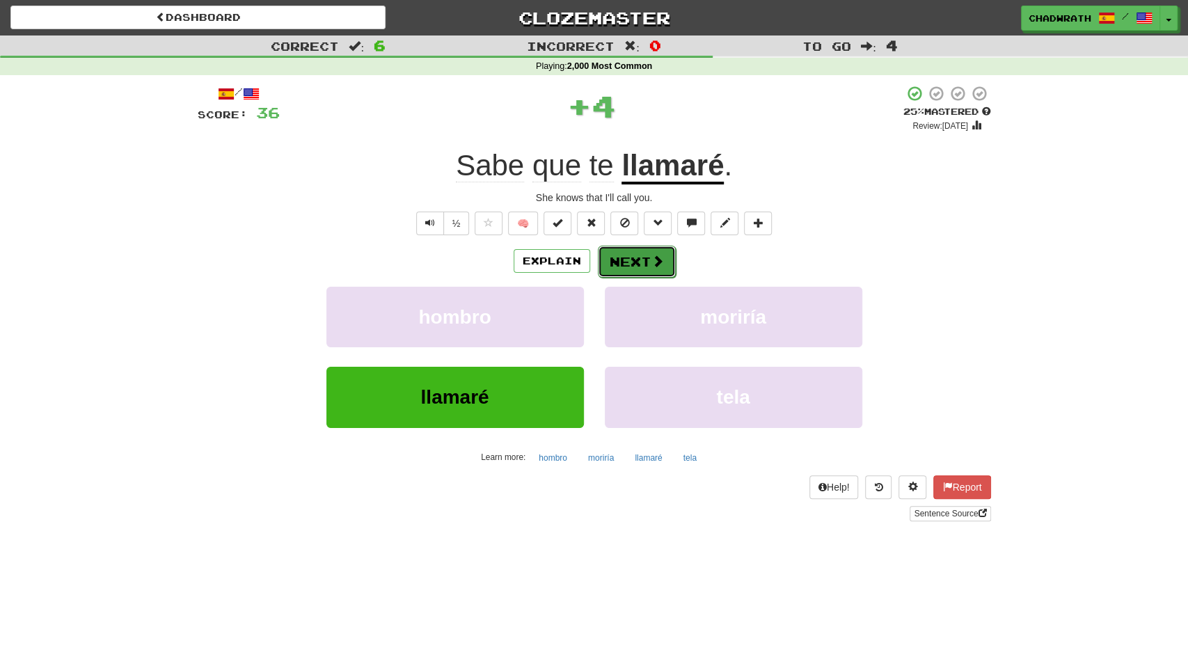
click at [631, 257] on button "Next" at bounding box center [637, 262] width 78 height 32
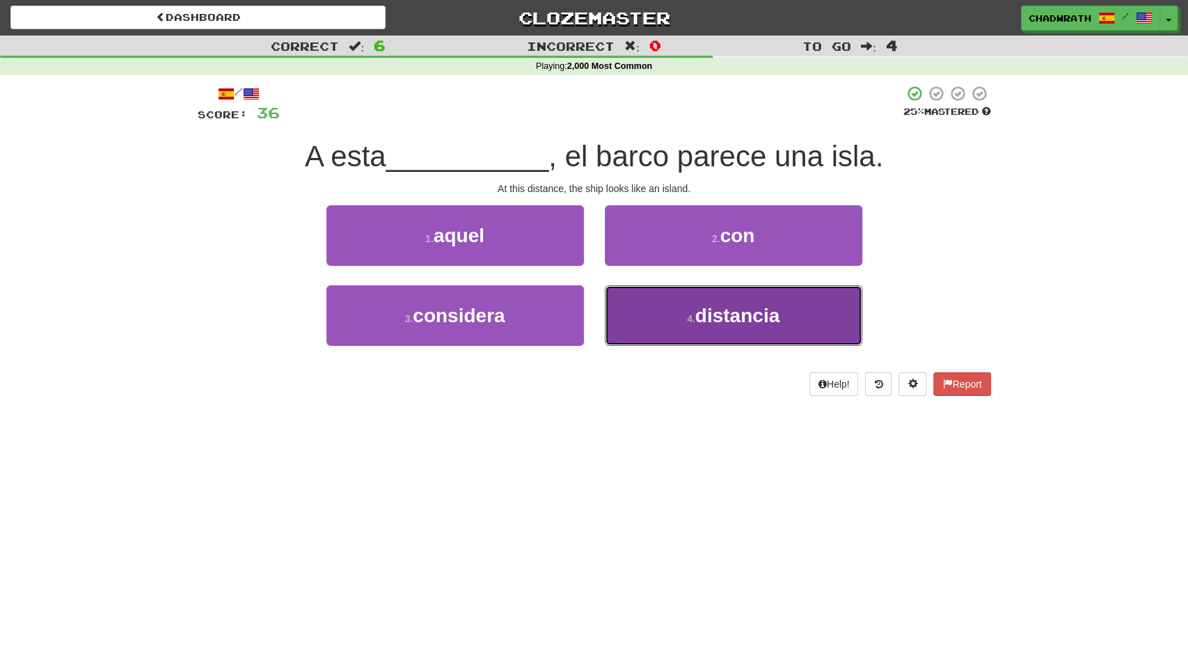
click at [740, 321] on span "distancia" at bounding box center [737, 316] width 84 height 22
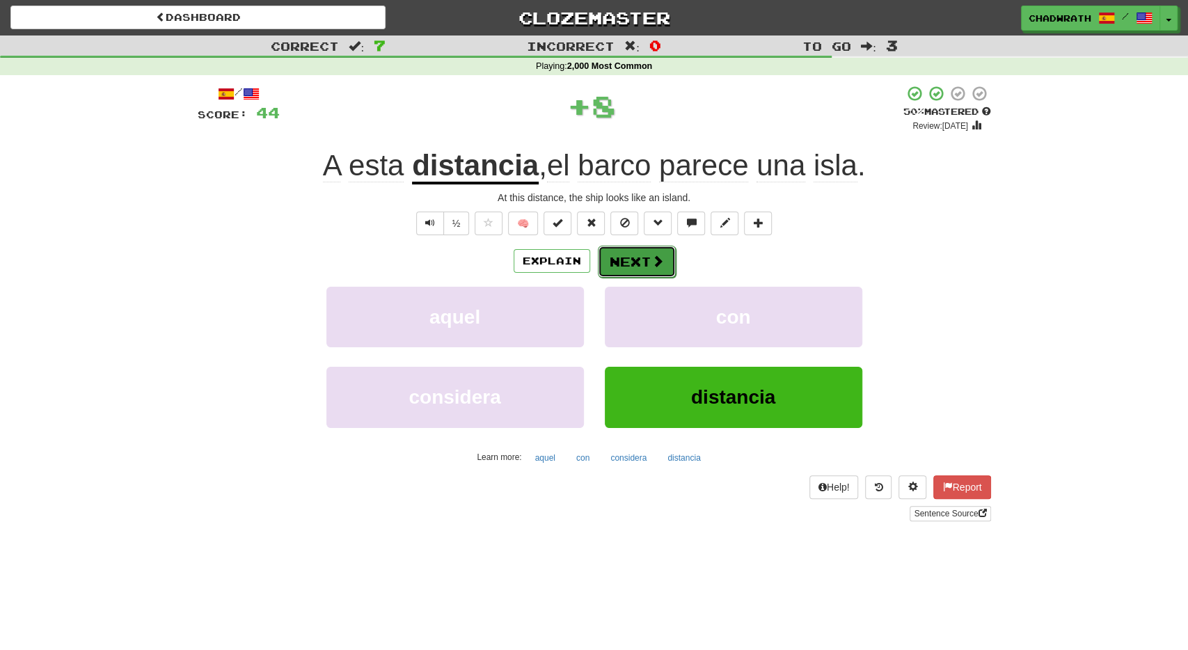
click at [641, 260] on button "Next" at bounding box center [637, 262] width 78 height 32
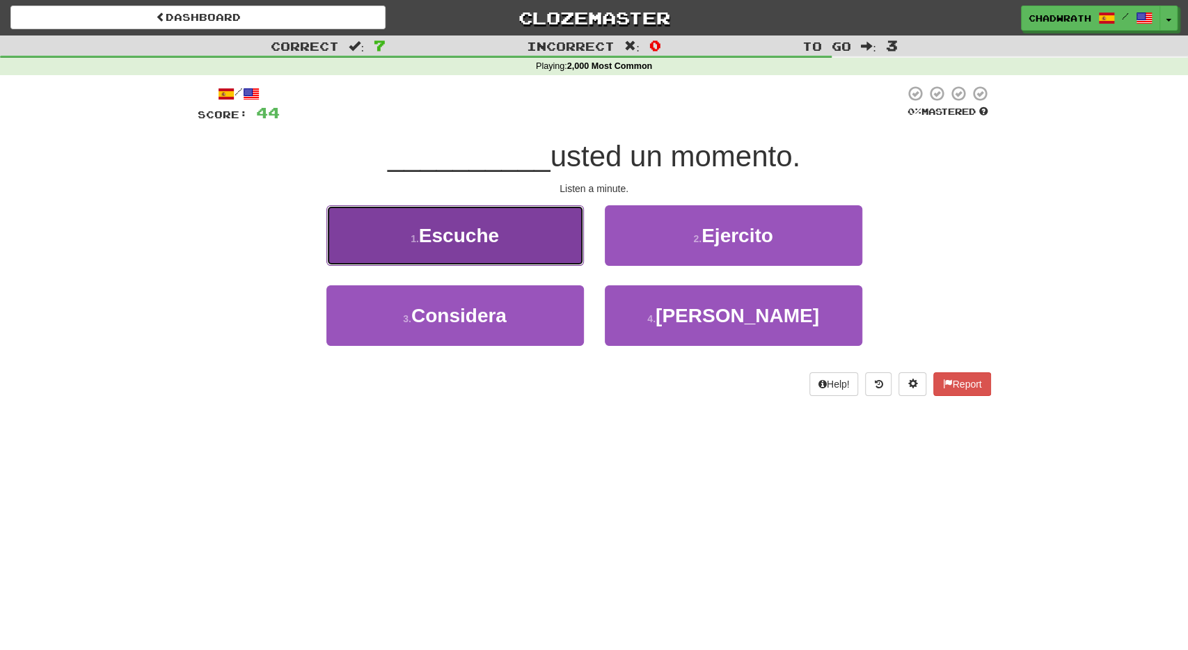
click at [502, 251] on button "1 . Escuche" at bounding box center [454, 235] width 257 height 61
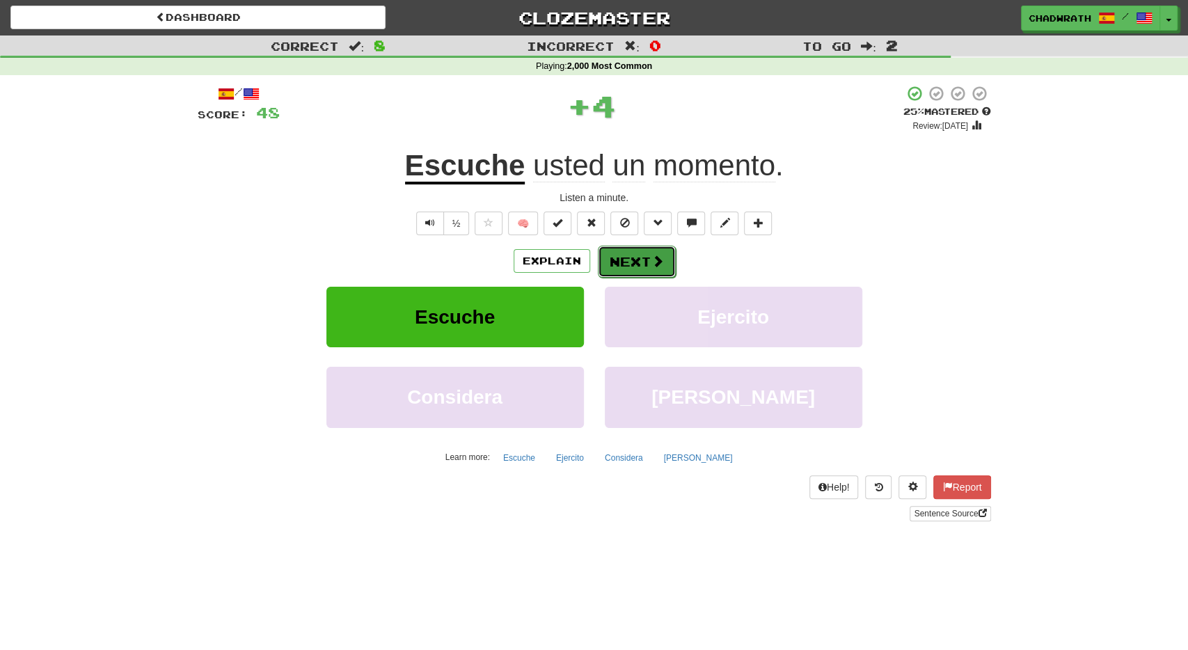
click at [614, 257] on button "Next" at bounding box center [637, 262] width 78 height 32
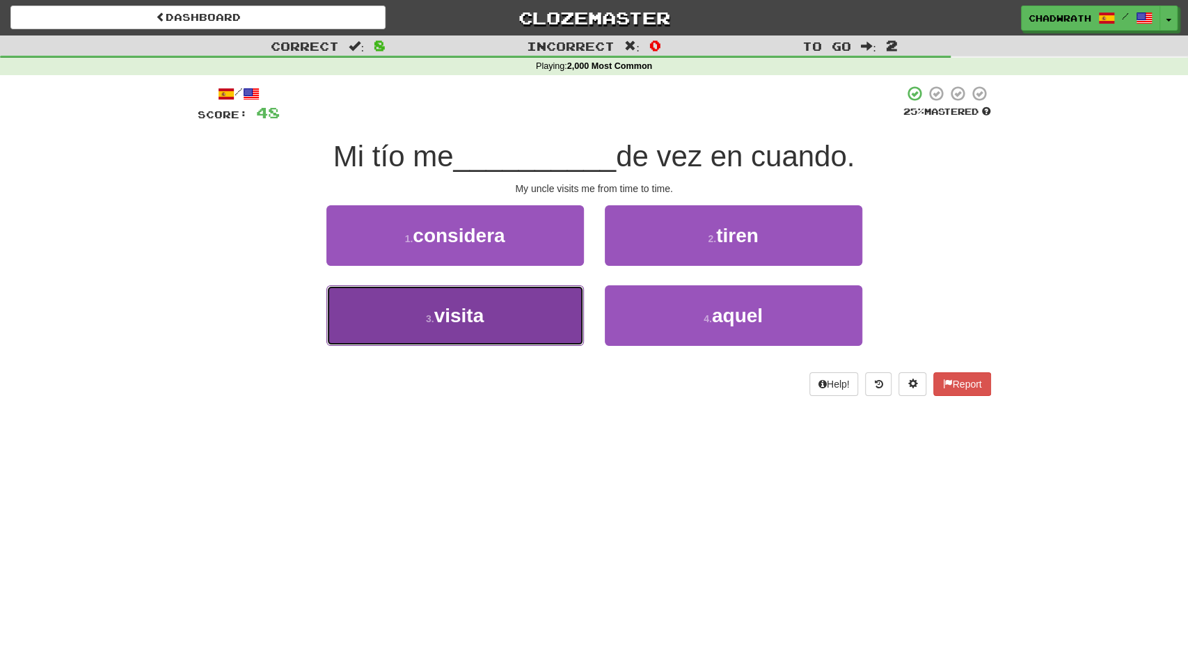
click at [508, 313] on button "3 . visita" at bounding box center [454, 315] width 257 height 61
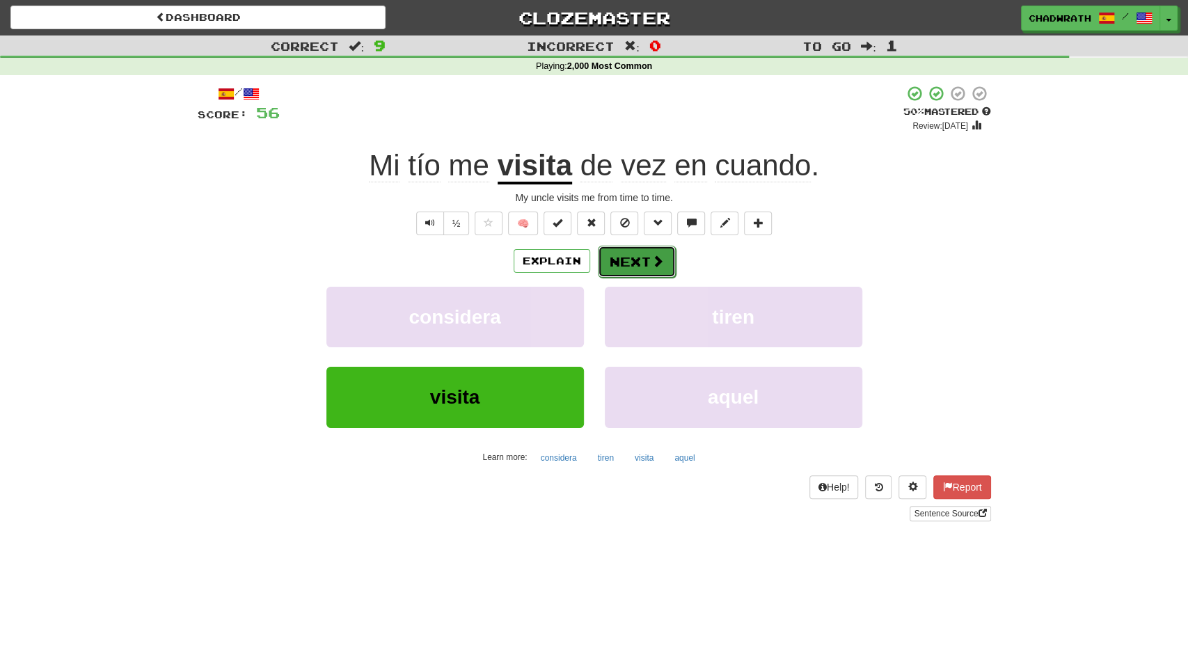
click at [634, 270] on button "Next" at bounding box center [637, 262] width 78 height 32
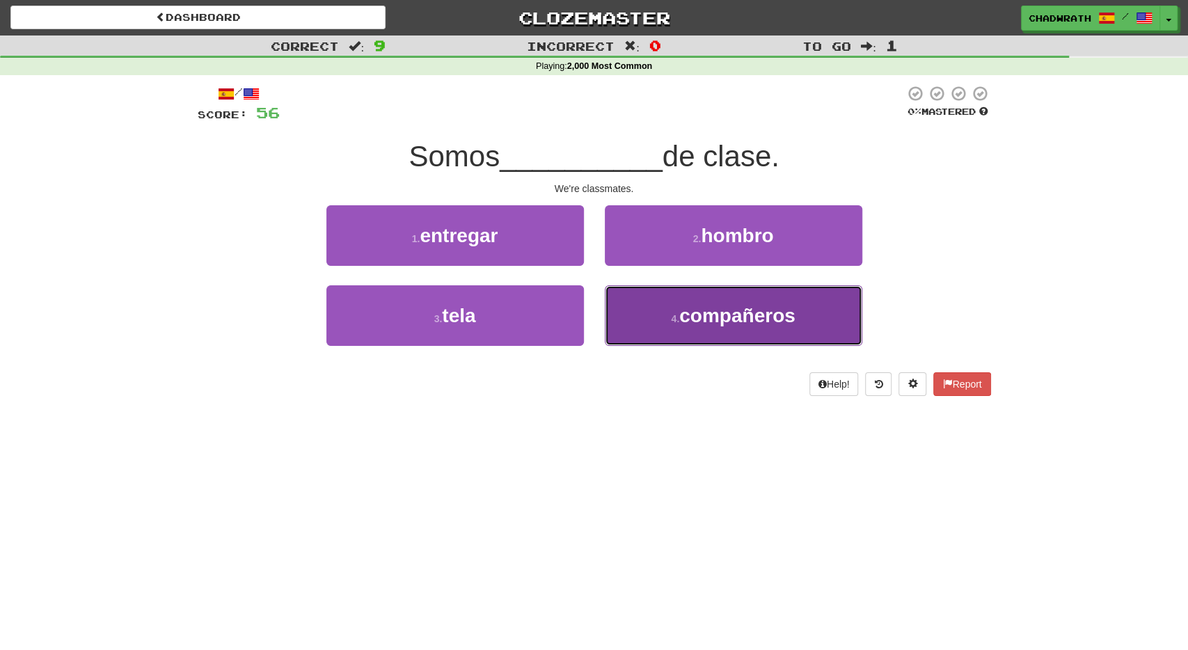
click at [717, 326] on span "compañeros" at bounding box center [737, 316] width 116 height 22
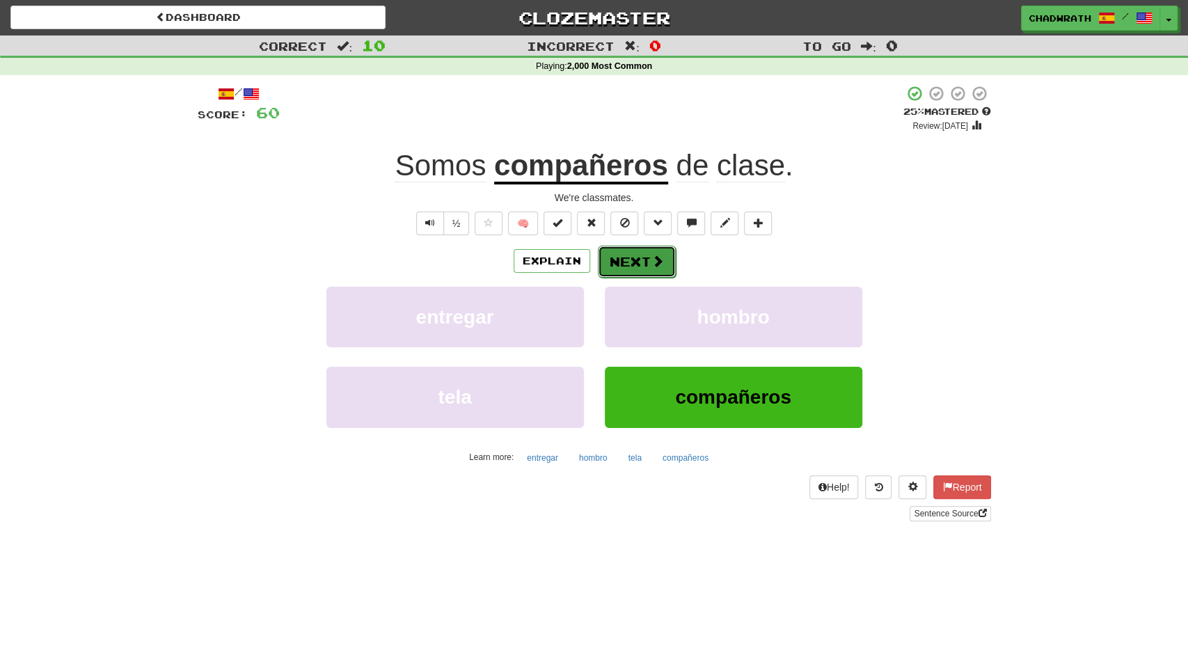
click at [629, 274] on button "Next" at bounding box center [637, 262] width 78 height 32
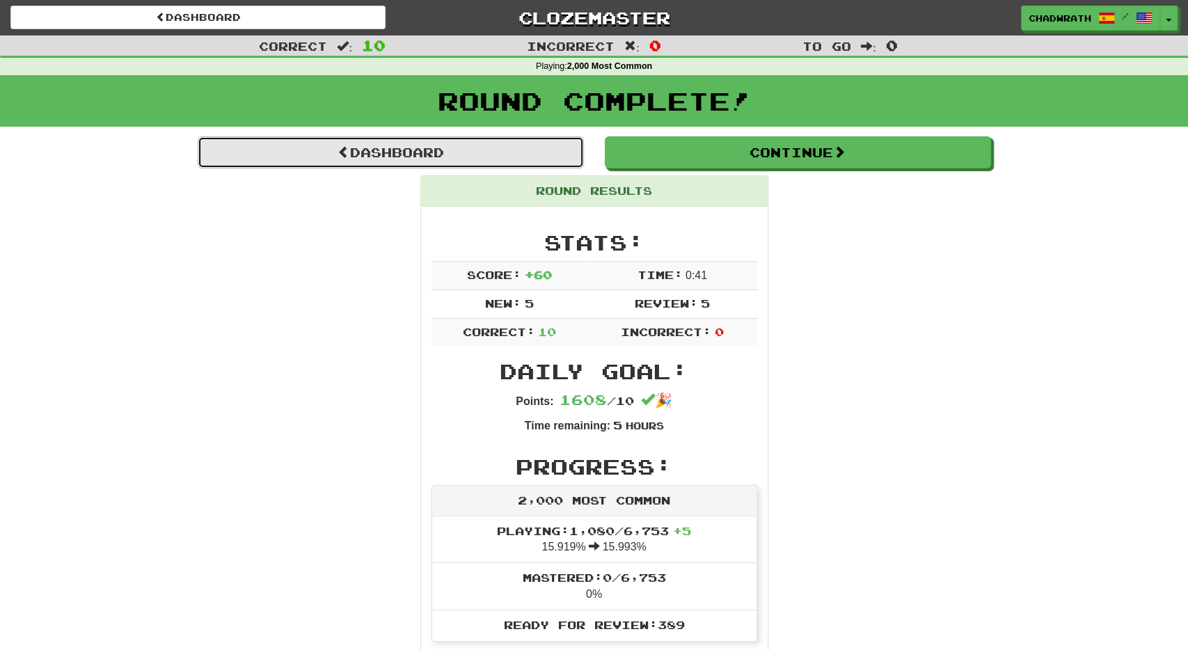
click at [399, 156] on link "Dashboard" at bounding box center [391, 152] width 386 height 32
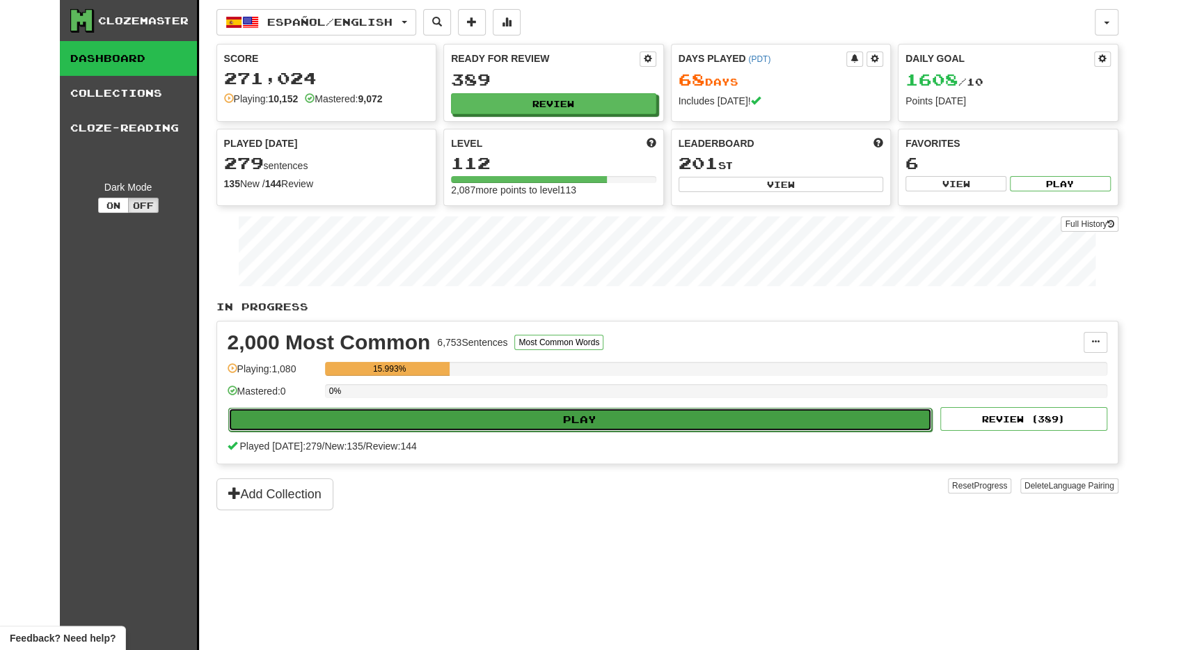
click at [469, 418] on button "Play" at bounding box center [580, 420] width 704 height 24
select select "**"
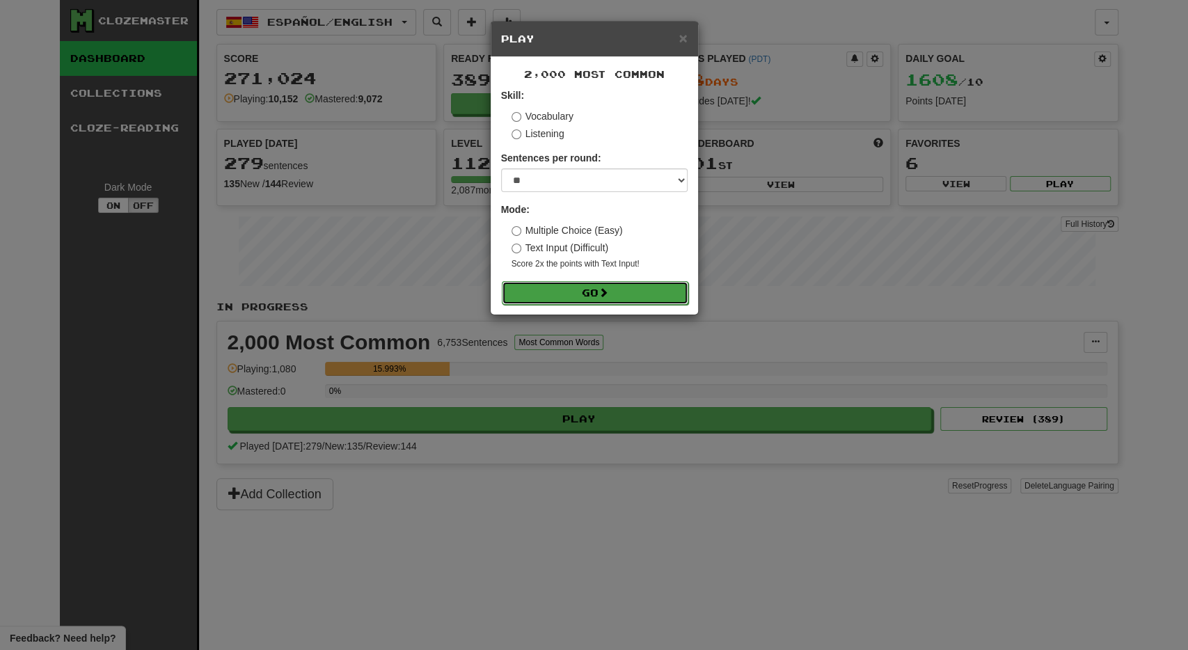
click at [574, 290] on button "Go" at bounding box center [595, 293] width 187 height 24
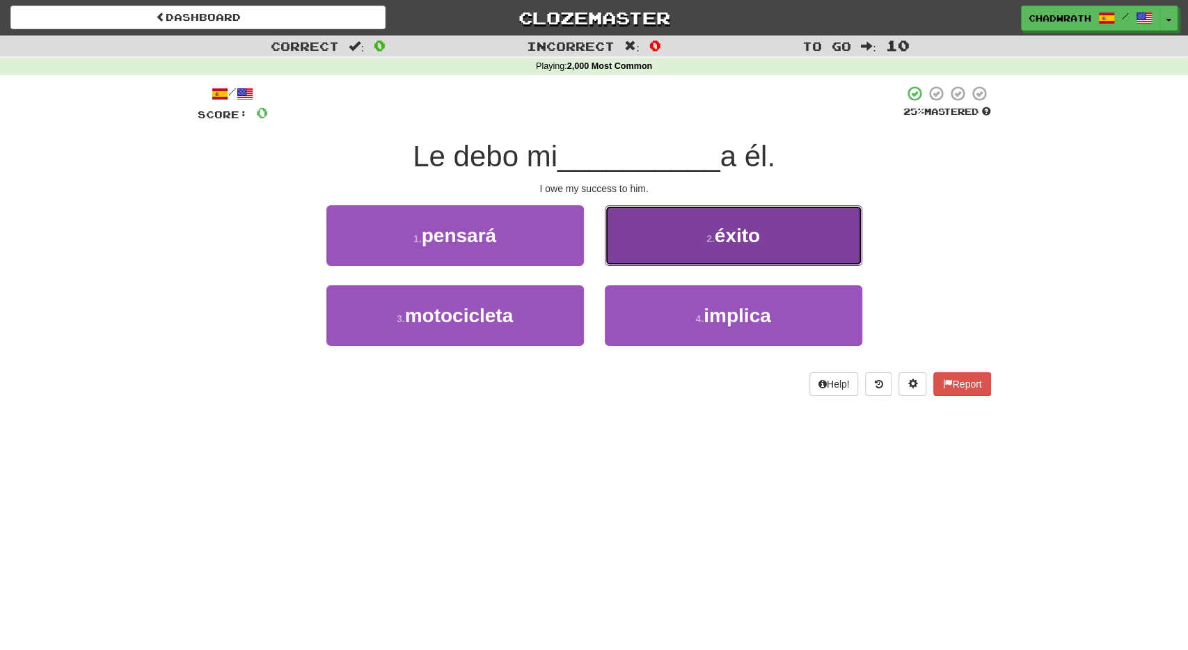
click at [687, 237] on button "2 . éxito" at bounding box center [733, 235] width 257 height 61
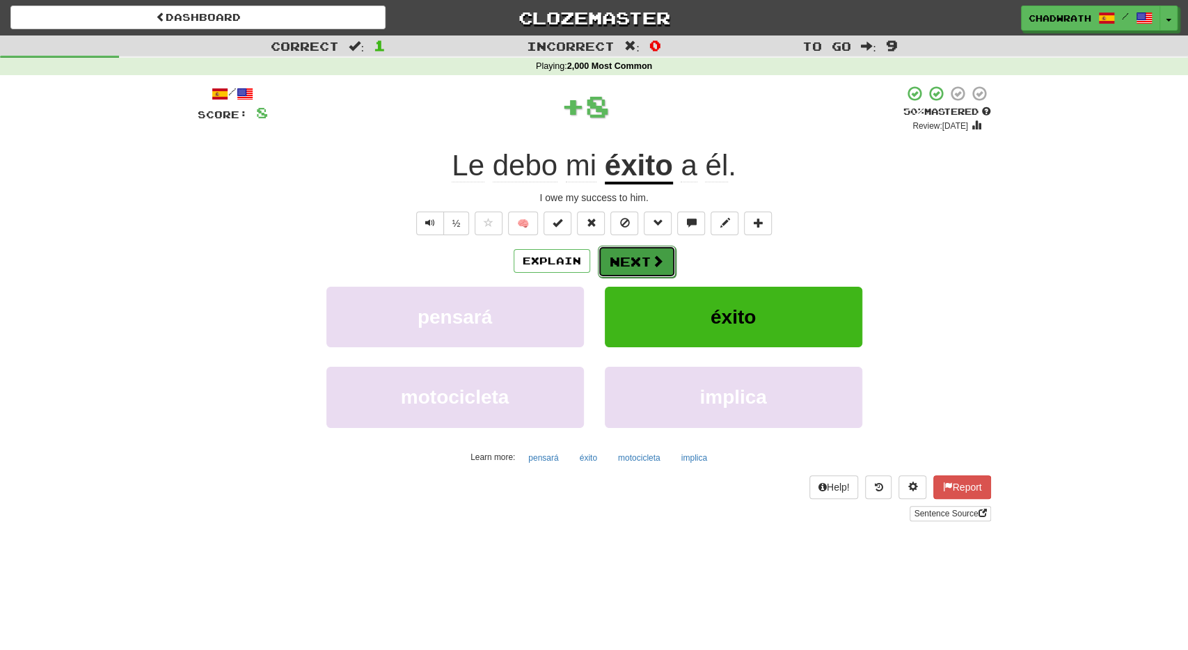
click at [615, 255] on button "Next" at bounding box center [637, 262] width 78 height 32
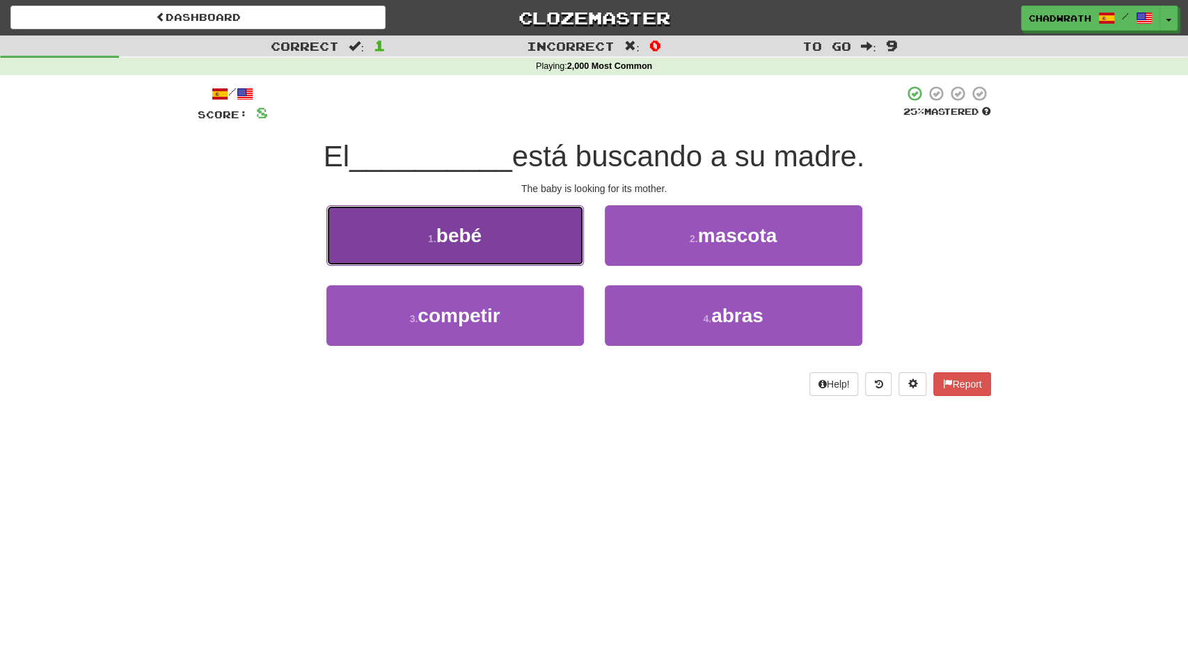
click at [498, 237] on button "1 . [GEOGRAPHIC_DATA]" at bounding box center [454, 235] width 257 height 61
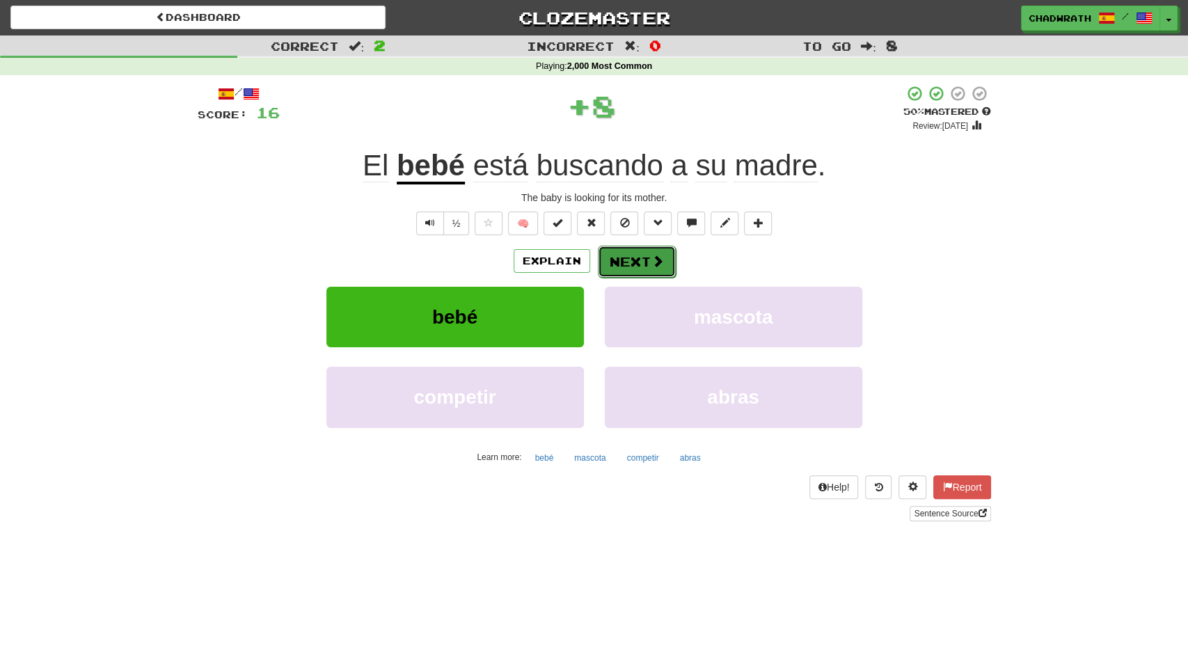
click at [643, 260] on button "Next" at bounding box center [637, 262] width 78 height 32
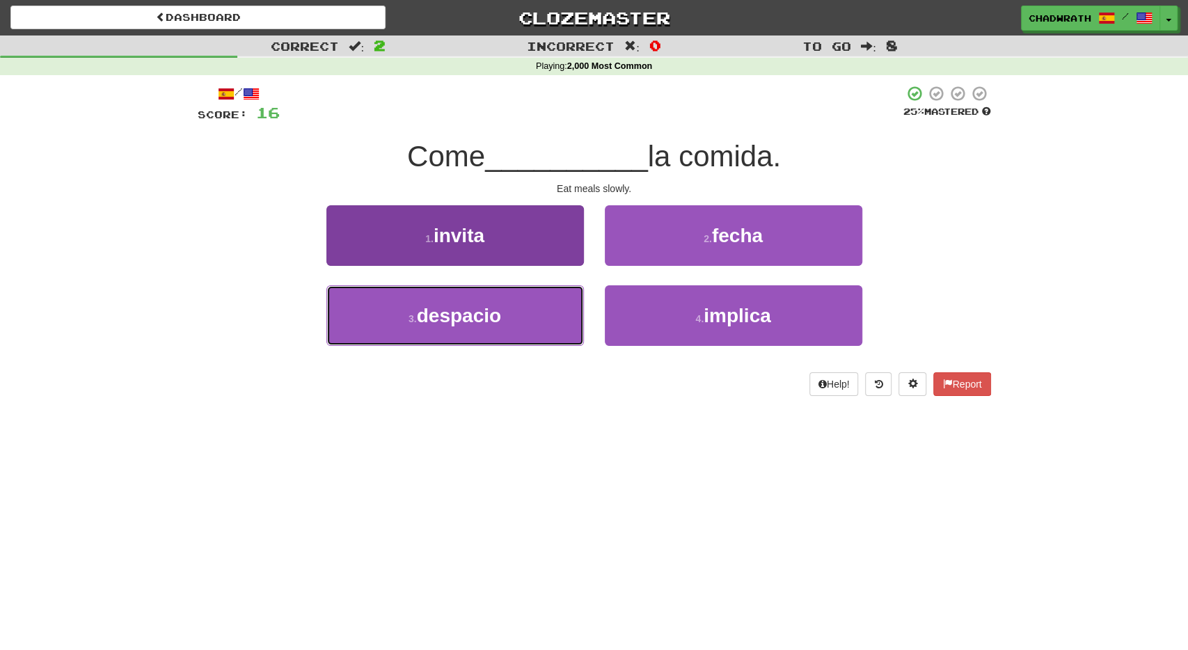
drag, startPoint x: 480, startPoint y: 323, endPoint x: 468, endPoint y: 299, distance: 27.1
click at [480, 322] on span "despacio" at bounding box center [459, 316] width 84 height 22
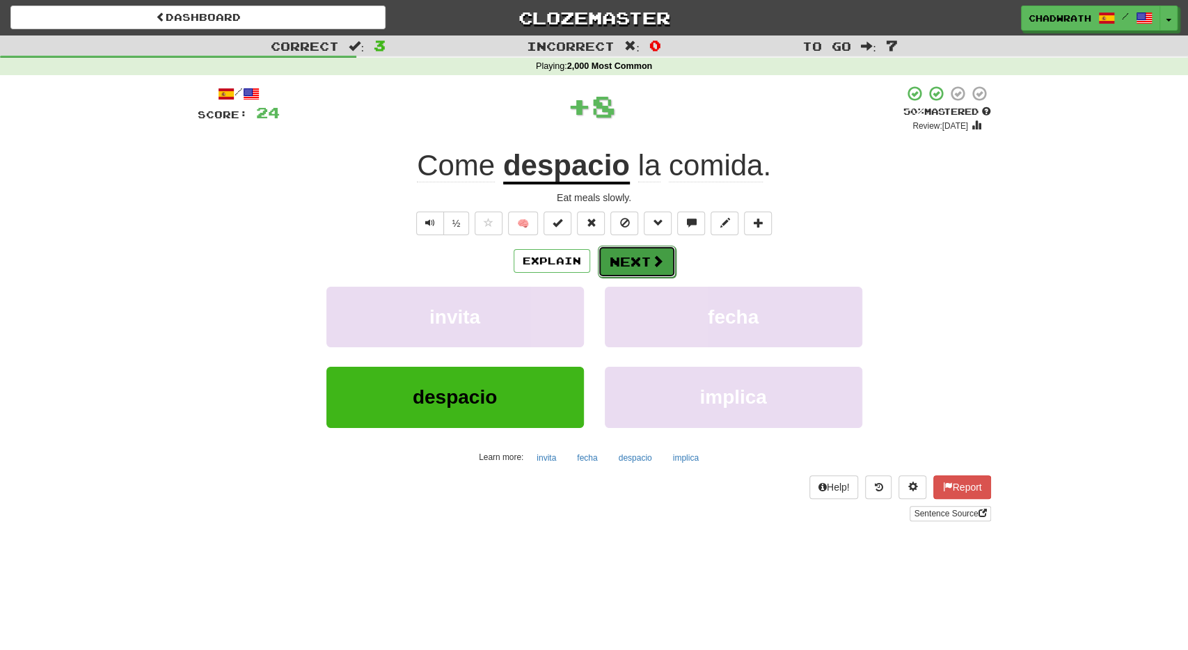
click at [616, 258] on button "Next" at bounding box center [637, 262] width 78 height 32
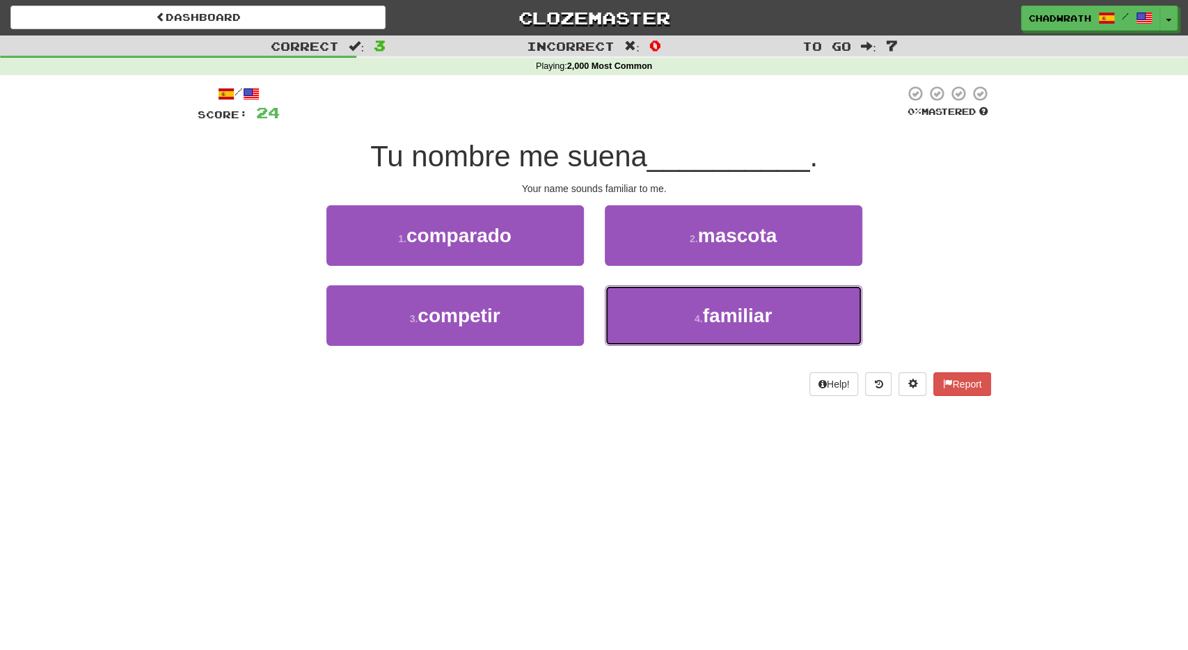
drag, startPoint x: 688, startPoint y: 318, endPoint x: 616, endPoint y: 278, distance: 82.5
click at [669, 307] on button "4 . familiar" at bounding box center [733, 315] width 257 height 61
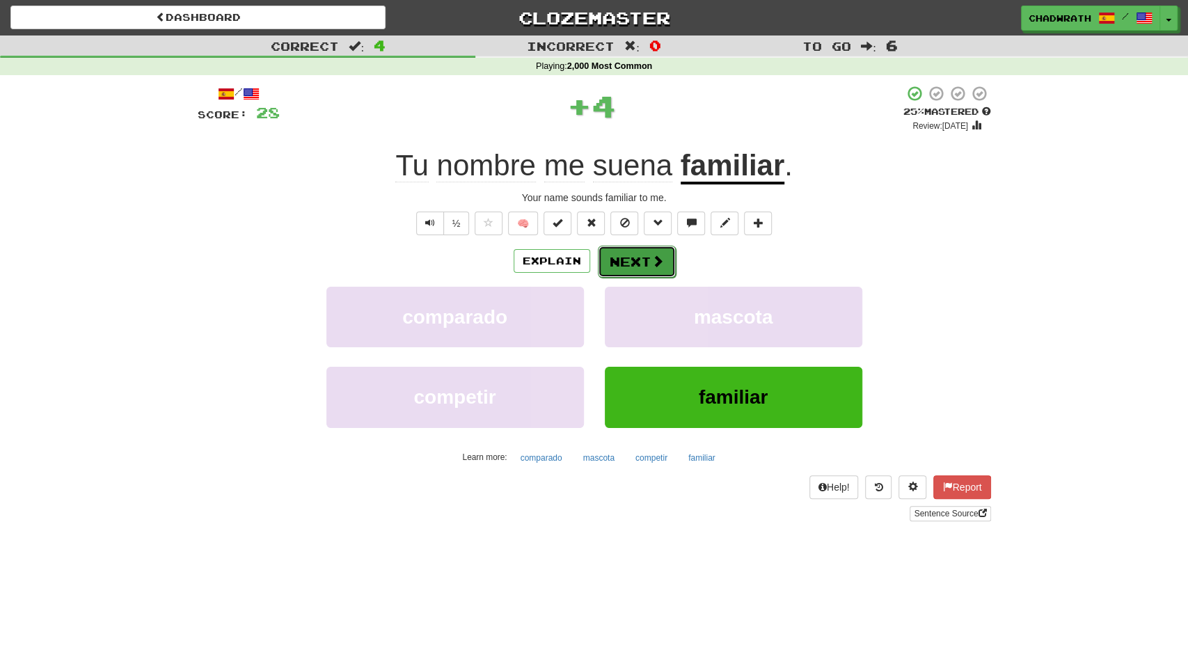
click at [637, 258] on button "Next" at bounding box center [637, 262] width 78 height 32
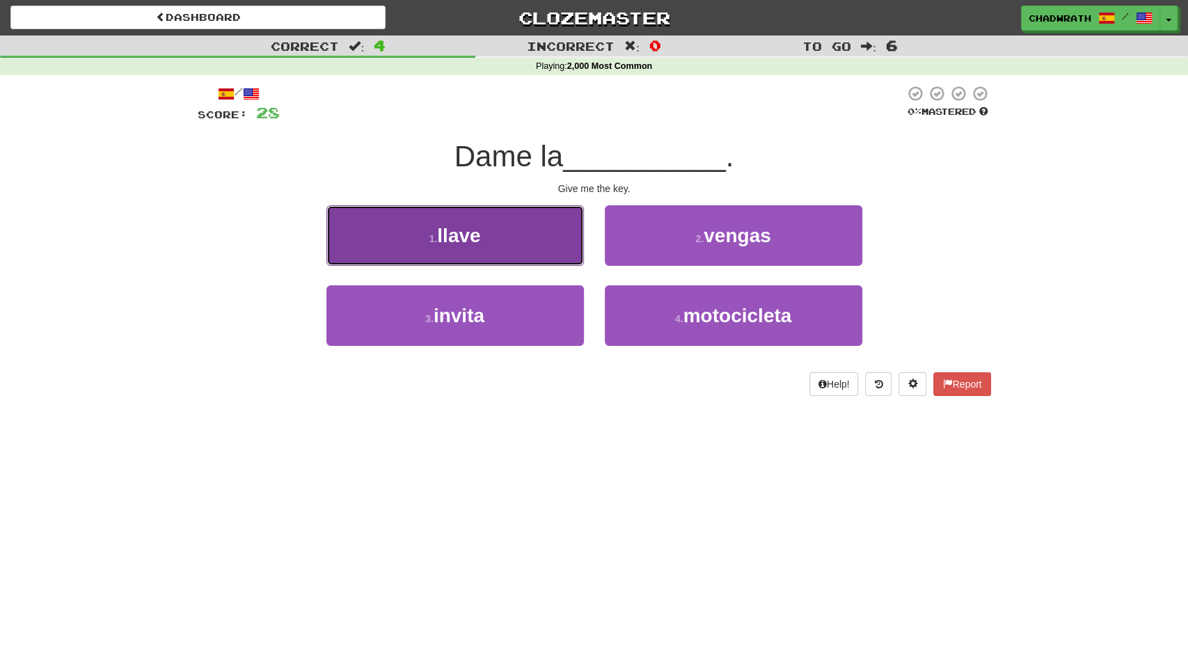
click at [397, 212] on button "1 . llave" at bounding box center [454, 235] width 257 height 61
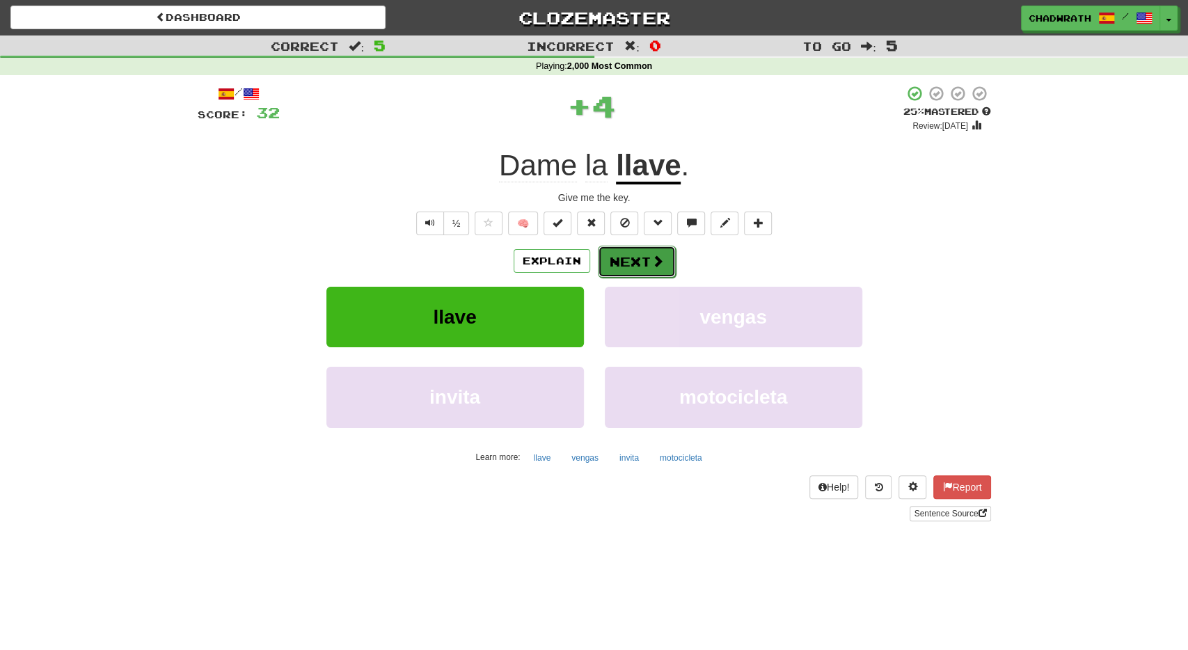
click at [633, 260] on button "Next" at bounding box center [637, 262] width 78 height 32
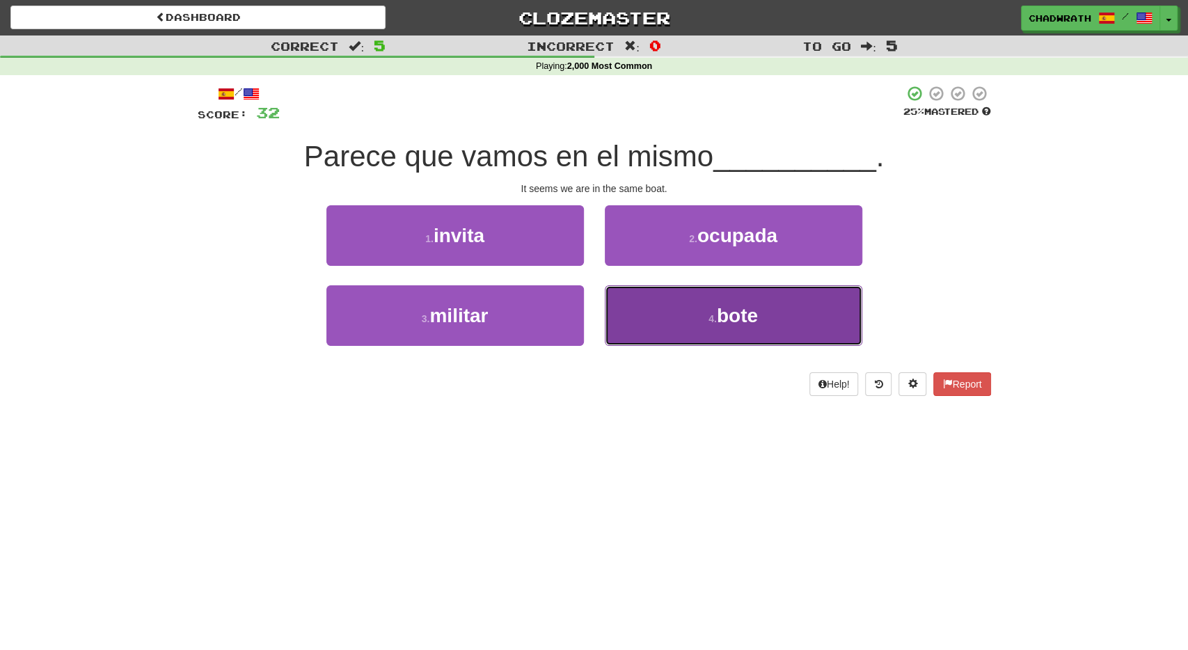
click at [708, 314] on small "4 ." at bounding box center [712, 318] width 8 height 11
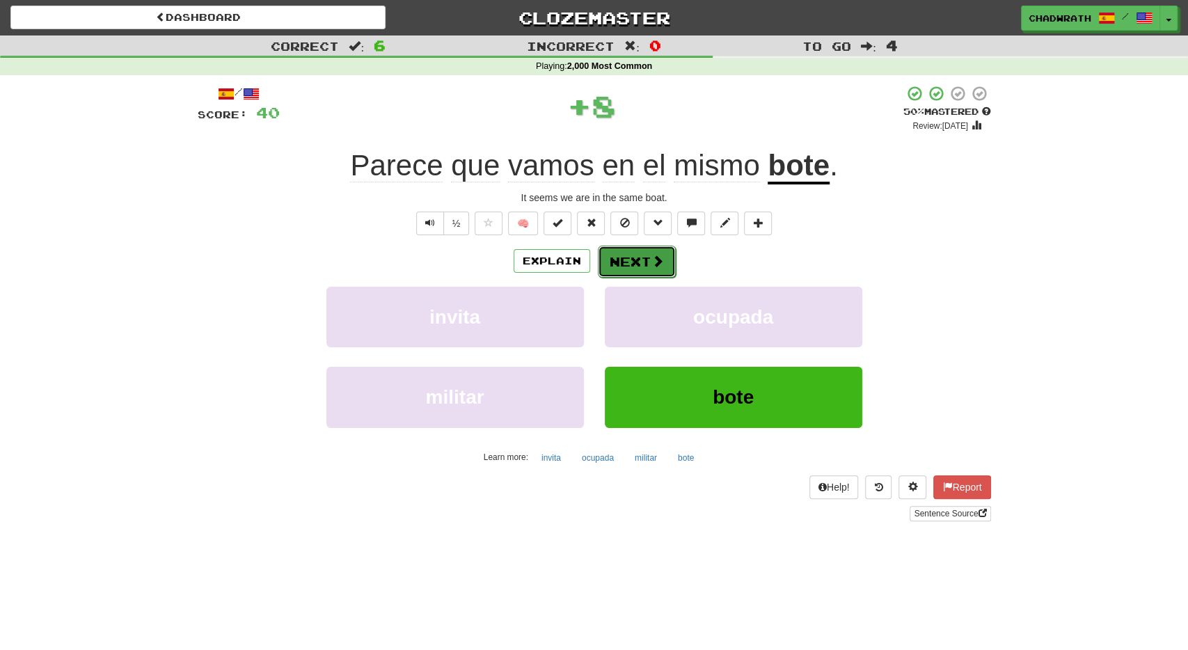
click at [625, 261] on button "Next" at bounding box center [637, 262] width 78 height 32
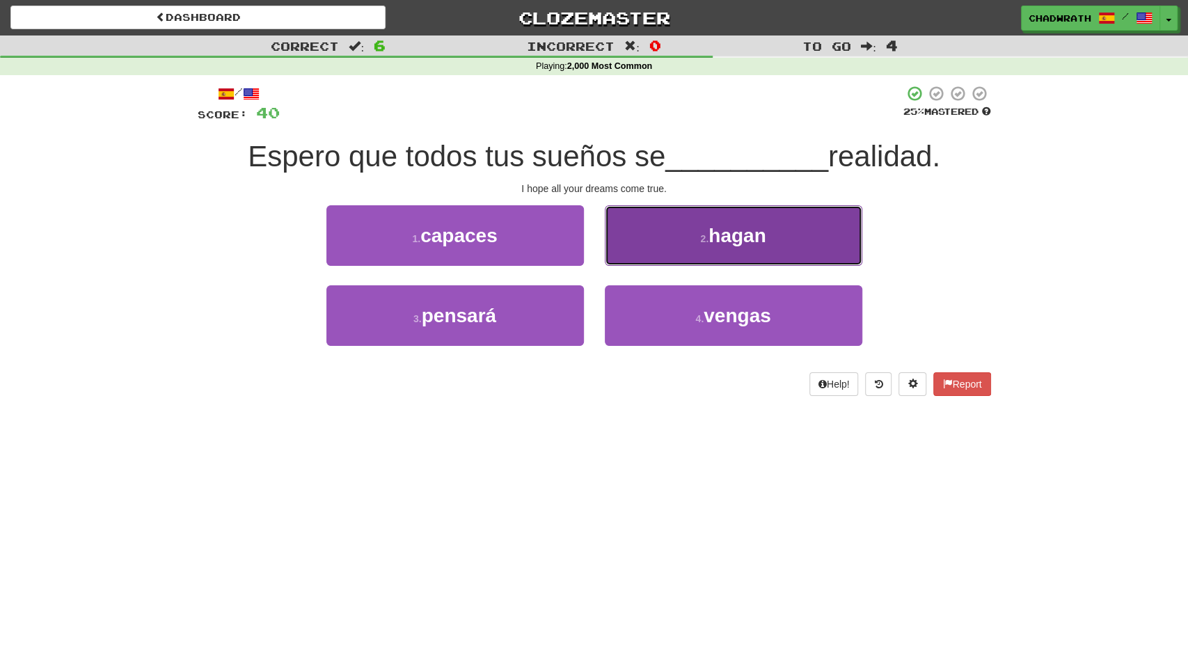
click at [698, 251] on button "2 . [GEOGRAPHIC_DATA]" at bounding box center [733, 235] width 257 height 61
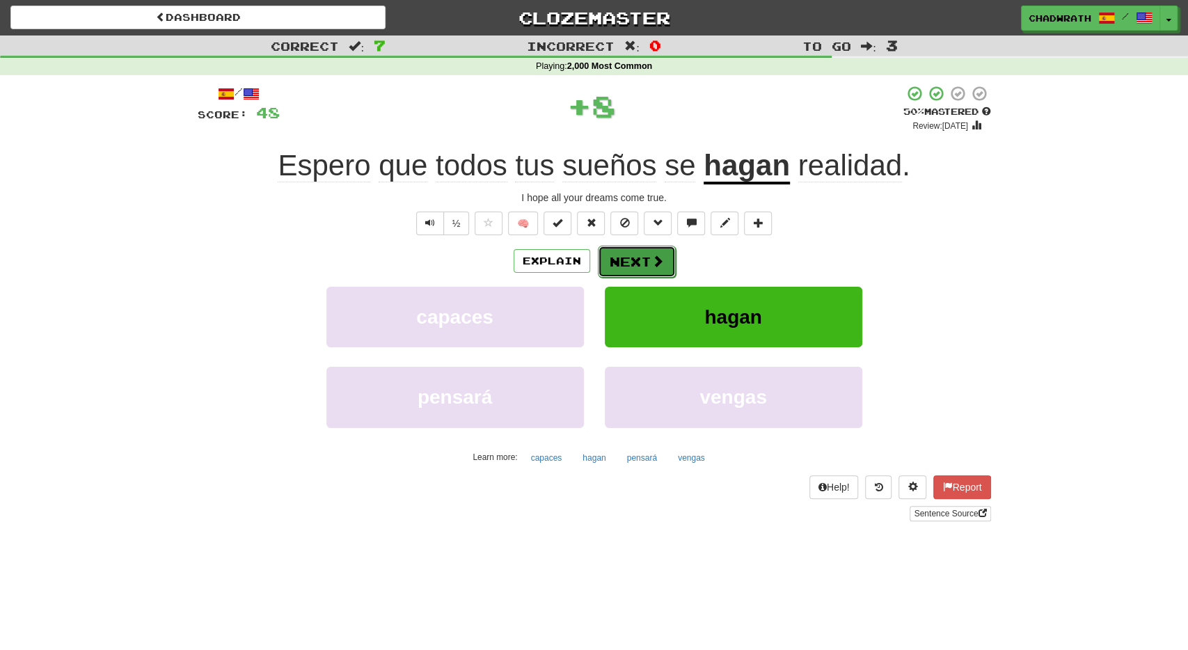
click at [623, 258] on button "Next" at bounding box center [637, 262] width 78 height 32
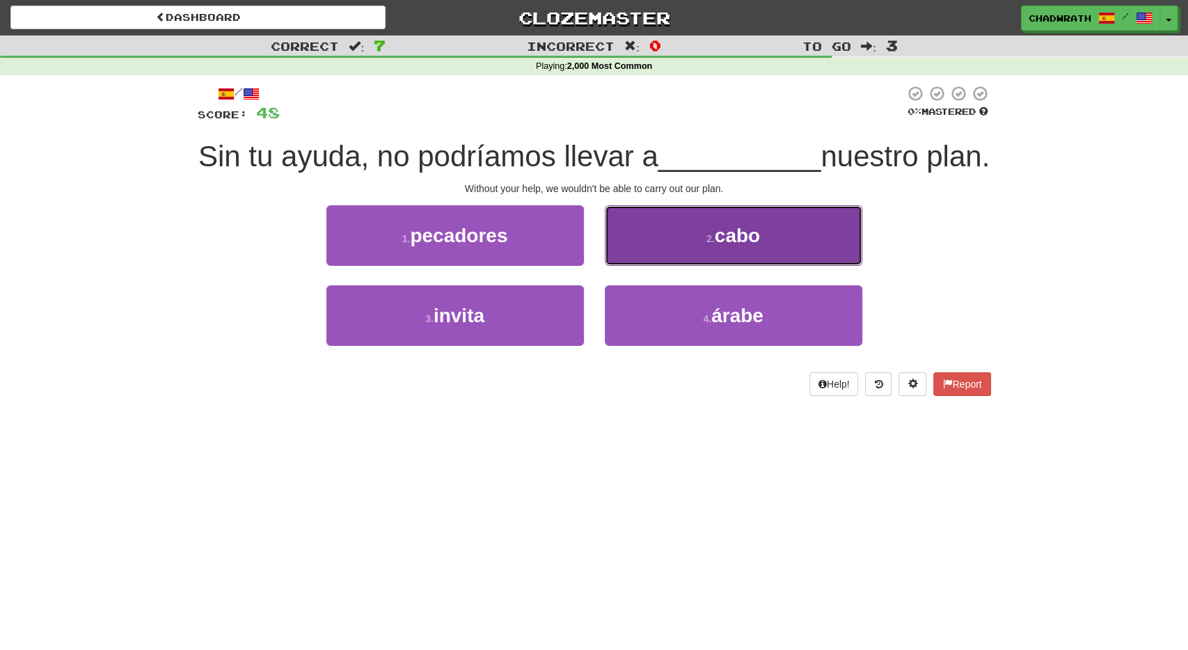
click at [699, 266] on button "2 . cabo" at bounding box center [733, 235] width 257 height 61
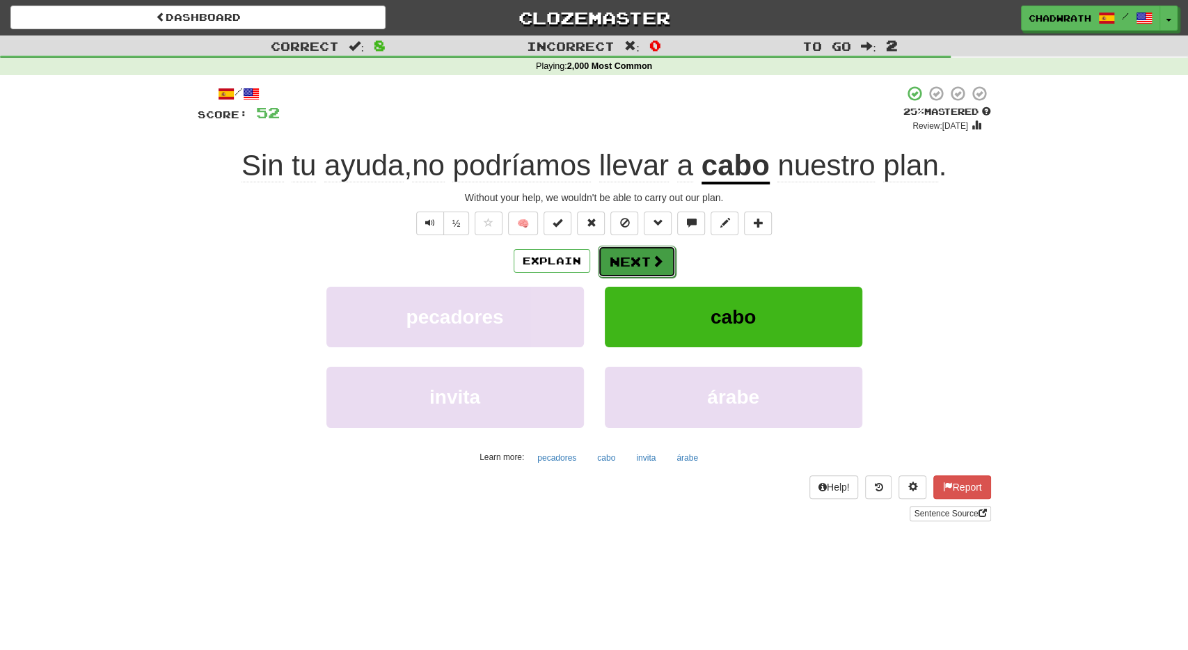
click at [620, 255] on button "Next" at bounding box center [637, 262] width 78 height 32
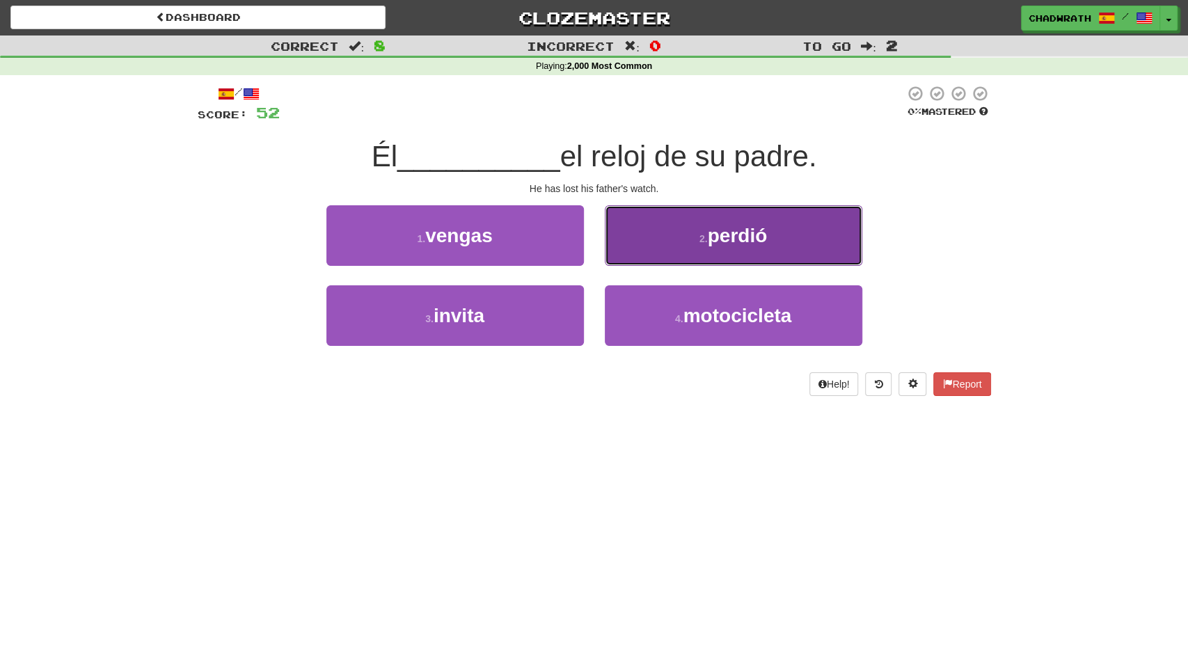
click at [685, 251] on button "2 . perdió" at bounding box center [733, 235] width 257 height 61
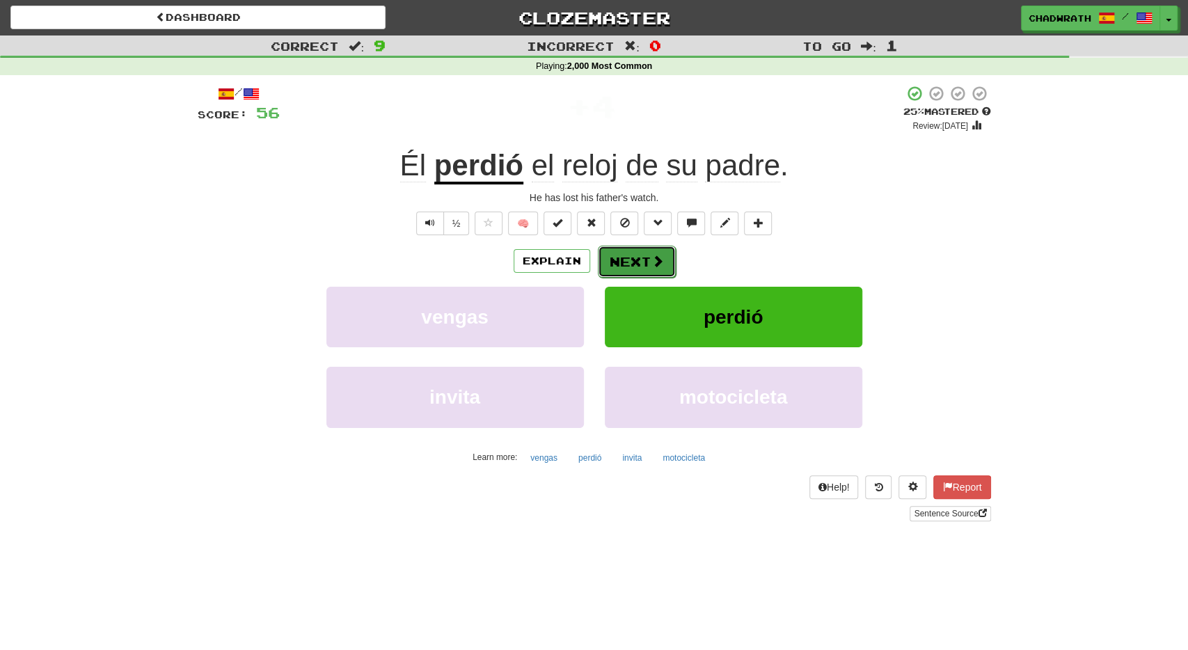
click at [610, 266] on button "Next" at bounding box center [637, 262] width 78 height 32
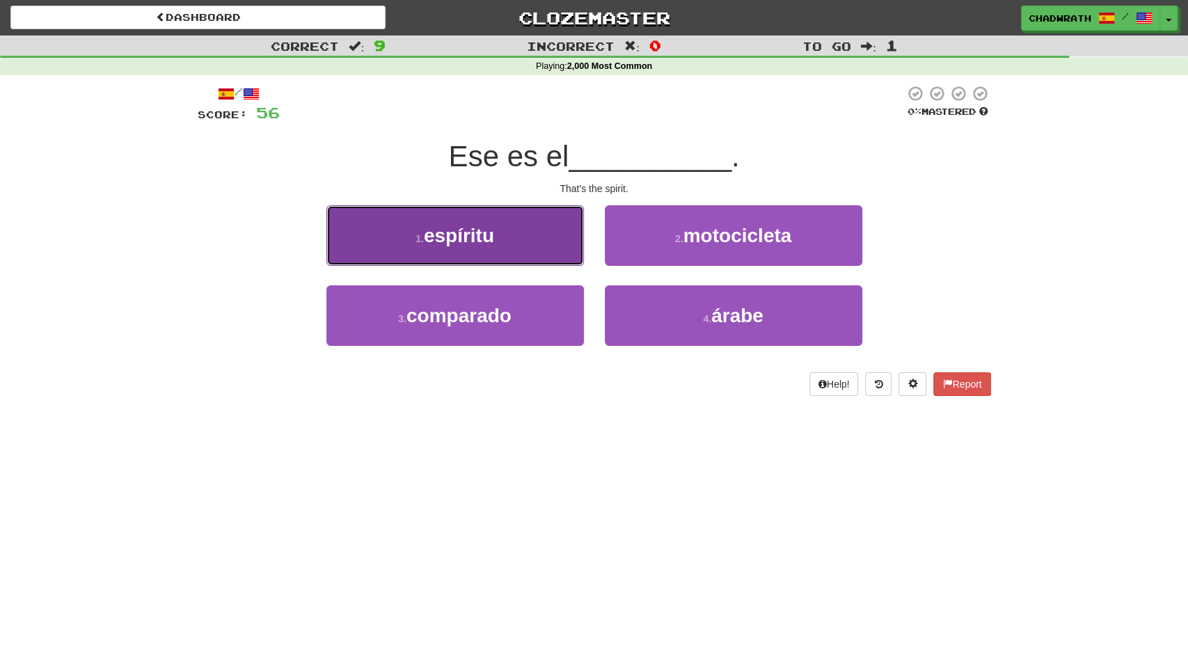
click at [478, 260] on button "1 . espíritu" at bounding box center [454, 235] width 257 height 61
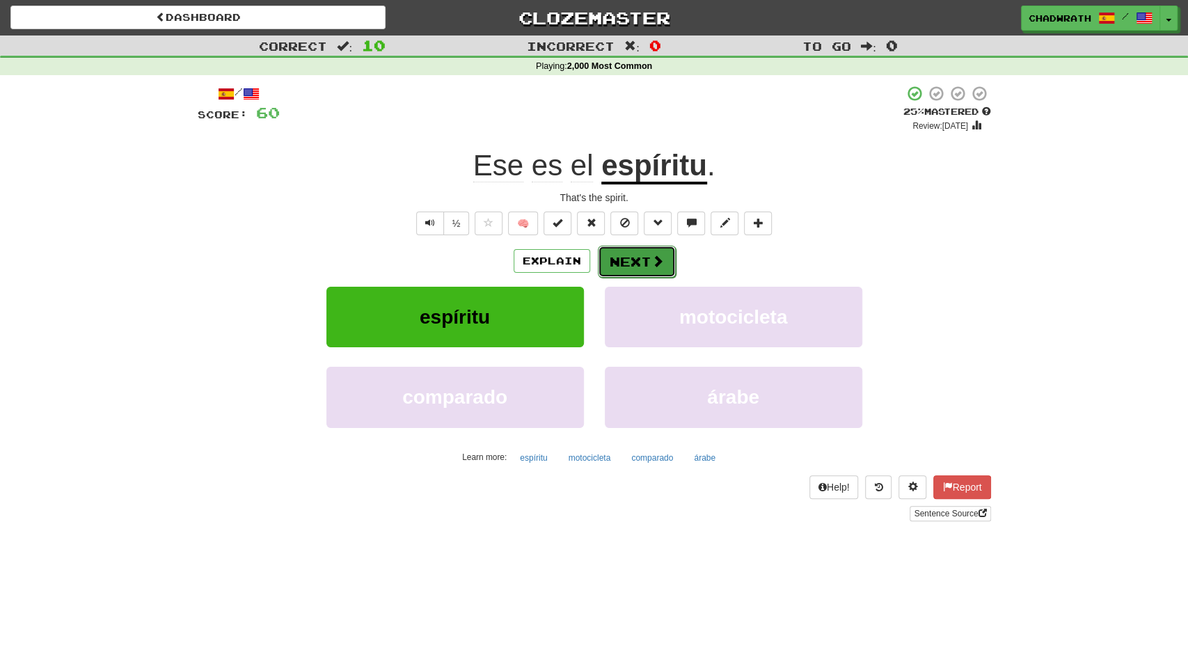
click at [621, 258] on button "Next" at bounding box center [637, 262] width 78 height 32
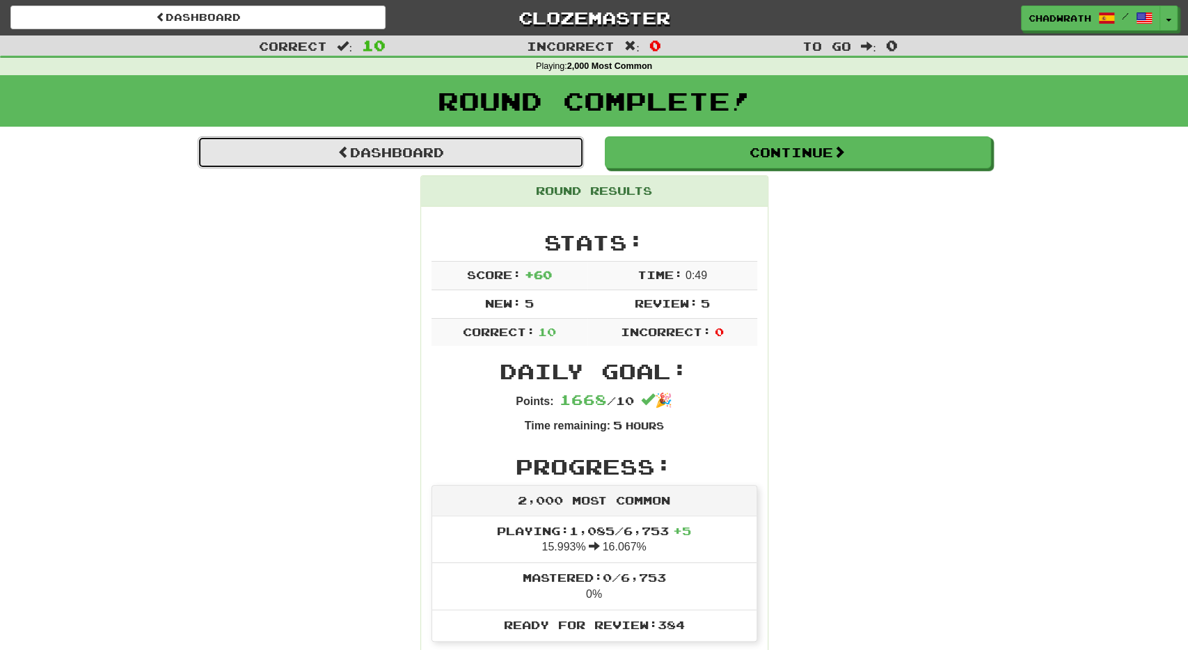
click at [474, 158] on link "Dashboard" at bounding box center [391, 152] width 386 height 32
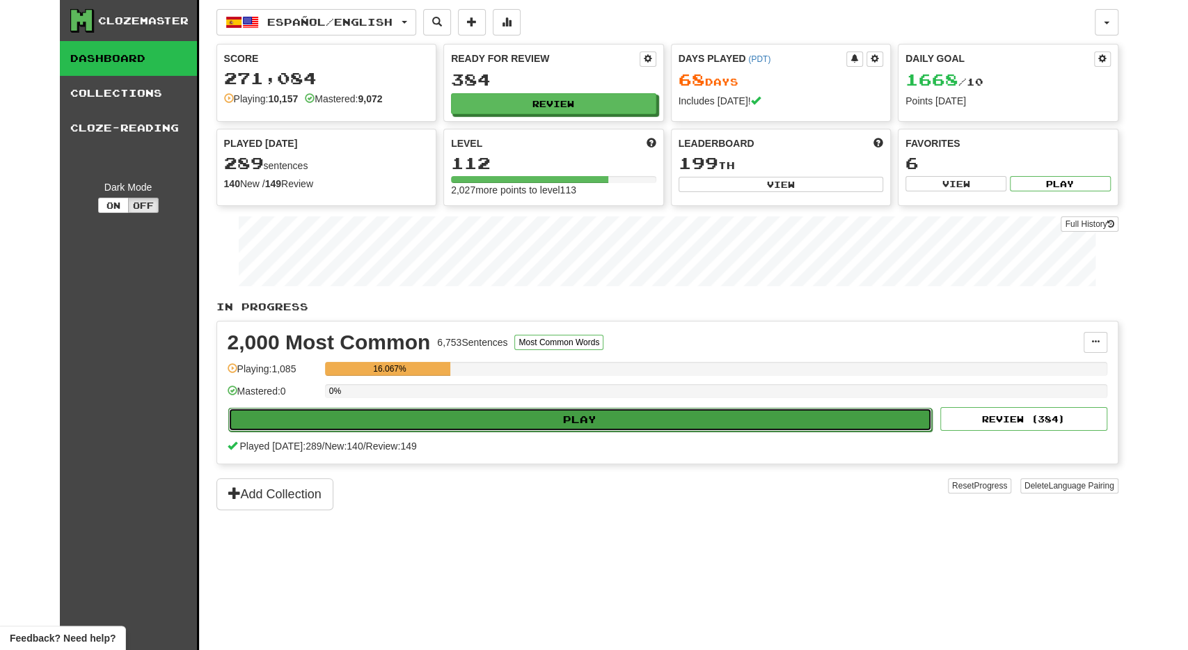
click at [332, 419] on button "Play" at bounding box center [580, 420] width 704 height 24
select select "**"
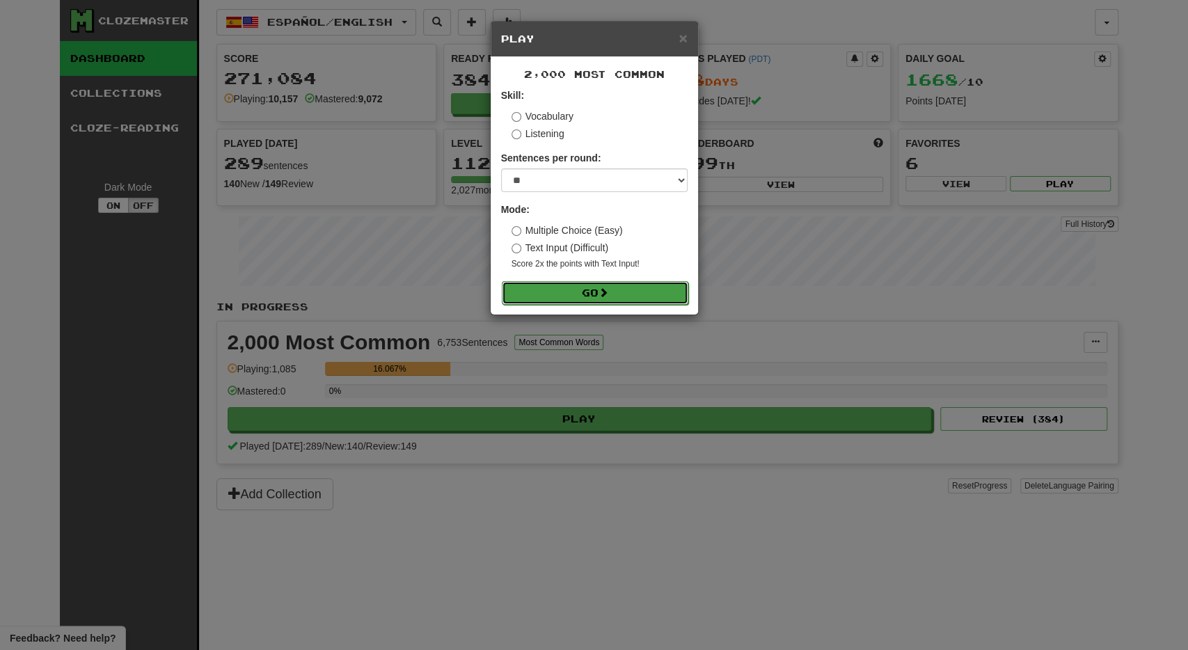
click at [537, 300] on button "Go" at bounding box center [595, 293] width 187 height 24
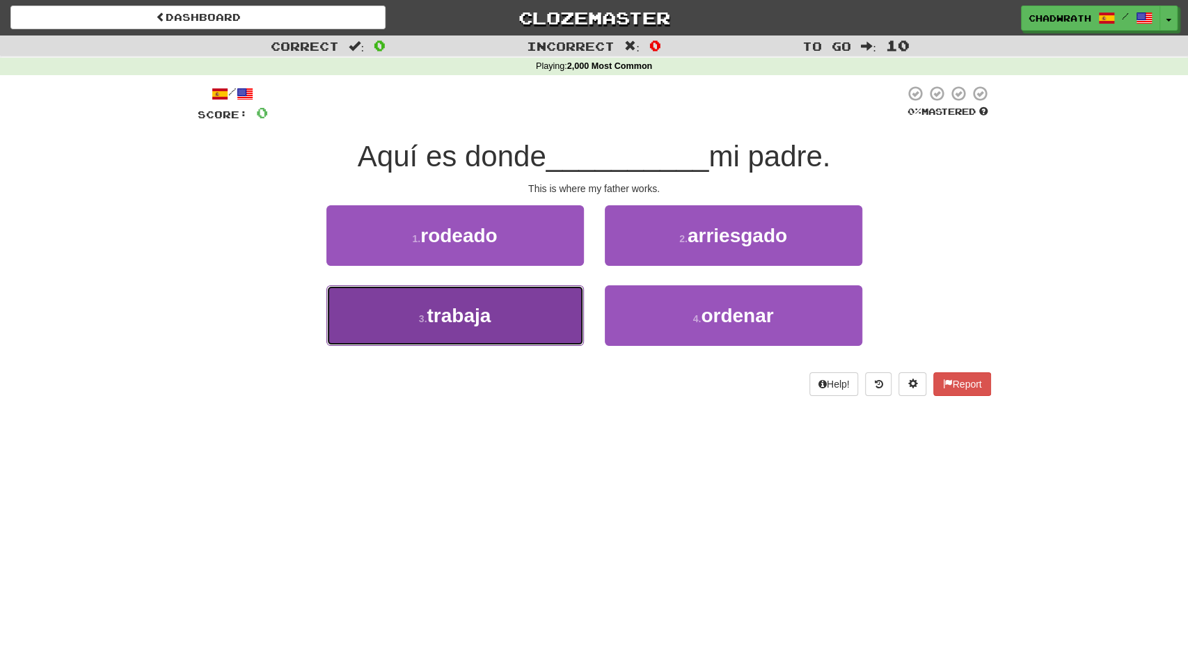
click at [514, 307] on button "3 . trabaja" at bounding box center [454, 315] width 257 height 61
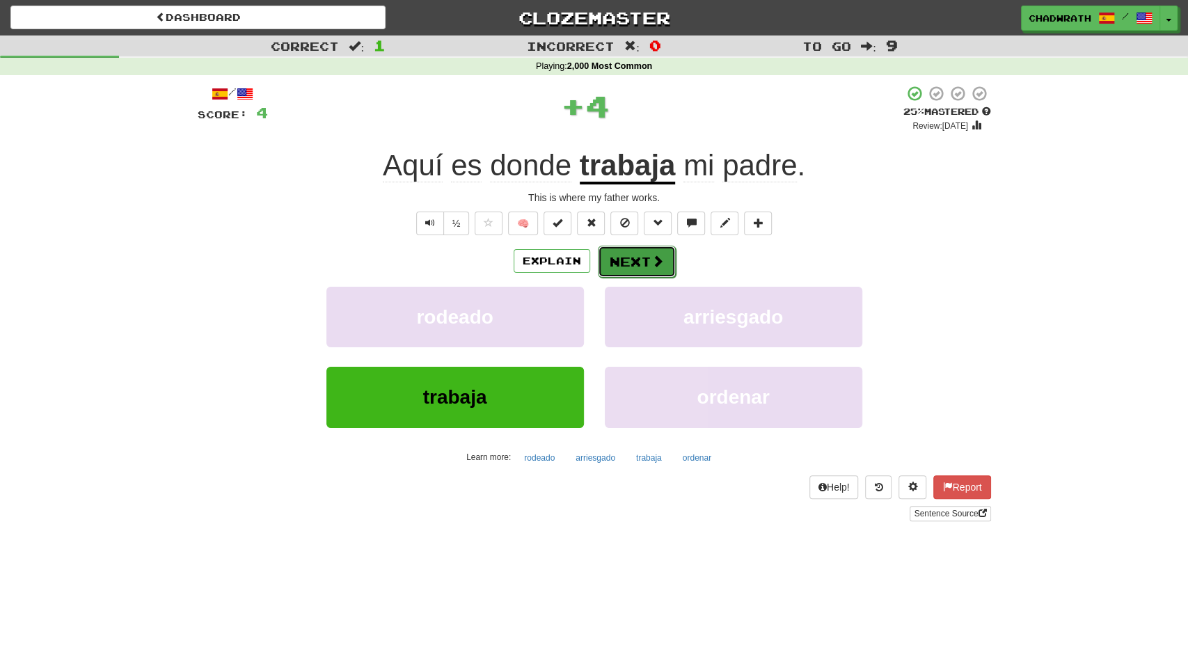
click at [643, 261] on button "Next" at bounding box center [637, 262] width 78 height 32
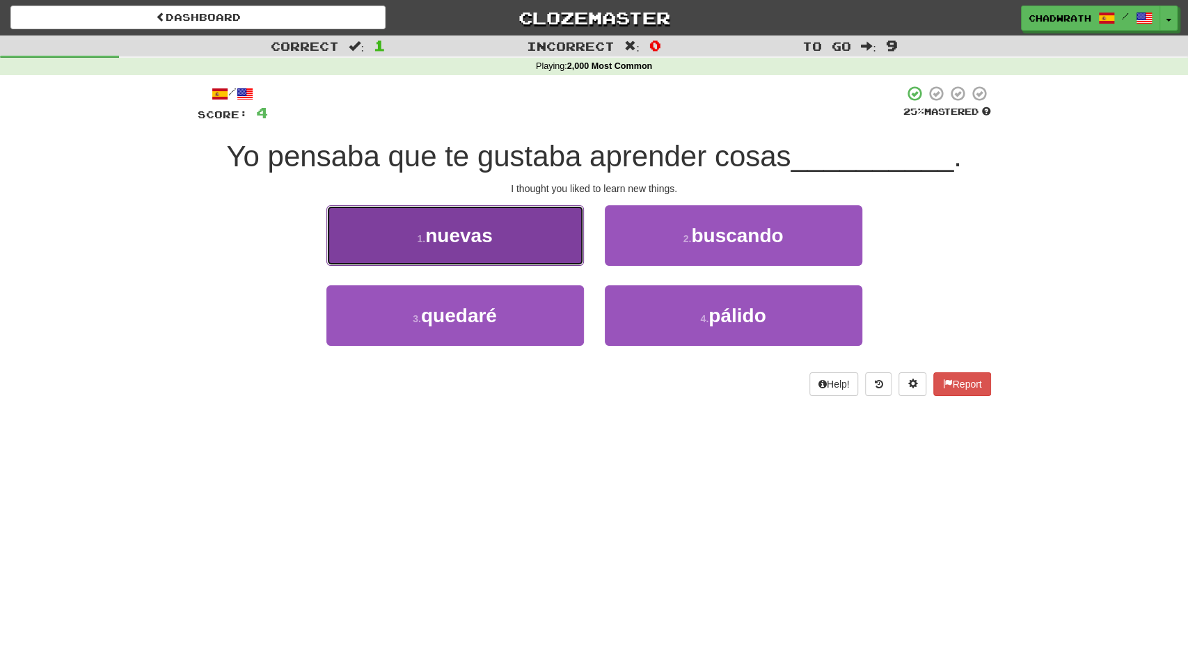
click at [452, 235] on span "nuevas" at bounding box center [459, 236] width 68 height 22
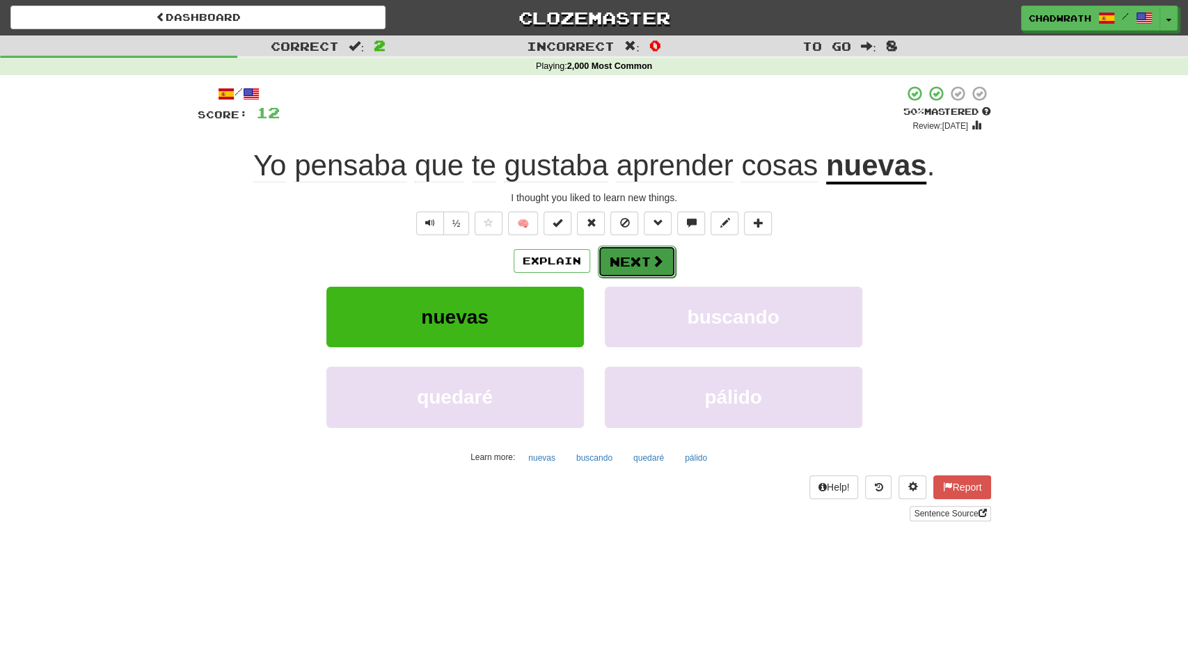
click at [647, 260] on button "Next" at bounding box center [637, 262] width 78 height 32
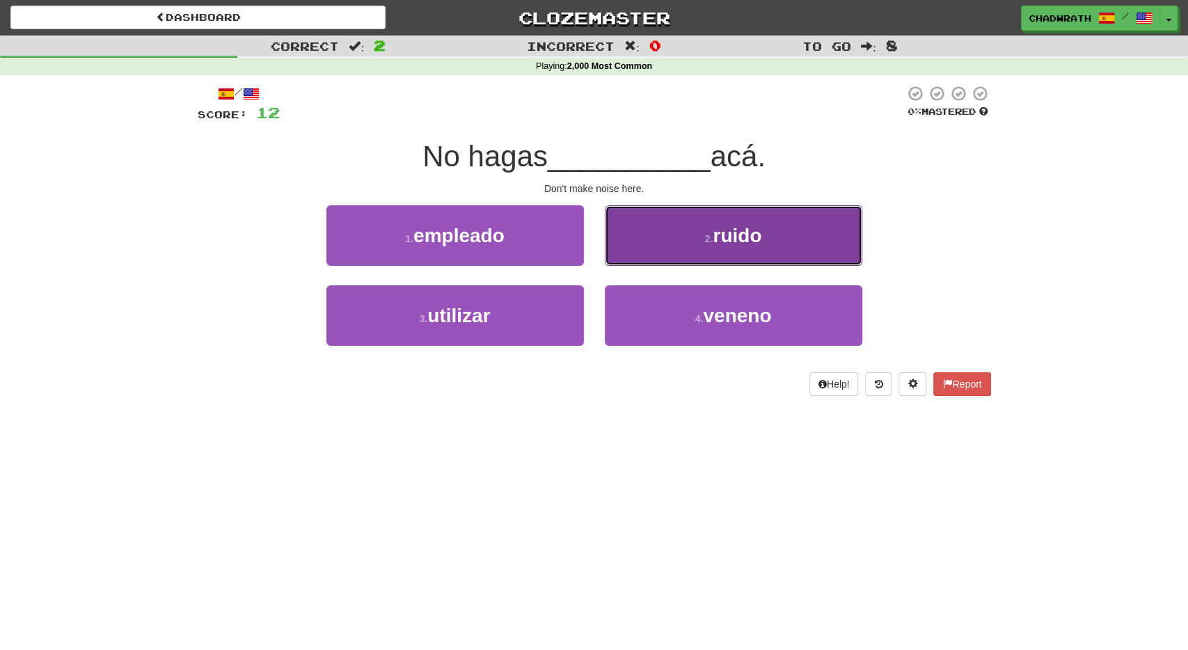
click at [664, 253] on button "2 . ruido" at bounding box center [733, 235] width 257 height 61
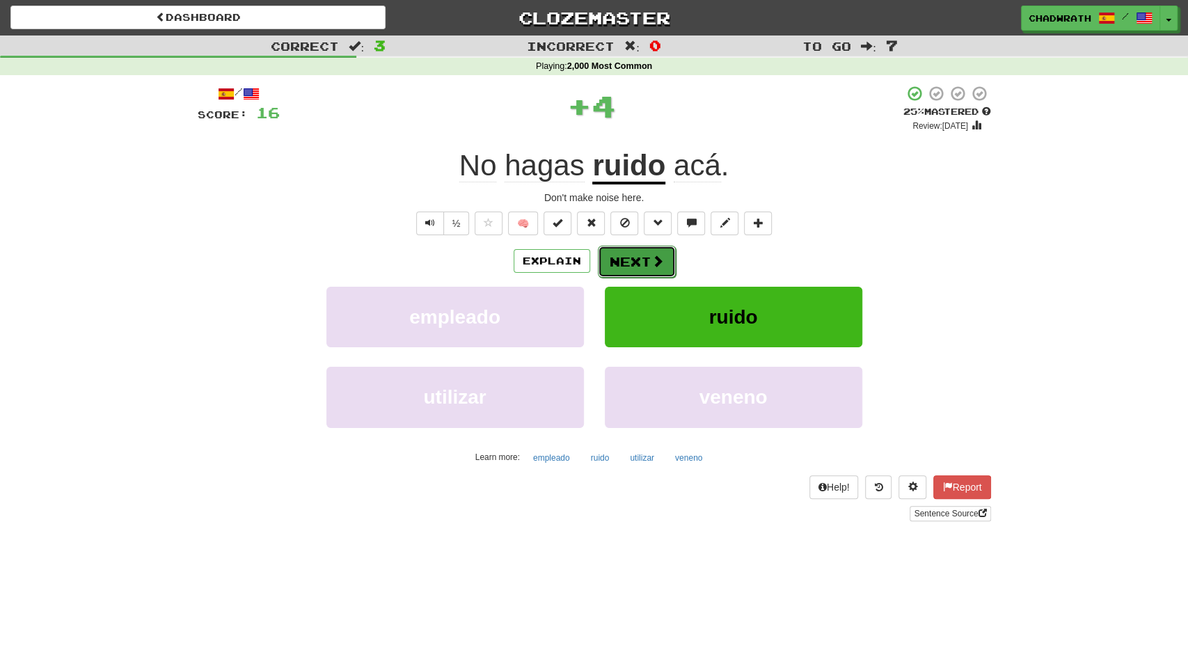
click at [641, 251] on button "Next" at bounding box center [637, 262] width 78 height 32
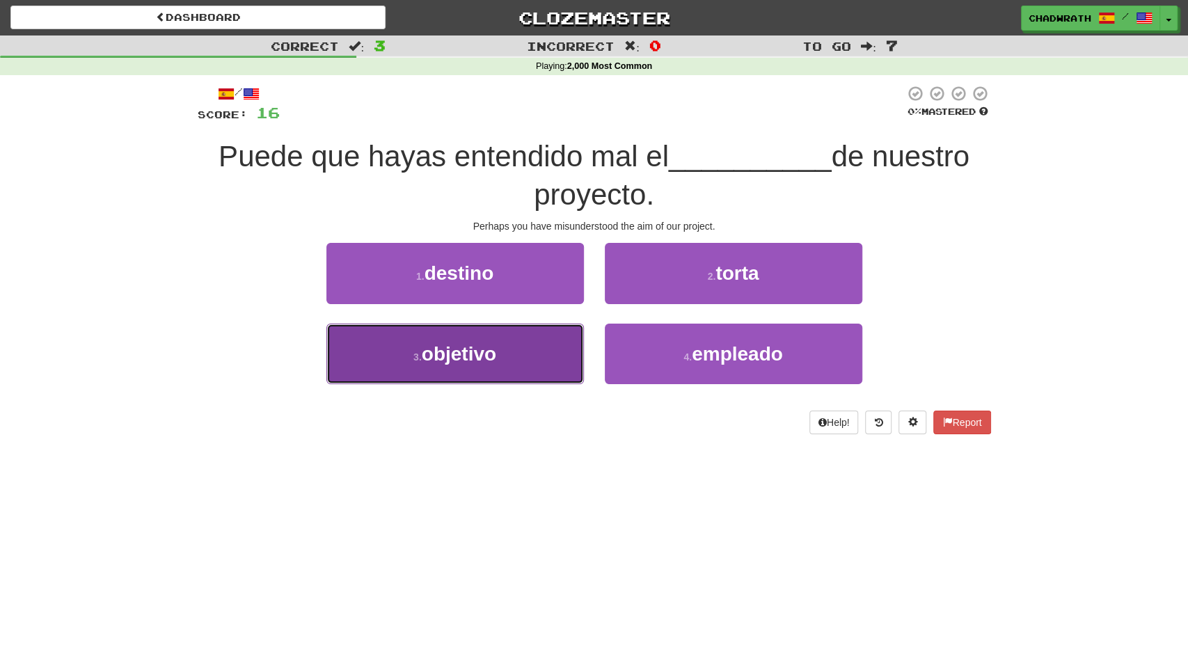
click at [470, 337] on button "3 . objetivo" at bounding box center [454, 354] width 257 height 61
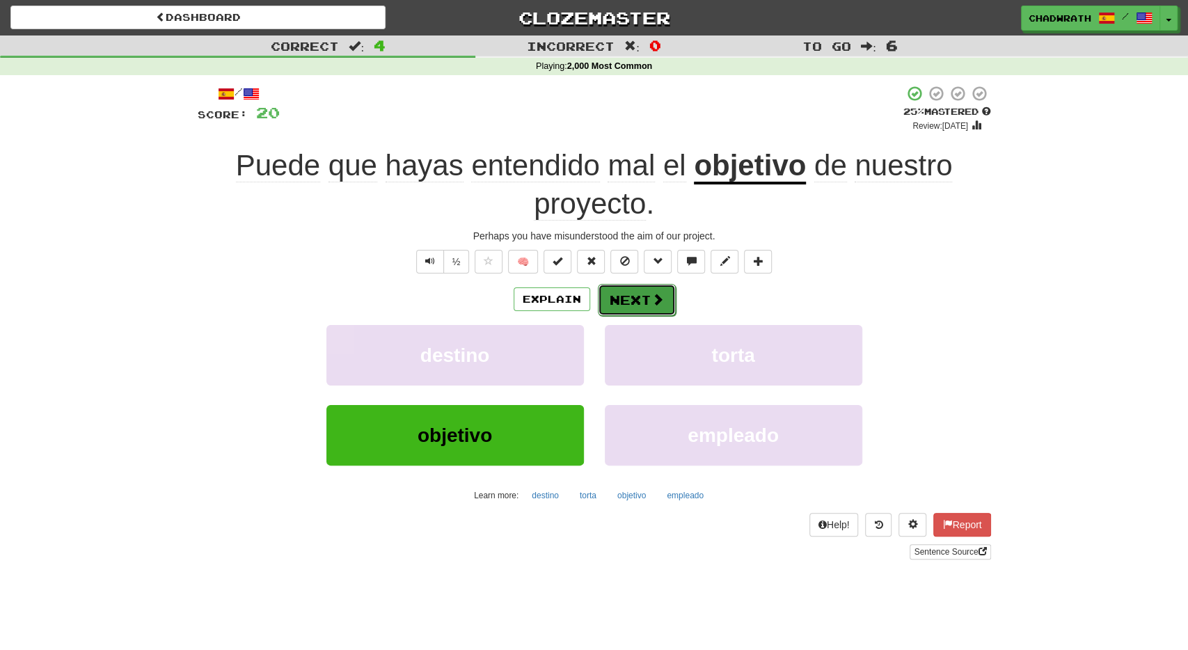
click at [645, 287] on button "Next" at bounding box center [637, 300] width 78 height 32
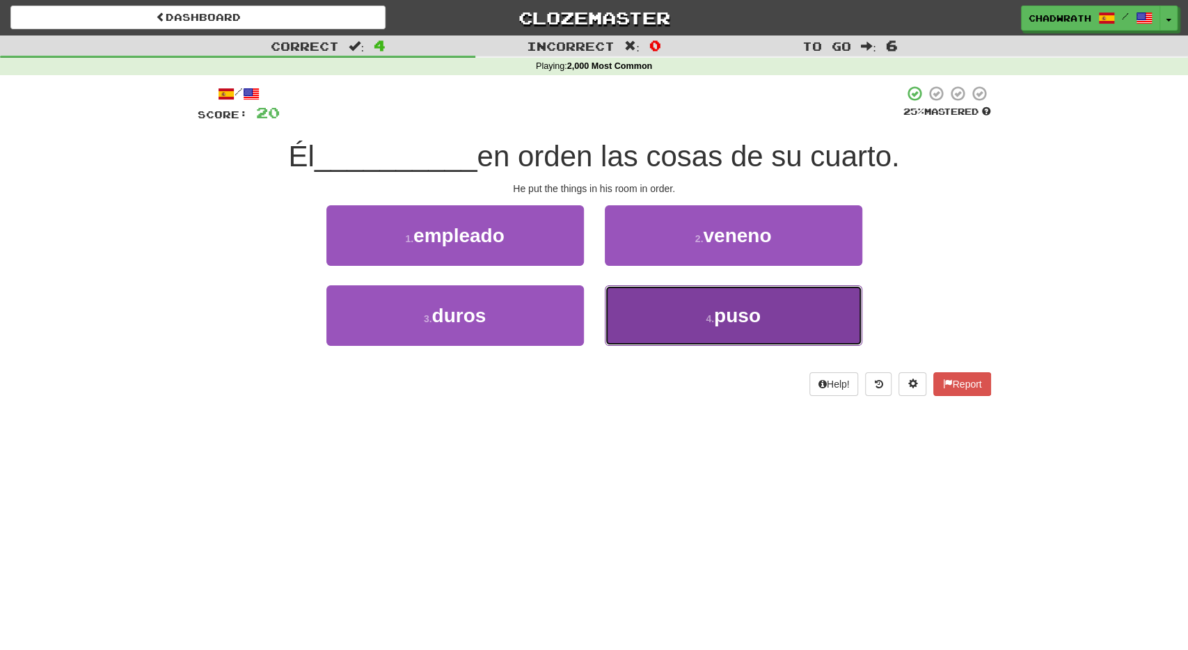
click at [676, 325] on button "4 . puso" at bounding box center [733, 315] width 257 height 61
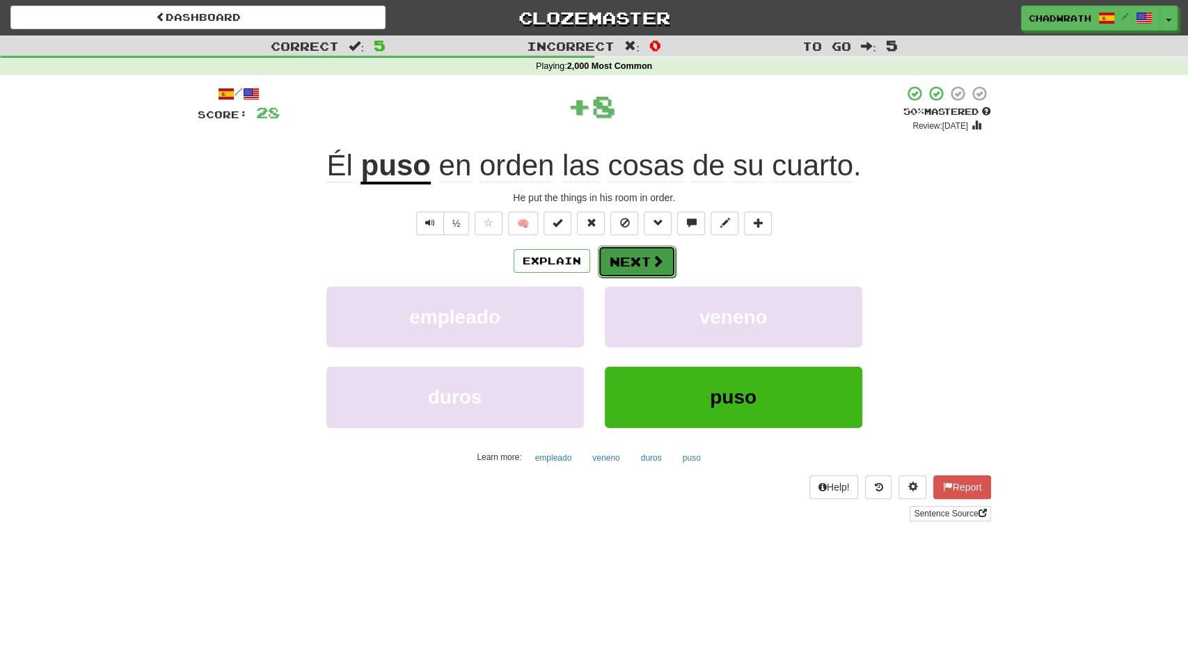
click at [656, 248] on button "Next" at bounding box center [637, 262] width 78 height 32
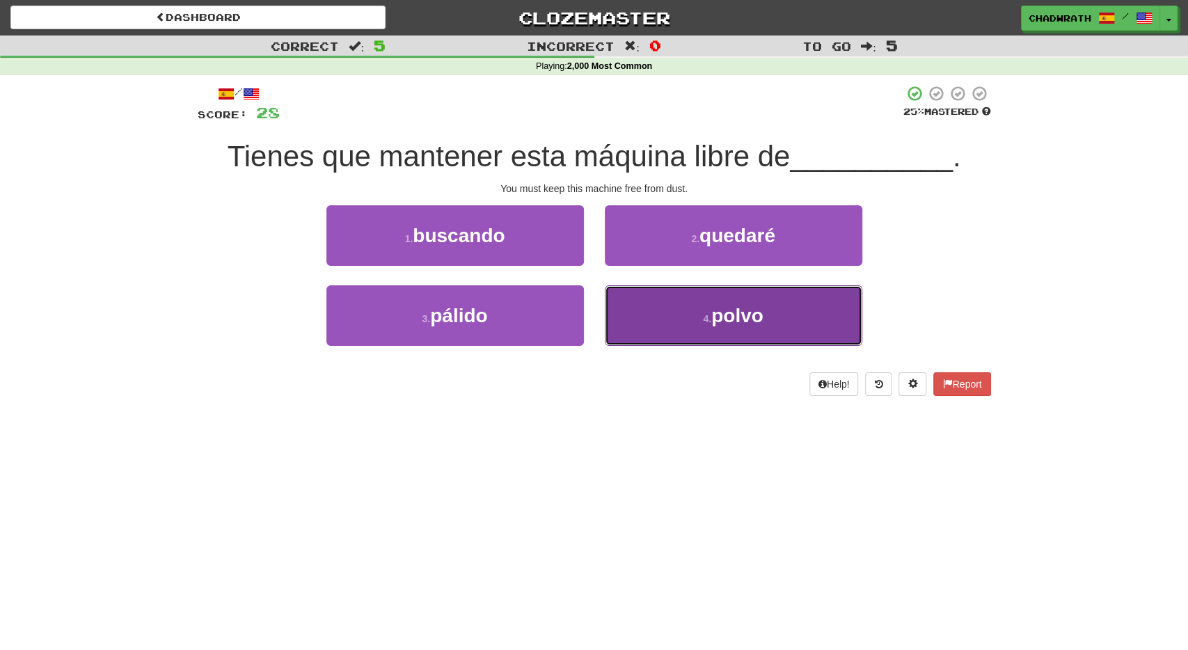
click at [682, 321] on button "4 . polvo" at bounding box center [733, 315] width 257 height 61
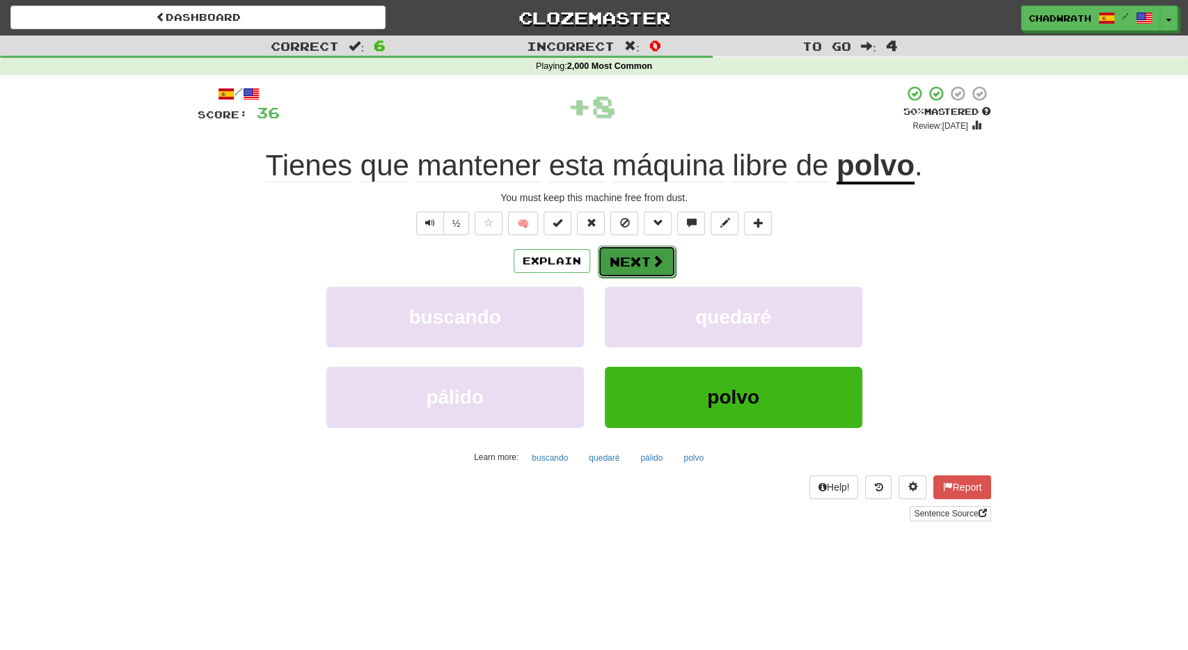
click at [637, 254] on button "Next" at bounding box center [637, 262] width 78 height 32
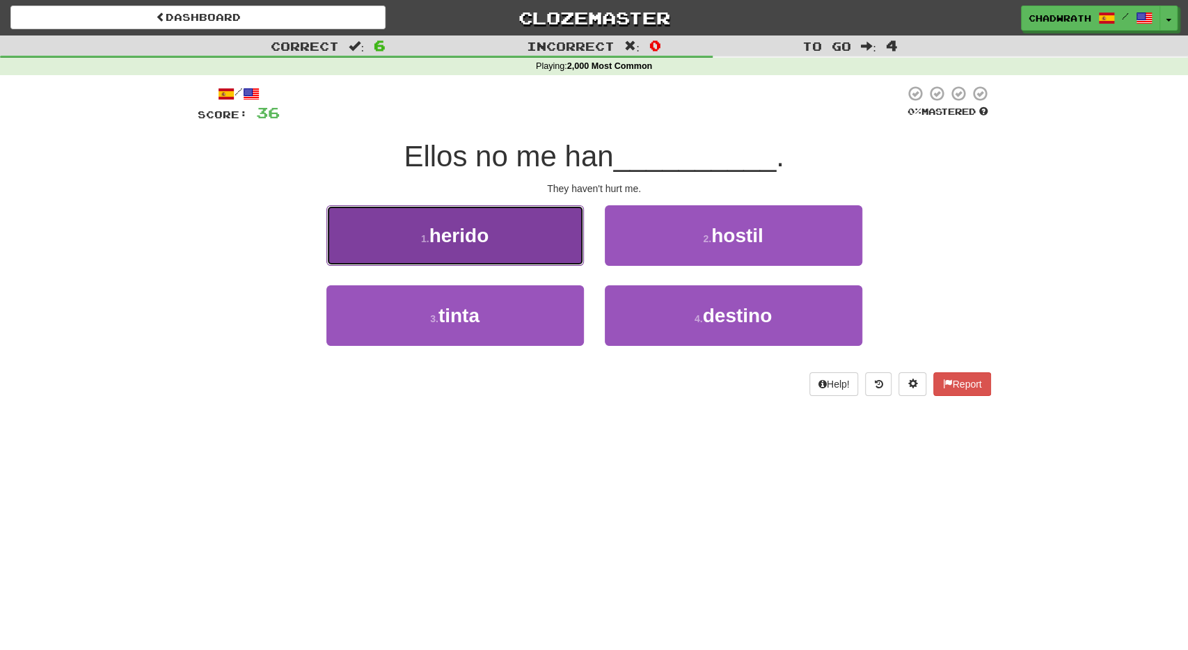
click at [500, 245] on button "1 . herido" at bounding box center [454, 235] width 257 height 61
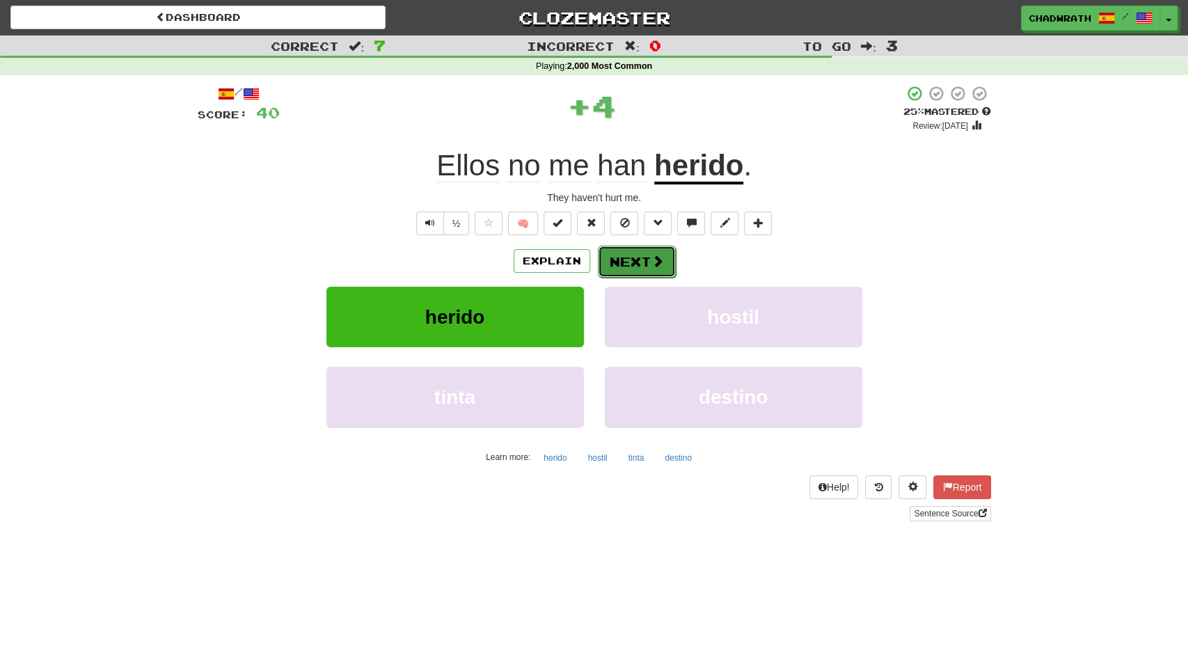
click at [609, 262] on button "Next" at bounding box center [637, 262] width 78 height 32
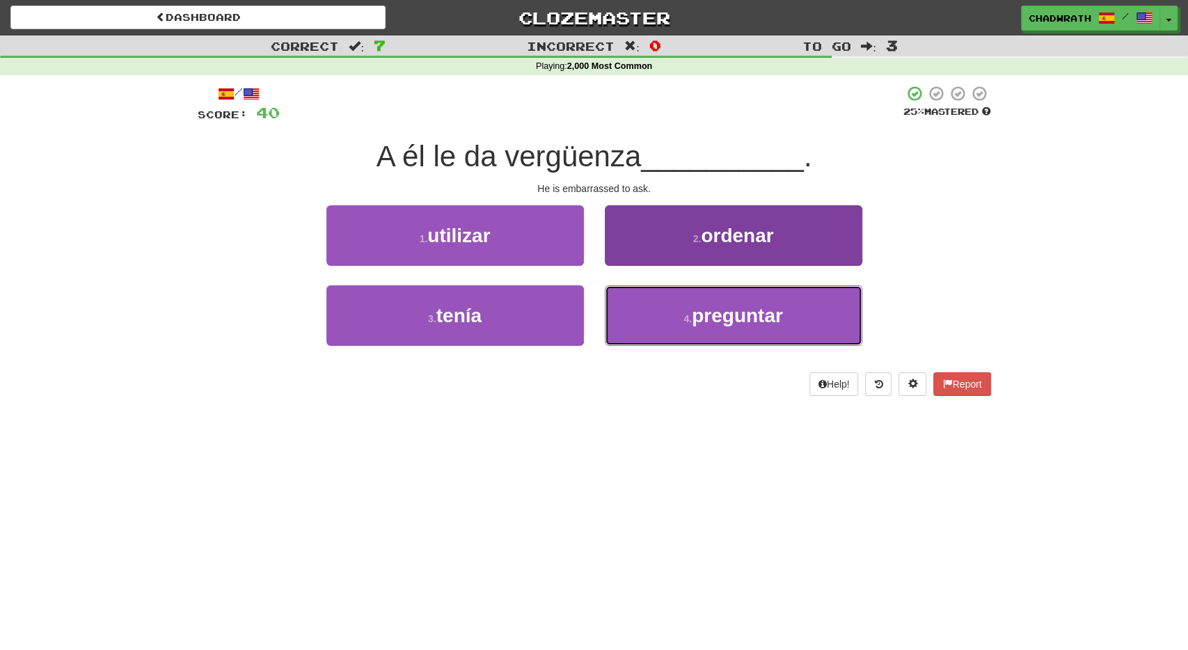
drag, startPoint x: 730, startPoint y: 319, endPoint x: 707, endPoint y: 306, distance: 26.5
click at [729, 319] on span "preguntar" at bounding box center [737, 316] width 91 height 22
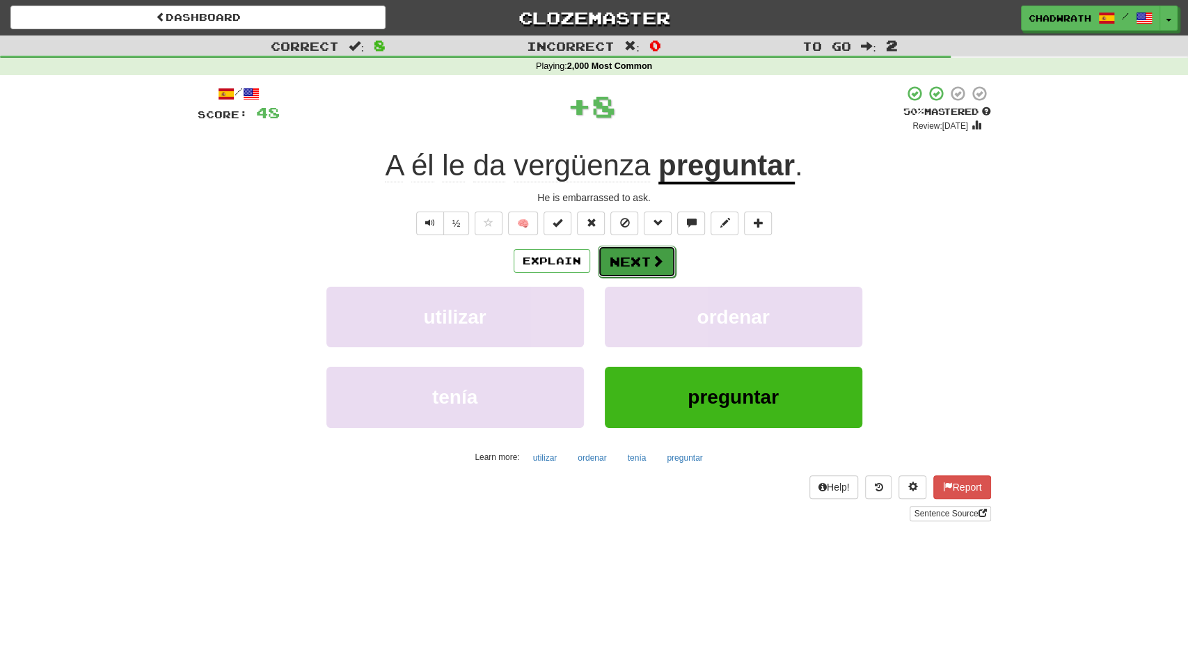
click at [643, 257] on button "Next" at bounding box center [637, 262] width 78 height 32
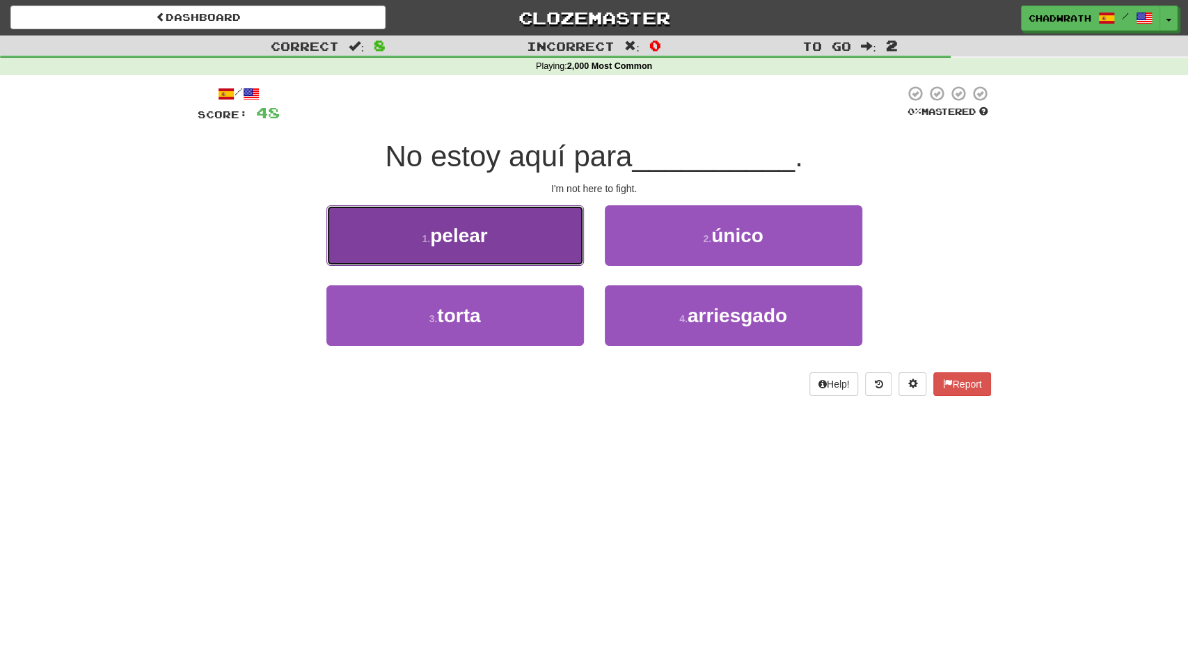
click at [472, 225] on button "1 . pelear" at bounding box center [454, 235] width 257 height 61
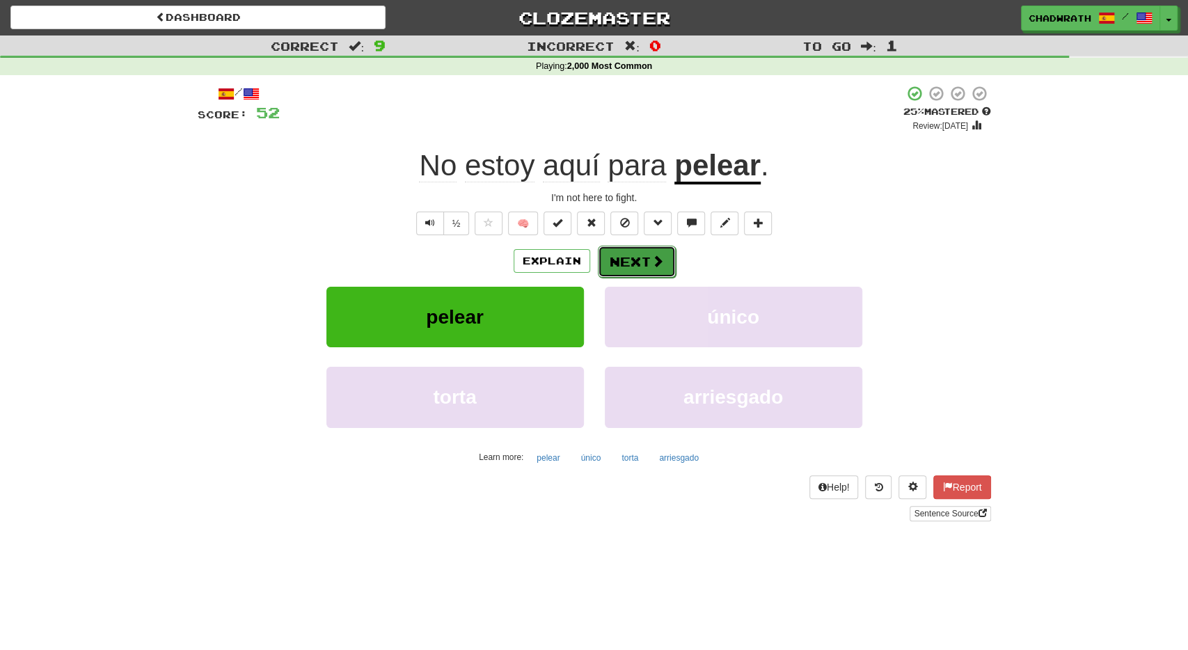
click at [644, 269] on button "Next" at bounding box center [637, 262] width 78 height 32
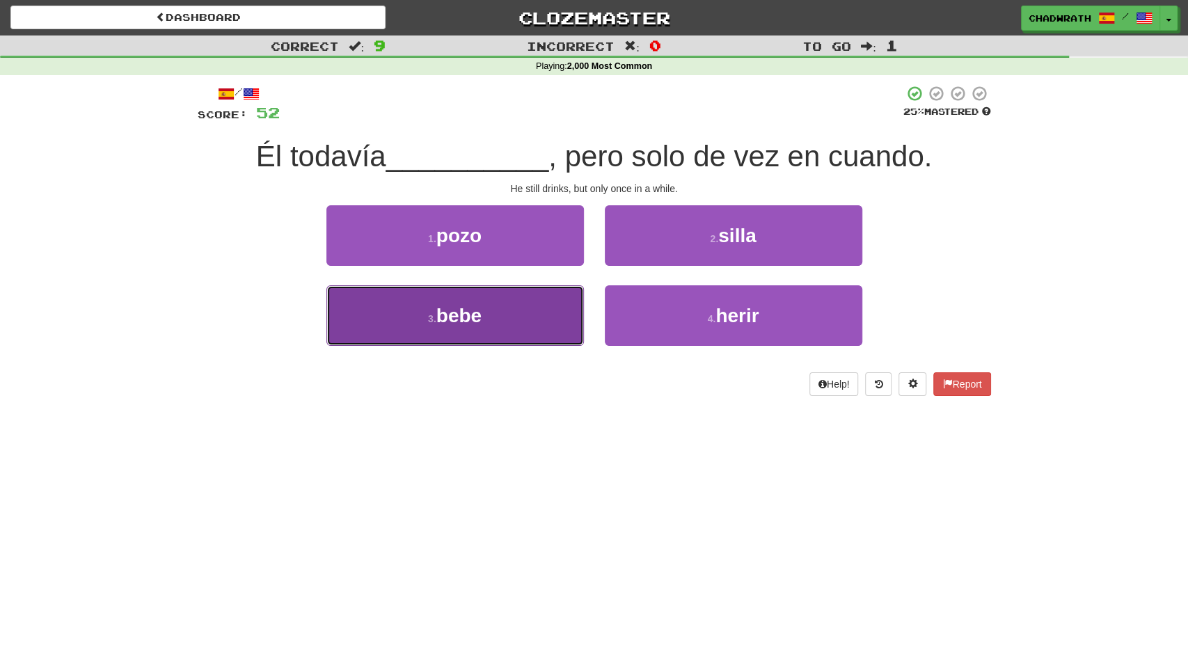
click at [528, 311] on button "3 . bebe" at bounding box center [454, 315] width 257 height 61
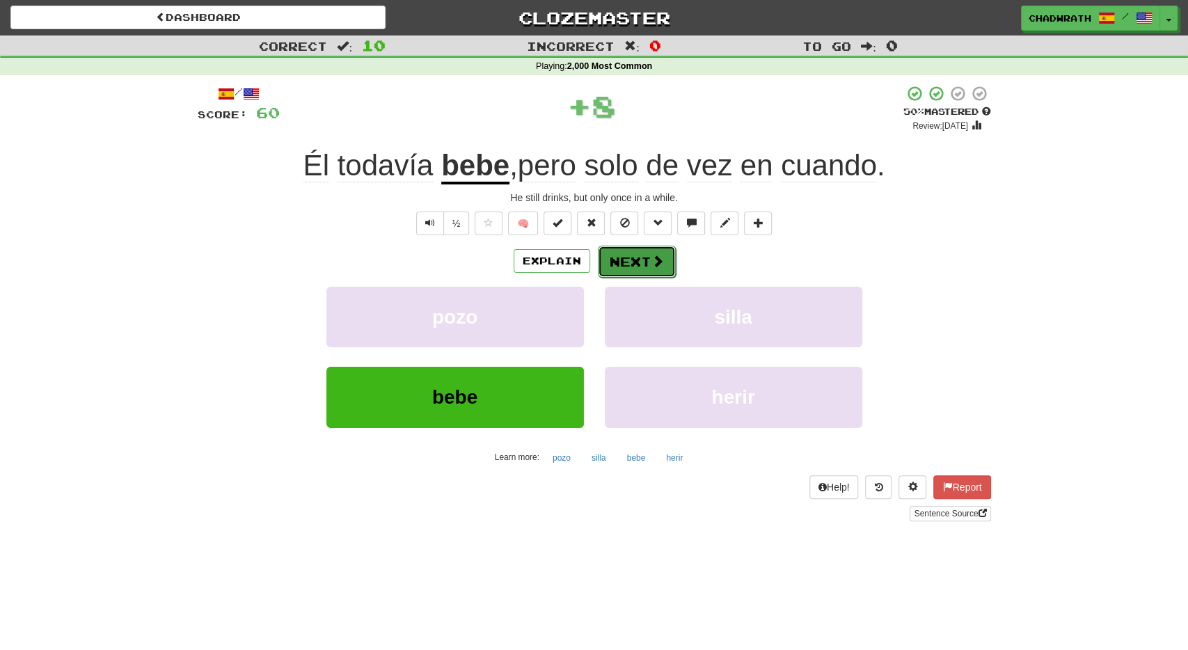
click at [647, 265] on button "Next" at bounding box center [637, 262] width 78 height 32
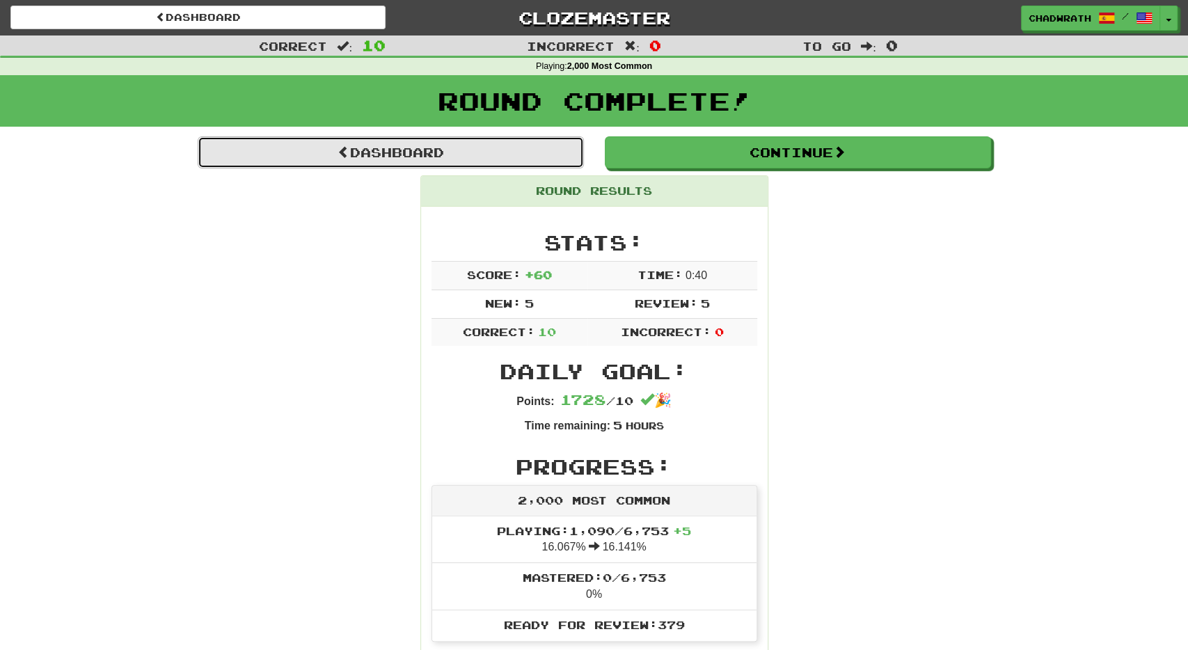
click at [424, 149] on link "Dashboard" at bounding box center [391, 152] width 386 height 32
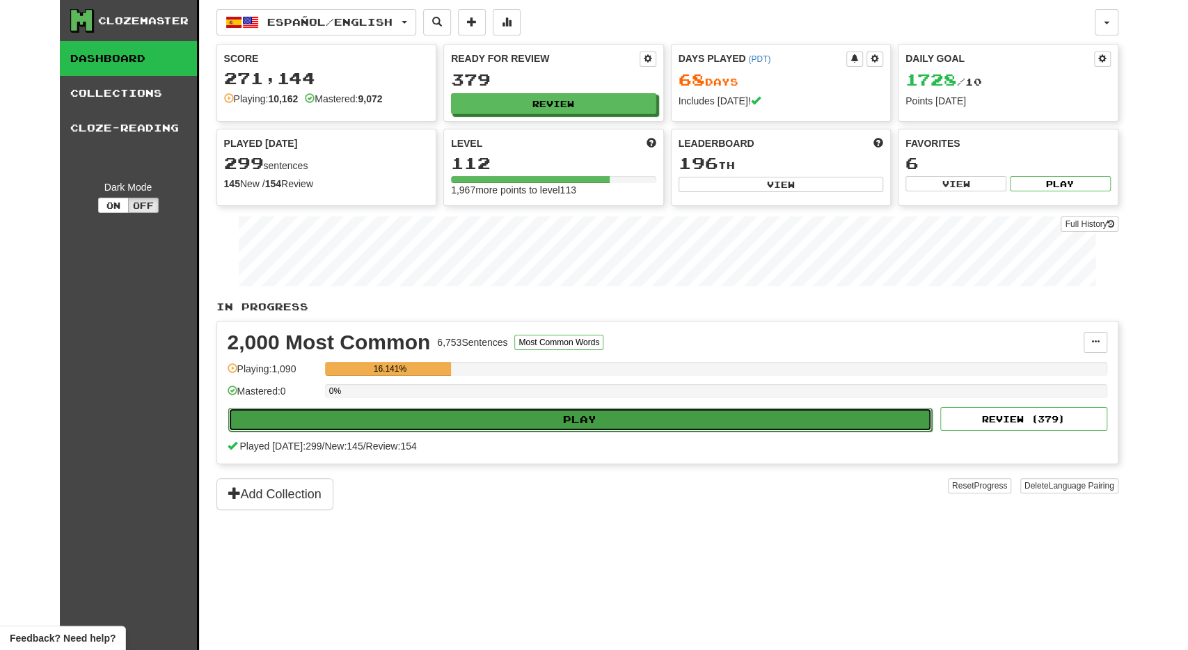
click at [508, 424] on button "Play" at bounding box center [580, 420] width 704 height 24
select select "**"
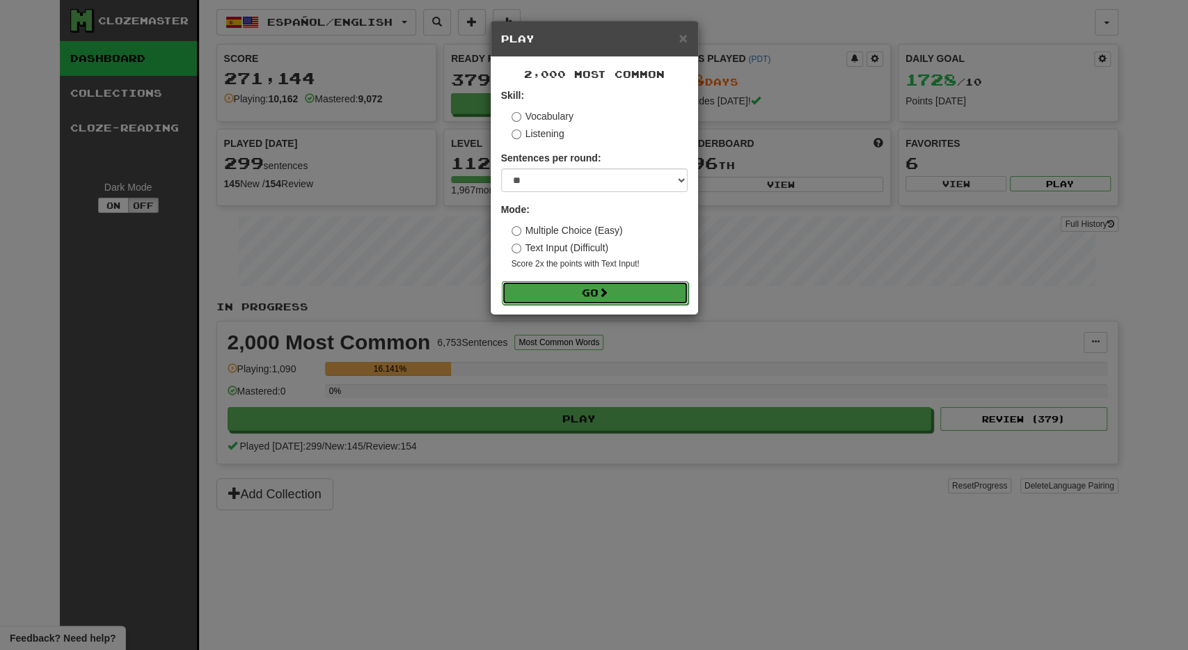
click at [582, 289] on button "Go" at bounding box center [595, 293] width 187 height 24
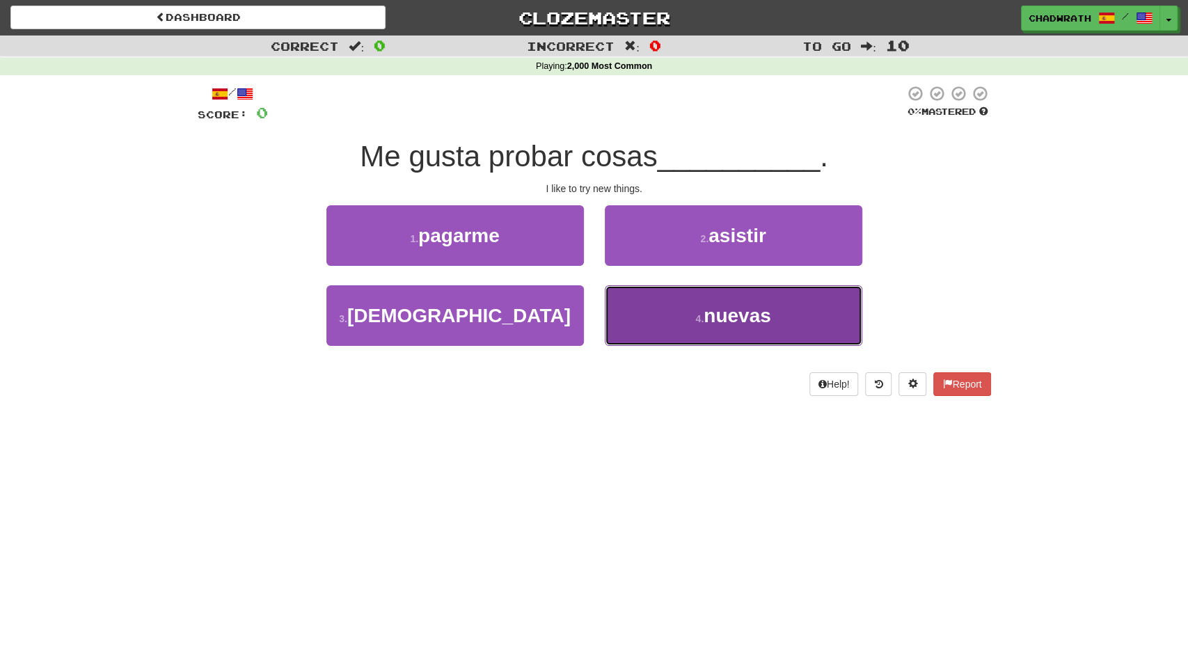
click at [651, 318] on button "4 . nuevas" at bounding box center [733, 315] width 257 height 61
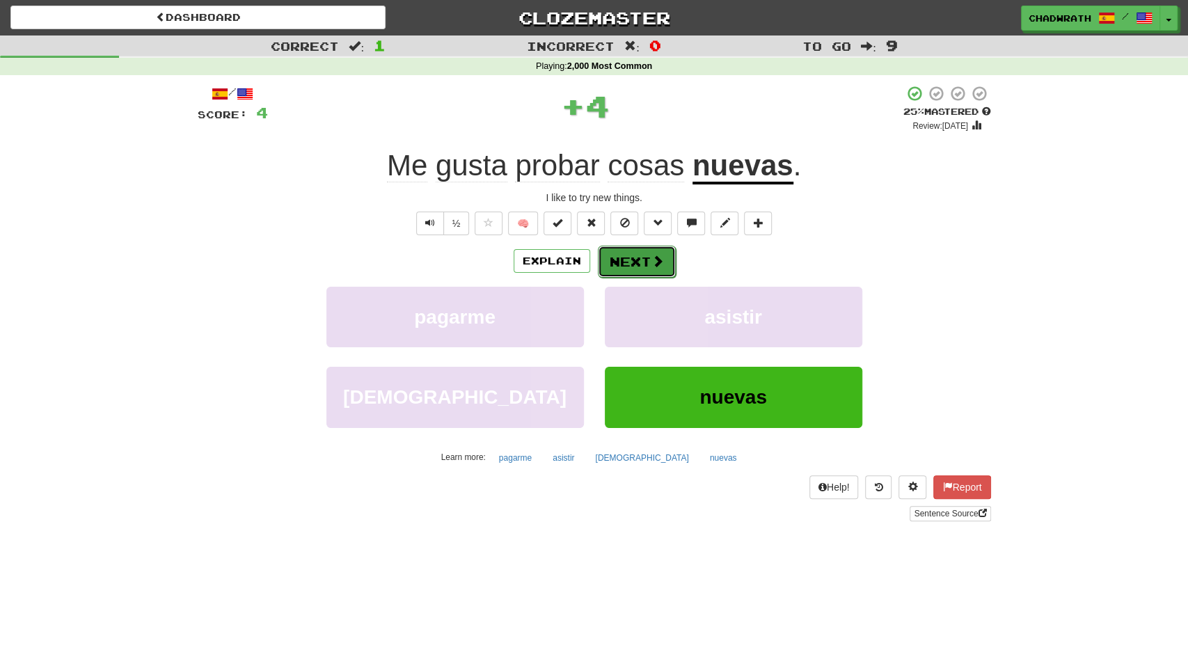
click at [609, 255] on button "Next" at bounding box center [637, 262] width 78 height 32
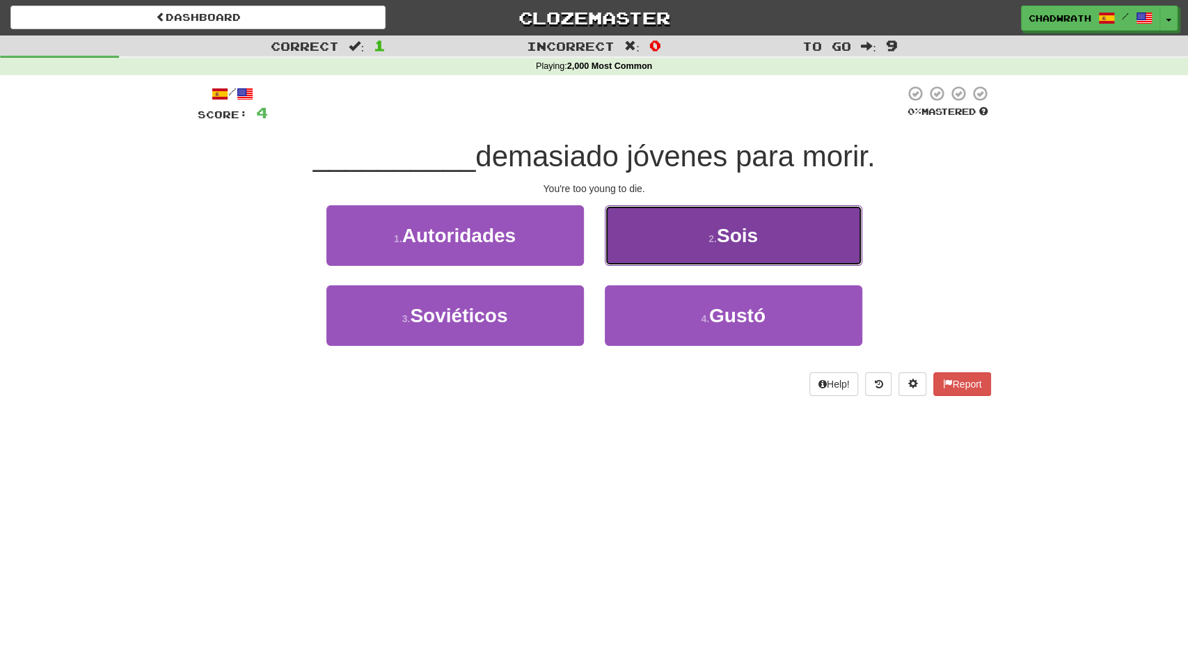
click at [658, 241] on button "2 . Sois" at bounding box center [733, 235] width 257 height 61
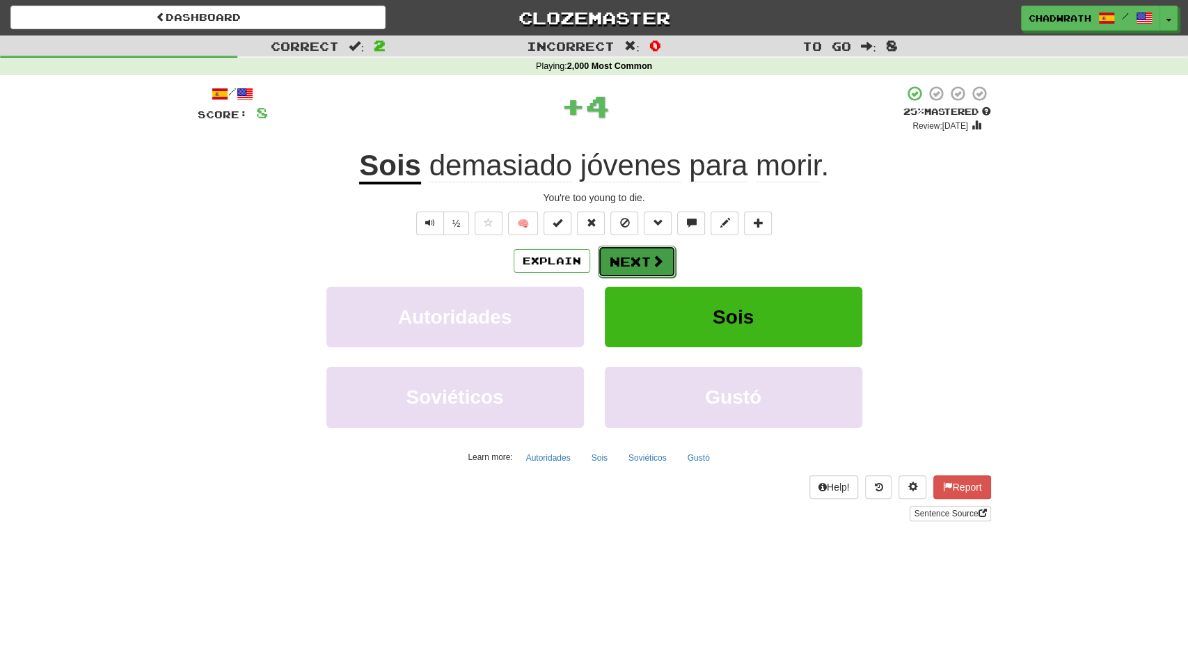
click at [631, 269] on button "Next" at bounding box center [637, 262] width 78 height 32
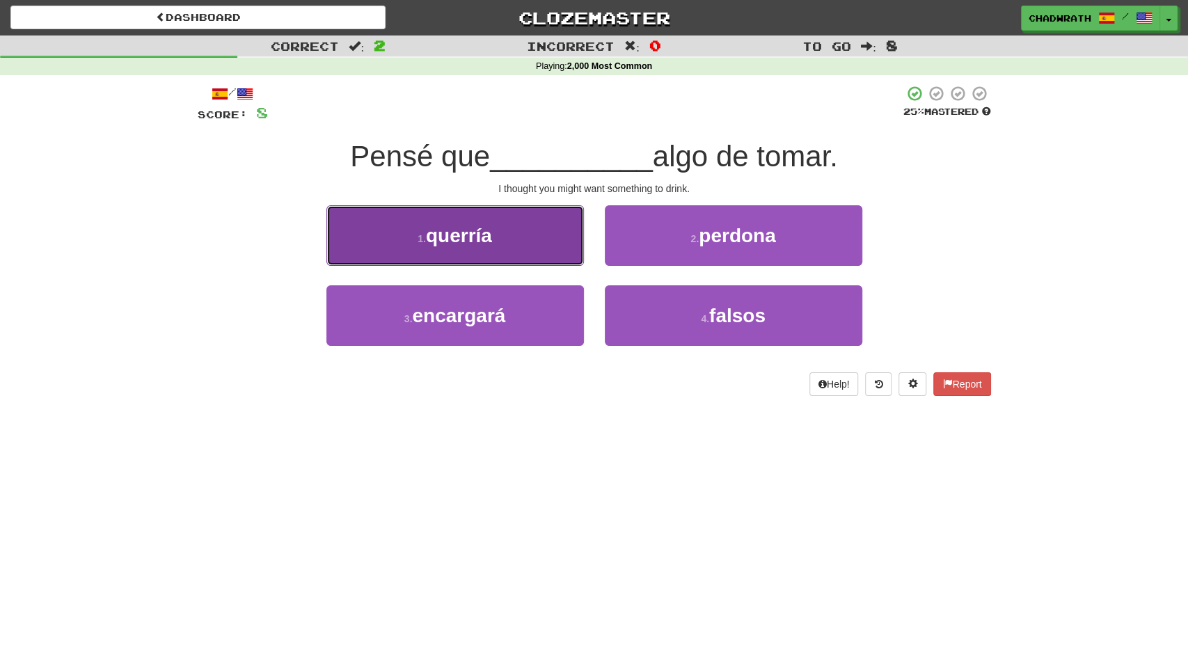
click at [521, 233] on button "1 . querría" at bounding box center [454, 235] width 257 height 61
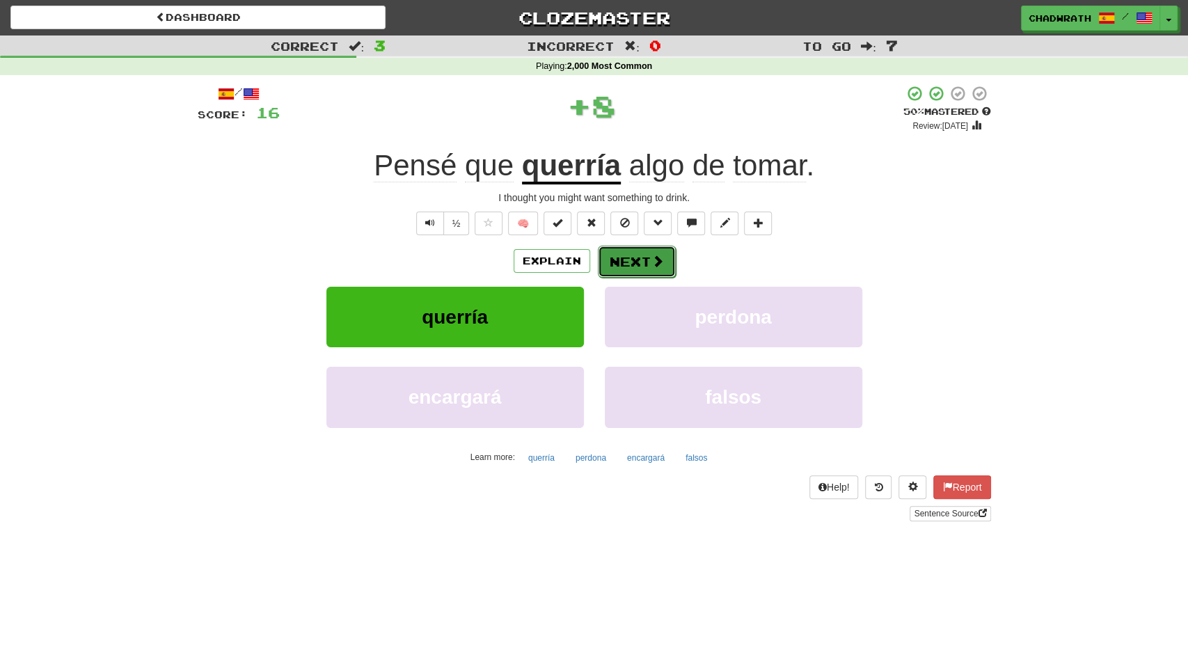
click at [635, 250] on button "Next" at bounding box center [637, 262] width 78 height 32
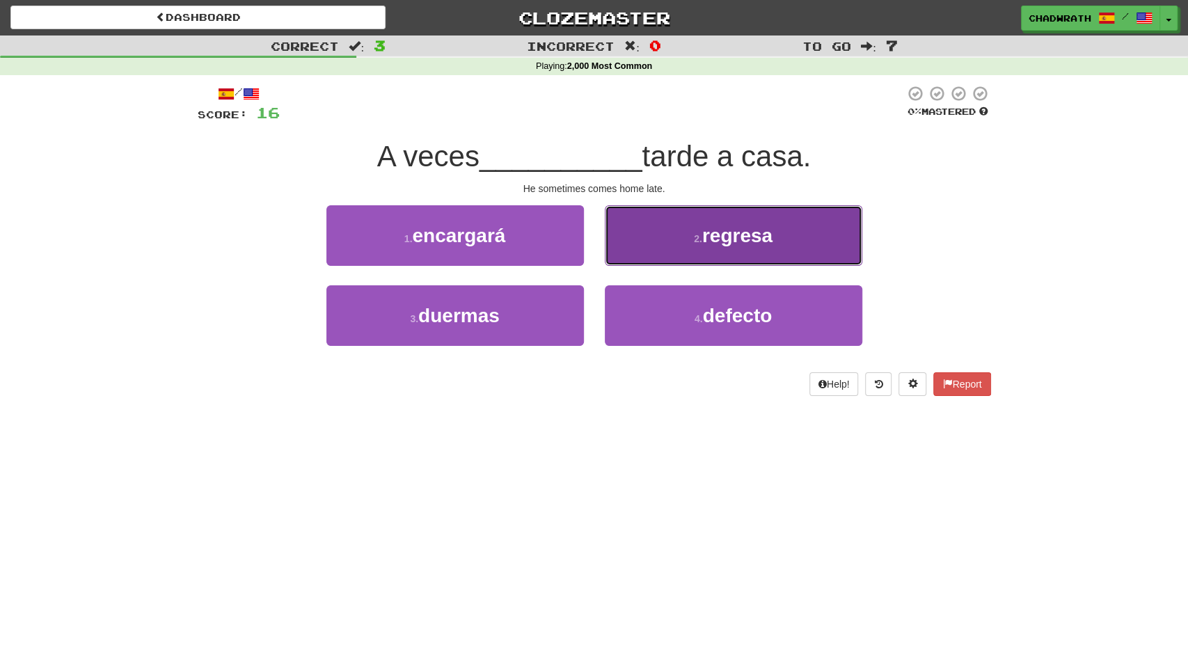
click at [731, 252] on button "2 . regresa" at bounding box center [733, 235] width 257 height 61
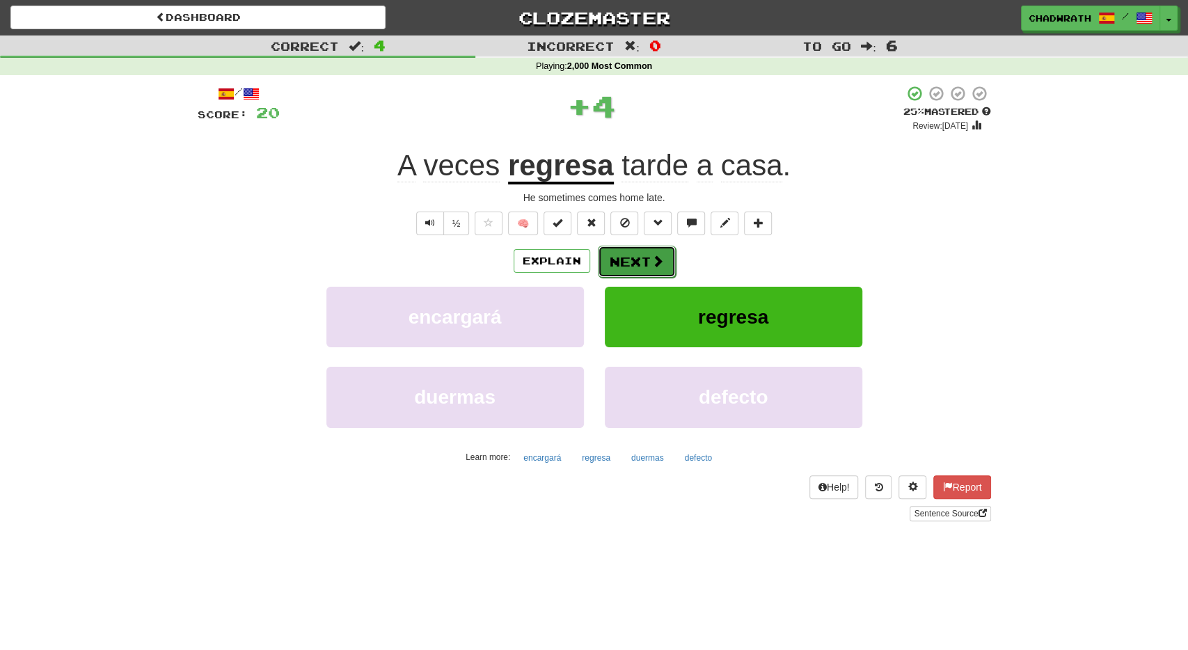
click at [635, 250] on button "Next" at bounding box center [637, 262] width 78 height 32
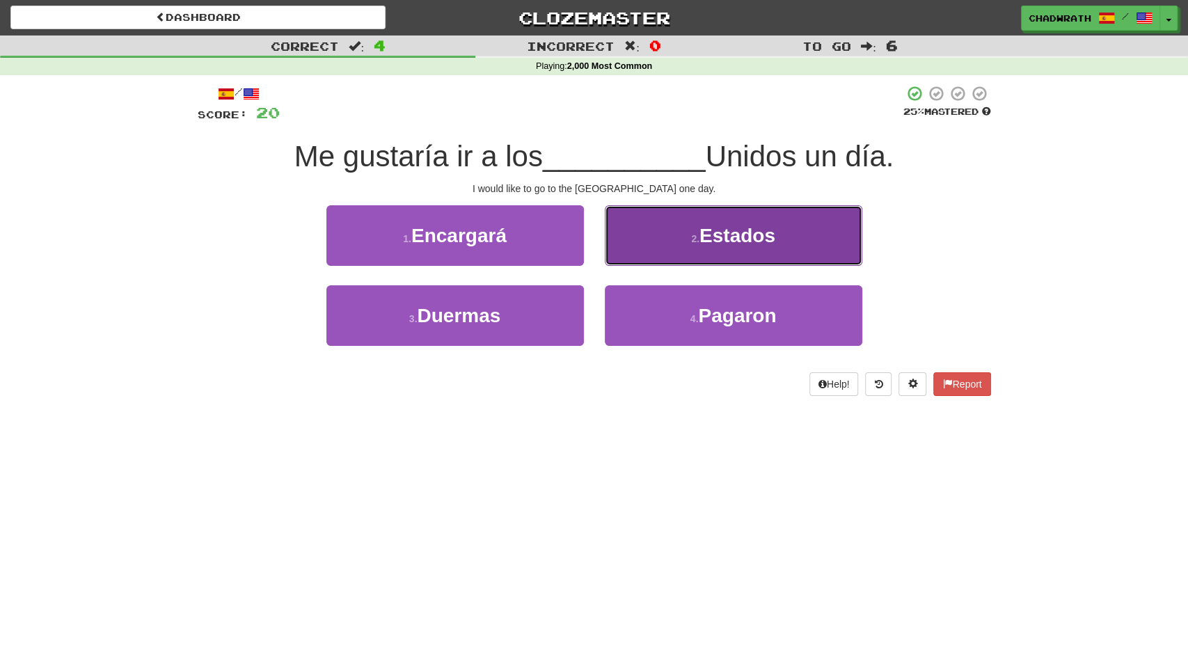
click at [711, 236] on span "Estados" at bounding box center [737, 236] width 76 height 22
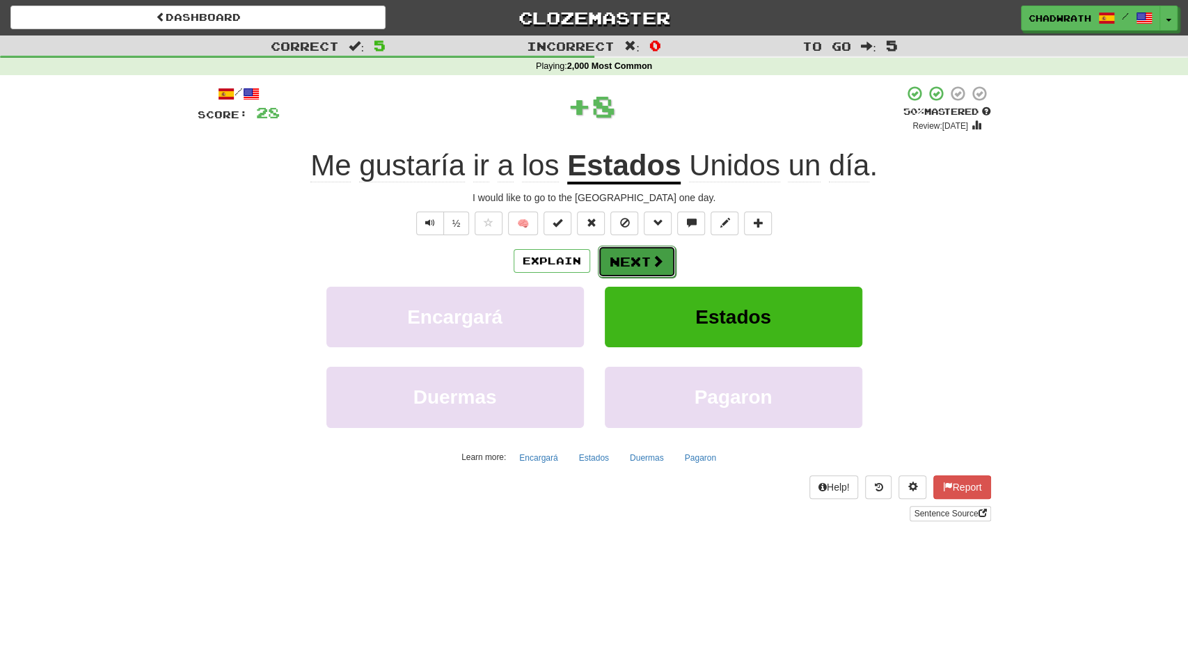
click at [640, 269] on button "Next" at bounding box center [637, 262] width 78 height 32
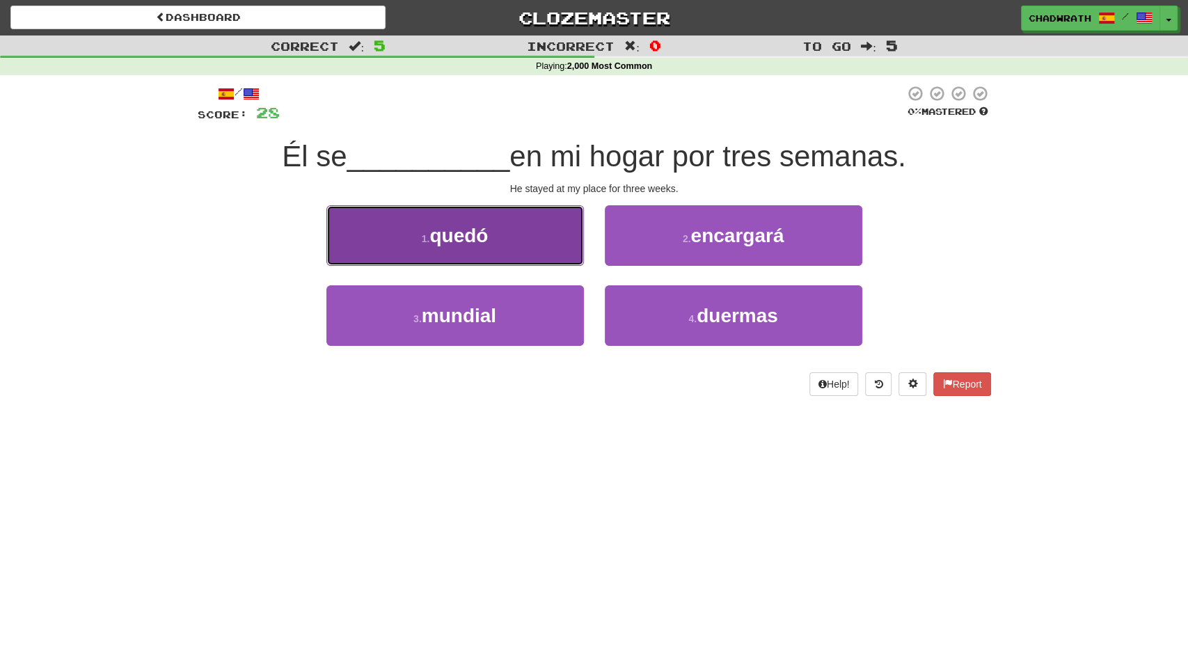
click at [516, 243] on button "1 . quedó" at bounding box center [454, 235] width 257 height 61
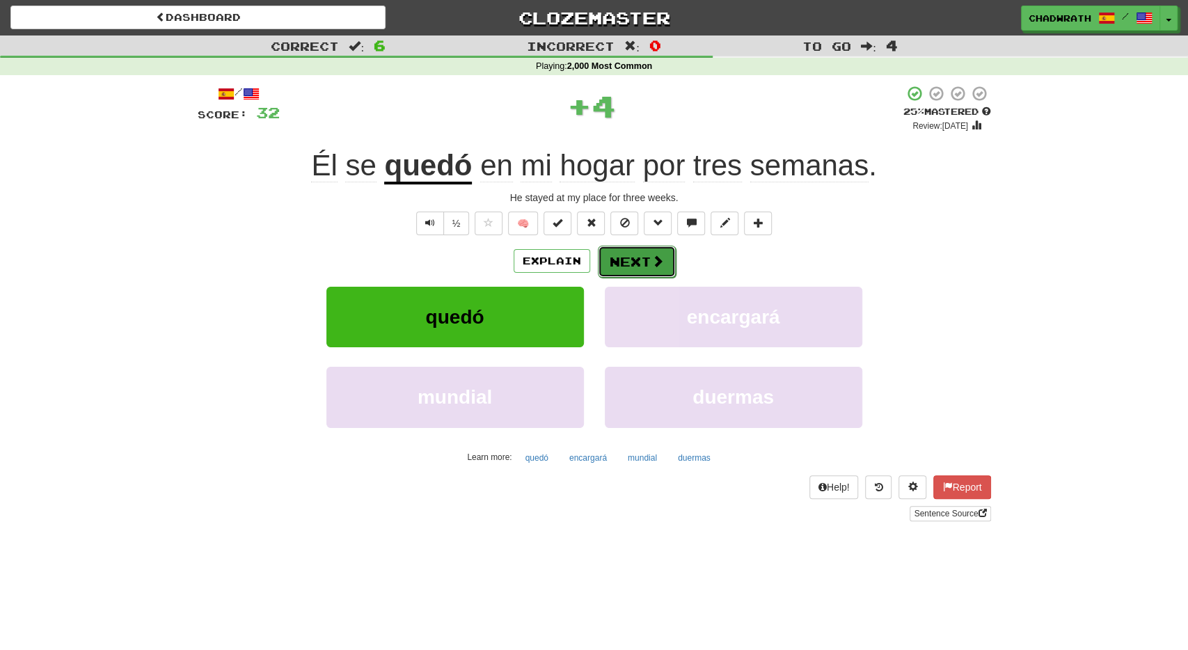
click at [647, 253] on button "Next" at bounding box center [637, 262] width 78 height 32
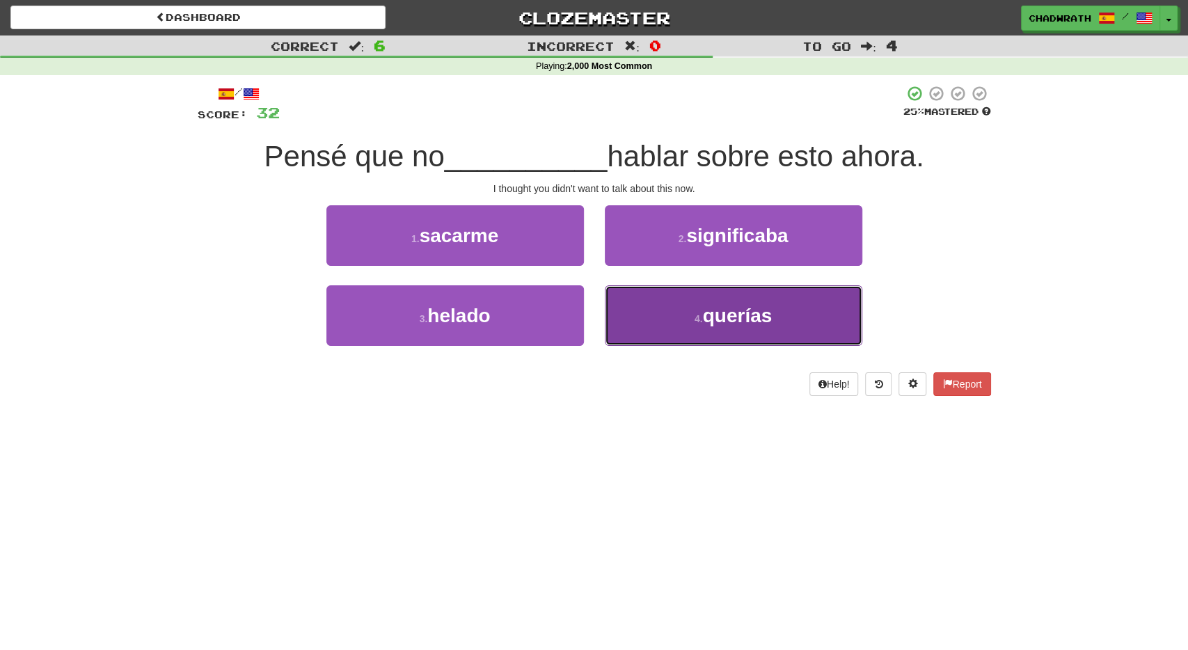
click at [749, 323] on span "querías" at bounding box center [738, 316] width 70 height 22
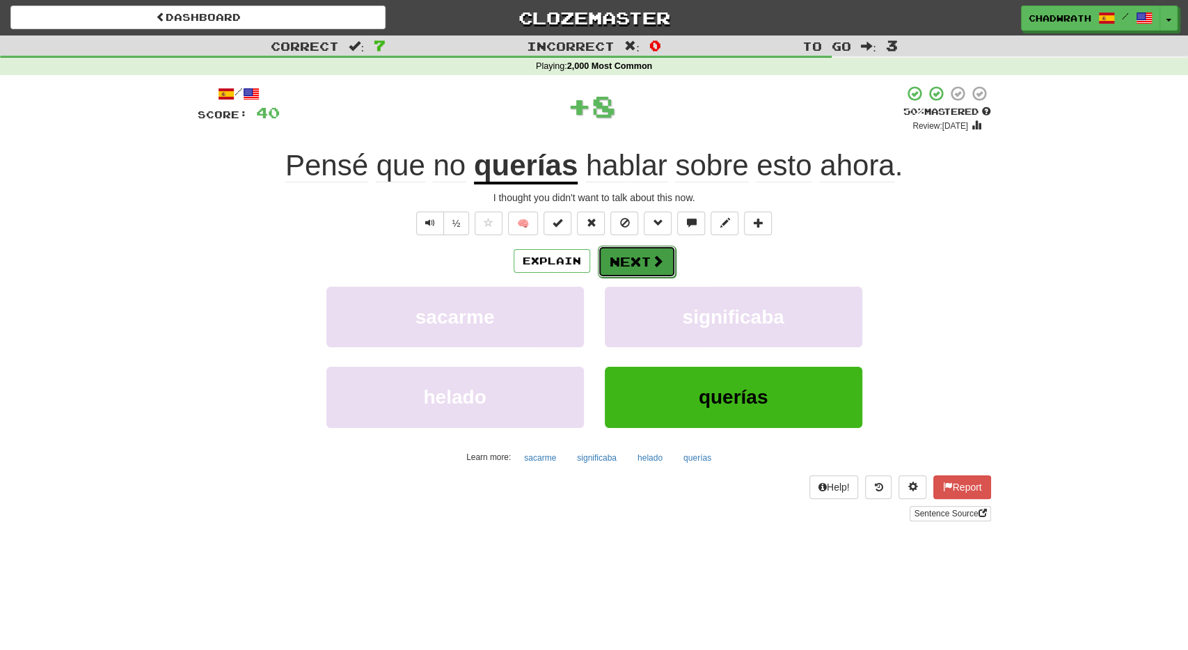
click at [634, 250] on button "Next" at bounding box center [637, 262] width 78 height 32
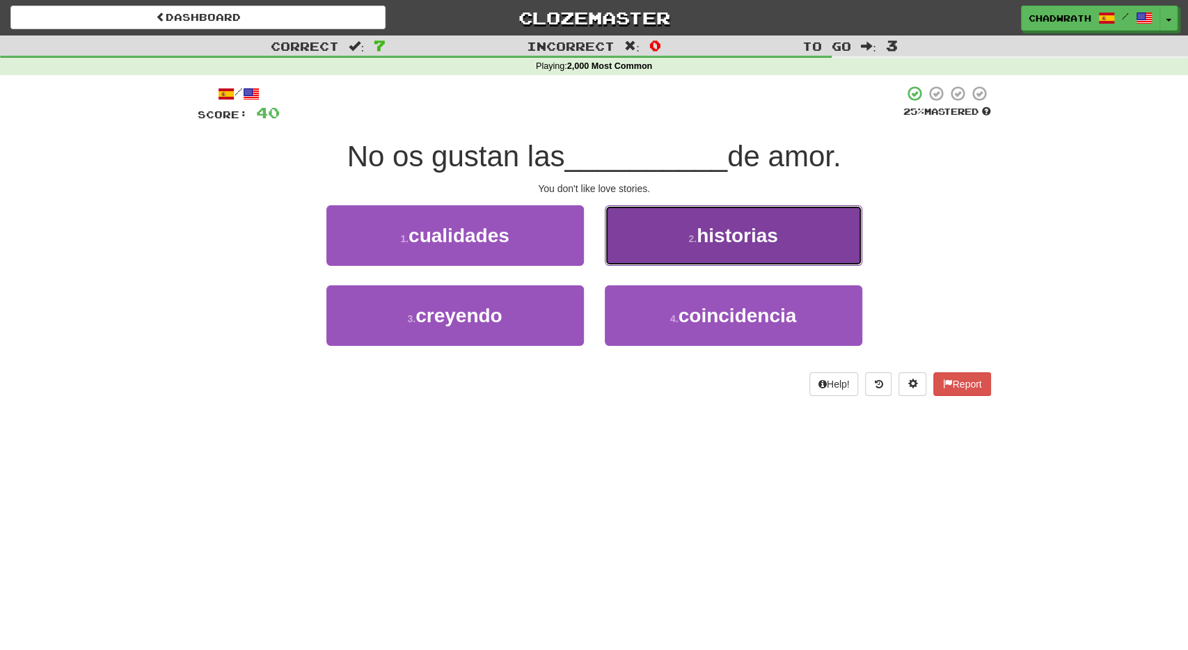
click at [701, 256] on button "2 . historias" at bounding box center [733, 235] width 257 height 61
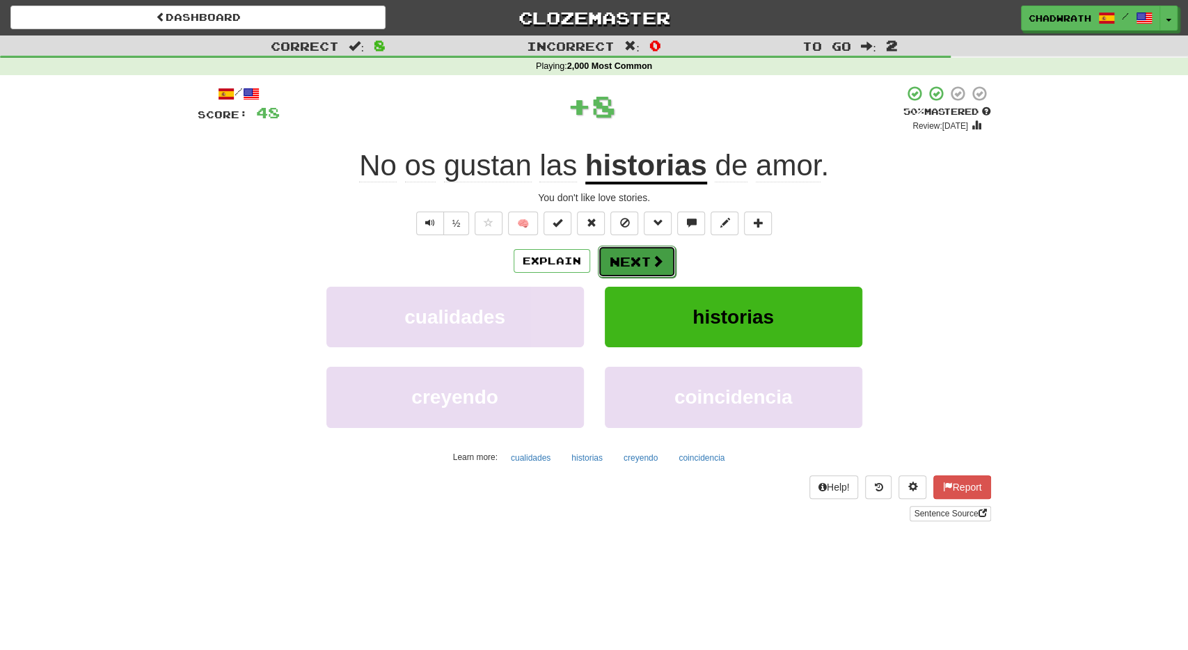
click at [628, 257] on button "Next" at bounding box center [637, 262] width 78 height 32
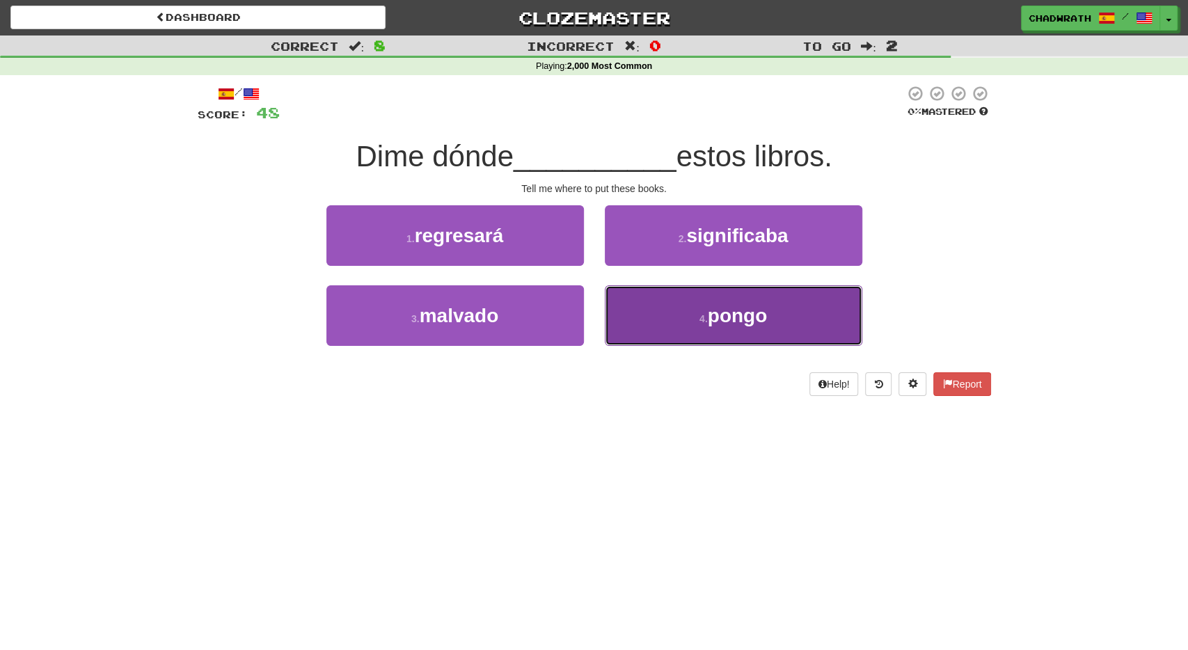
click at [663, 328] on button "4 . [GEOGRAPHIC_DATA]" at bounding box center [733, 315] width 257 height 61
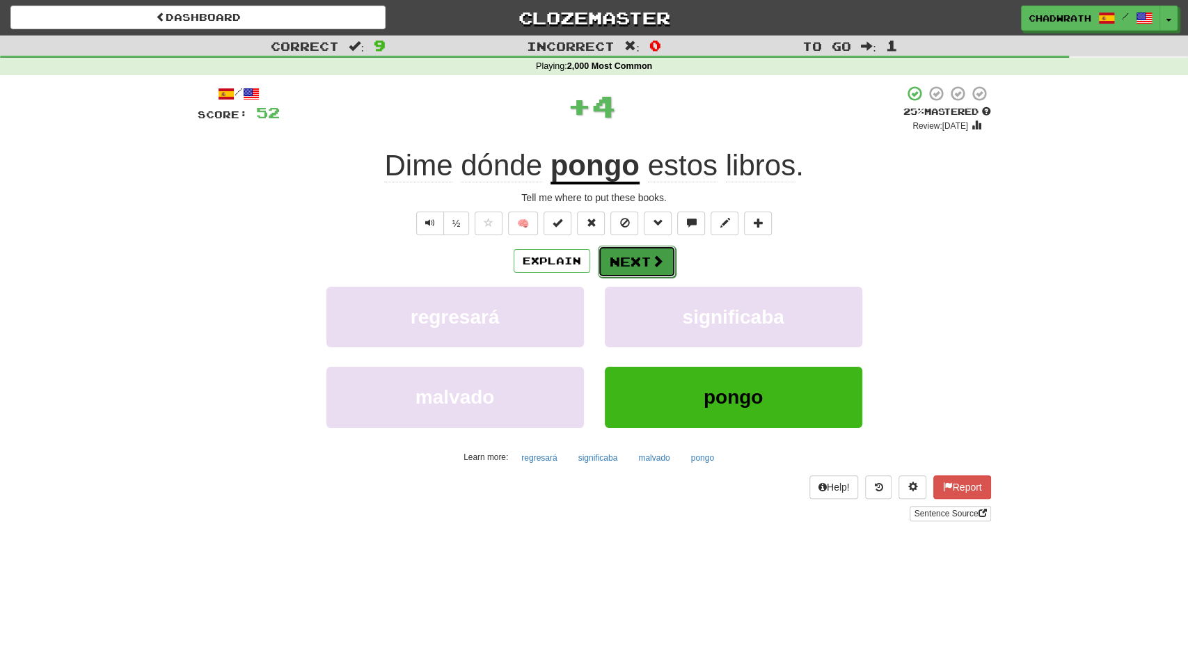
click at [608, 250] on button "Next" at bounding box center [637, 262] width 78 height 32
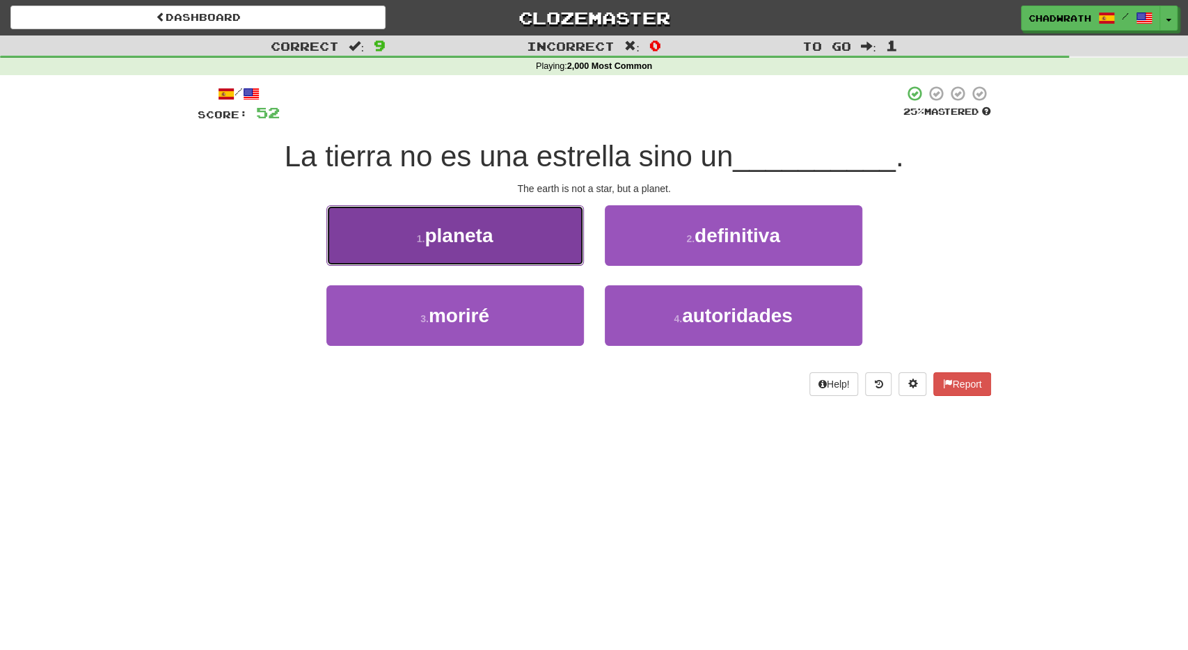
click at [429, 244] on span "planeta" at bounding box center [459, 236] width 68 height 22
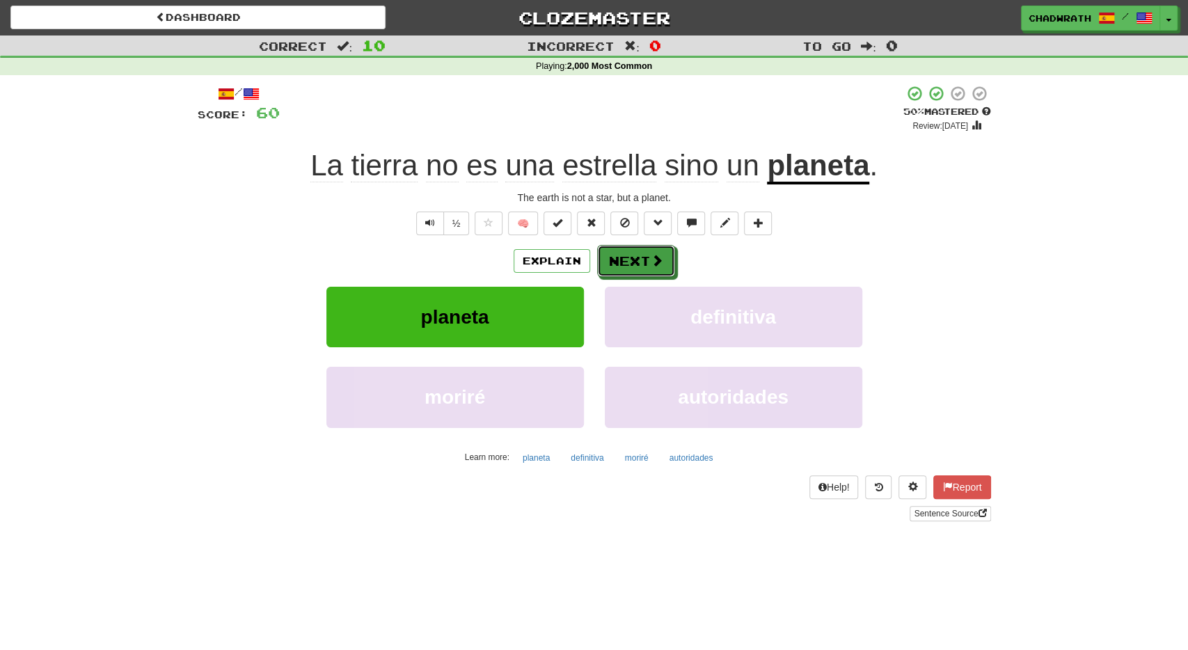
drag, startPoint x: 627, startPoint y: 254, endPoint x: 613, endPoint y: 241, distance: 18.7
click at [626, 252] on button "Next" at bounding box center [636, 261] width 78 height 32
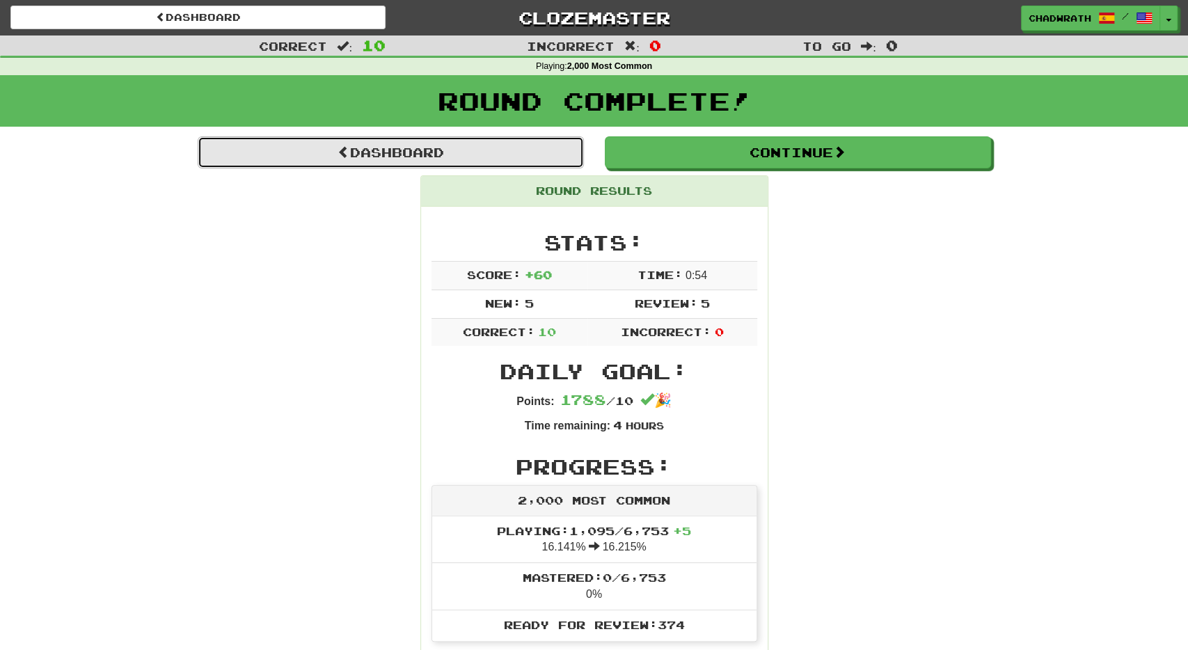
click at [470, 152] on link "Dashboard" at bounding box center [391, 152] width 386 height 32
